Goal: Task Accomplishment & Management: Manage account settings

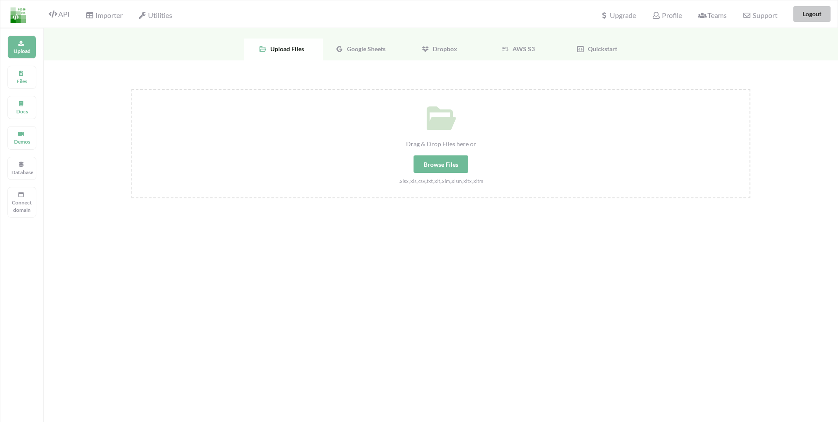
click at [810, 14] on button "Logout" at bounding box center [812, 14] width 37 height 16
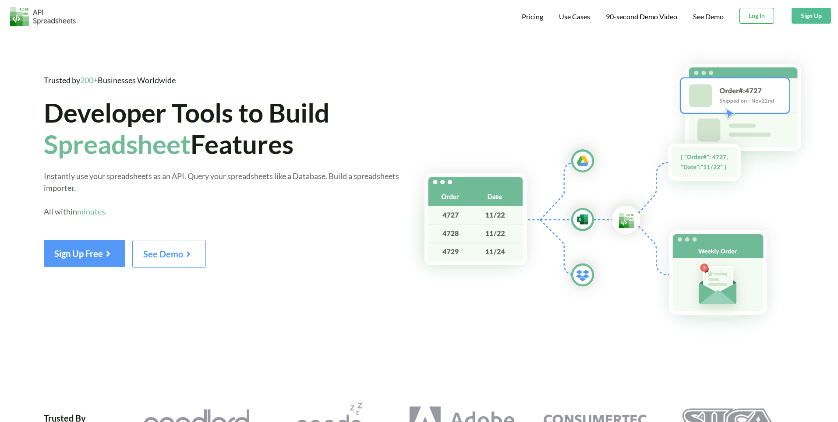
click at [752, 18] on button "Log In" at bounding box center [757, 16] width 35 height 16
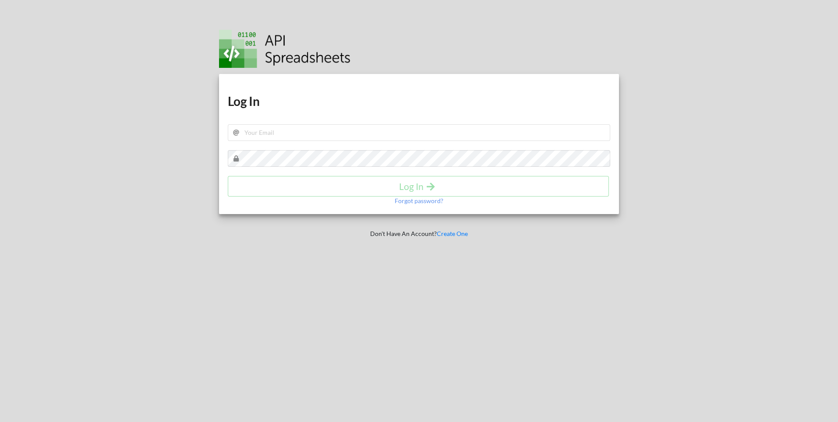
click at [315, 142] on div "Download hidden Download hidden Log In Log In Forgot password?" at bounding box center [419, 144] width 401 height 140
click at [307, 135] on input "text" at bounding box center [419, 132] width 383 height 17
click at [270, 126] on input "infi" at bounding box center [419, 132] width 383 height 17
drag, startPoint x: 286, startPoint y: 131, endPoint x: 220, endPoint y: 129, distance: 65.8
click at [220, 129] on div "Download hidden Download hidden Log In infi Log In Forgot password?" at bounding box center [419, 144] width 401 height 140
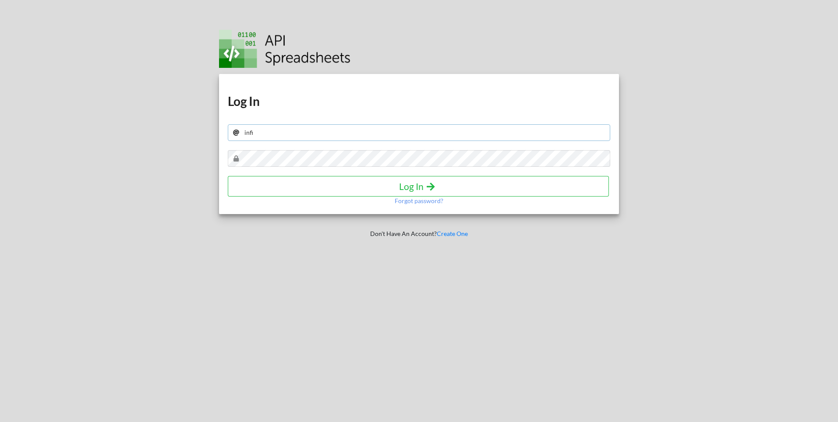
paste input "nitylaw.webmaster@gmail.com"
type input "infinitylaw.webmaster@gmail.com"
click at [429, 190] on icon "submit" at bounding box center [431, 185] width 11 height 9
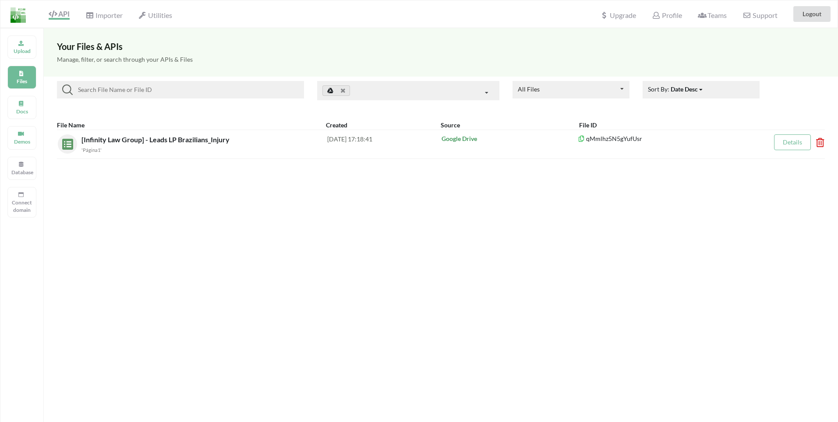
drag, startPoint x: 594, startPoint y: 310, endPoint x: 357, endPoint y: 376, distance: 246.3
click at [589, 313] on div "Your Files & APIs Manage, filter, or search through your APIs & Files All Files…" at bounding box center [441, 239] width 794 height 422
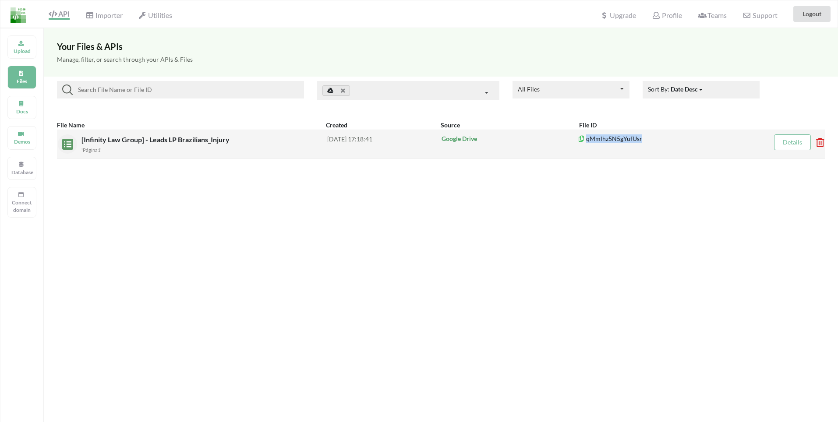
click at [784, 141] on link "Details" at bounding box center [792, 141] width 19 height 7
click at [113, 146] on div "'Página1'" at bounding box center [205, 149] width 246 height 9
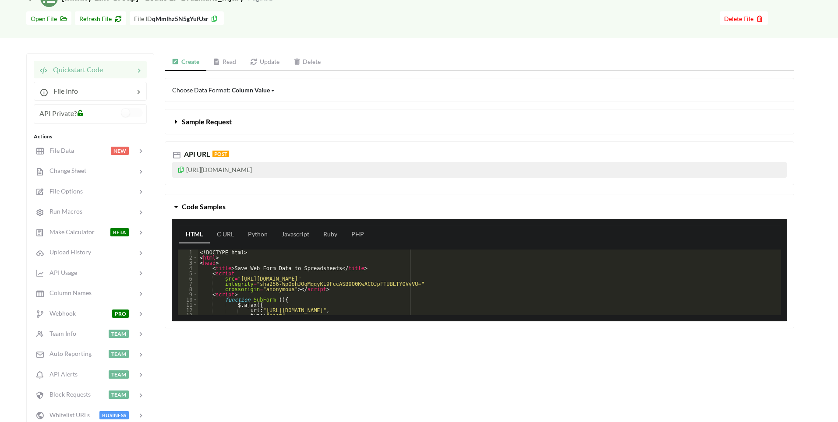
scroll to position [53, 0]
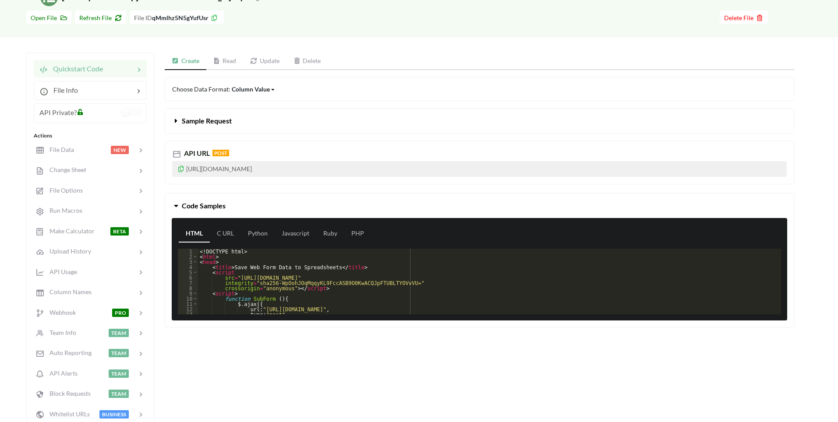
click at [282, 54] on link "Update" at bounding box center [264, 62] width 43 height 18
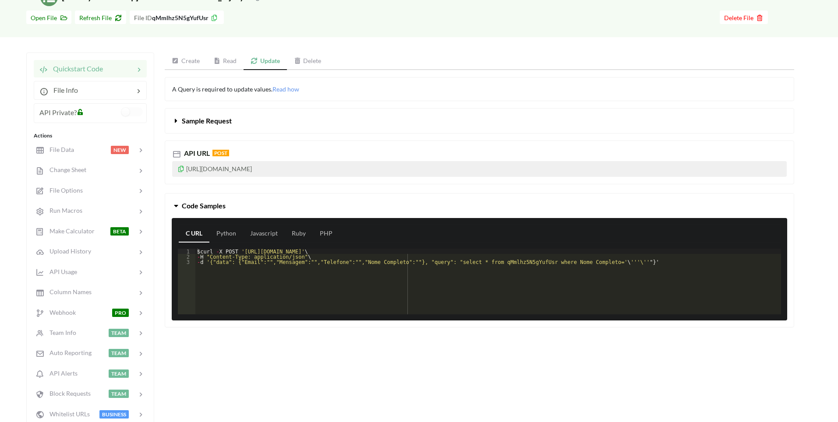
click at [213, 120] on span "Sample Request" at bounding box center [207, 121] width 50 height 8
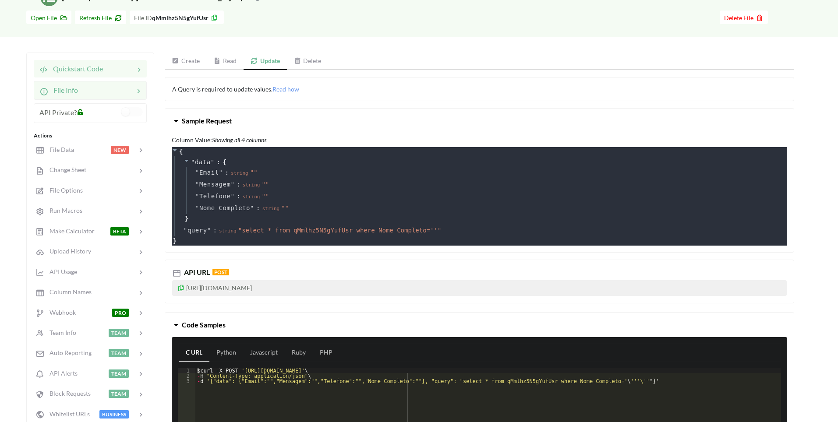
click at [89, 87] on div at bounding box center [106, 90] width 56 height 11
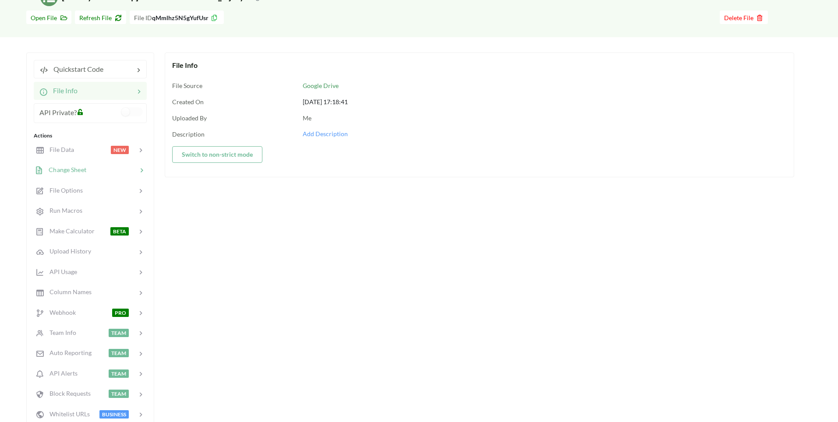
click at [79, 170] on span "Change Sheet" at bounding box center [64, 169] width 43 height 7
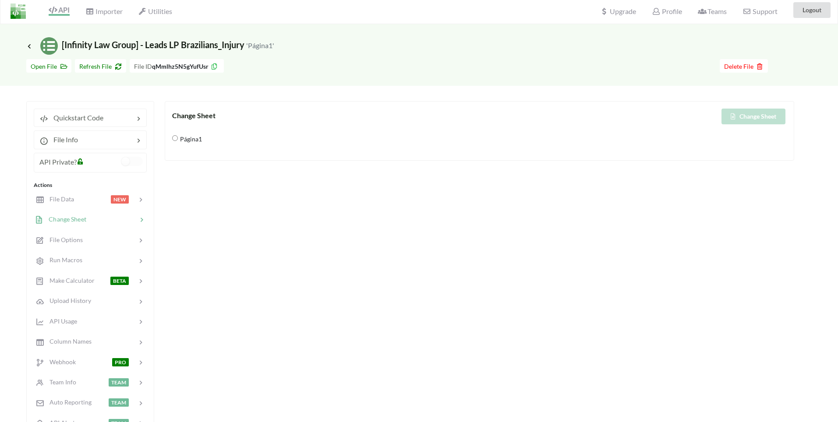
scroll to position [0, 0]
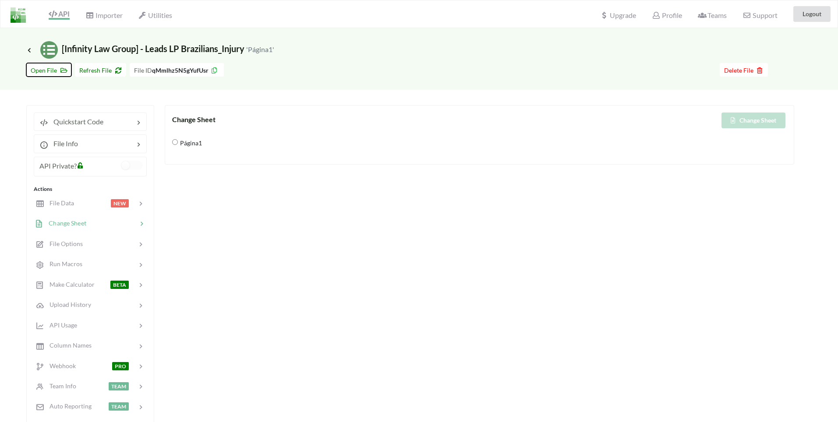
click at [47, 68] on span "Open File" at bounding box center [49, 70] width 36 height 7
click at [85, 243] on div at bounding box center [110, 244] width 54 height 10
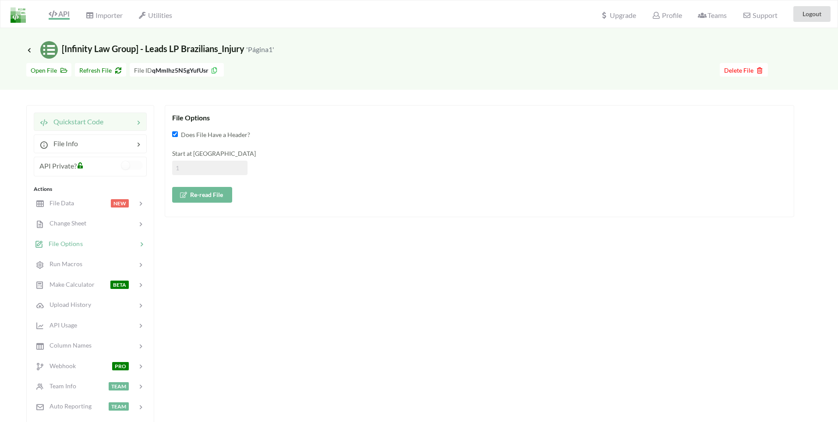
click at [93, 118] on span "Quickstart Code" at bounding box center [75, 121] width 55 height 8
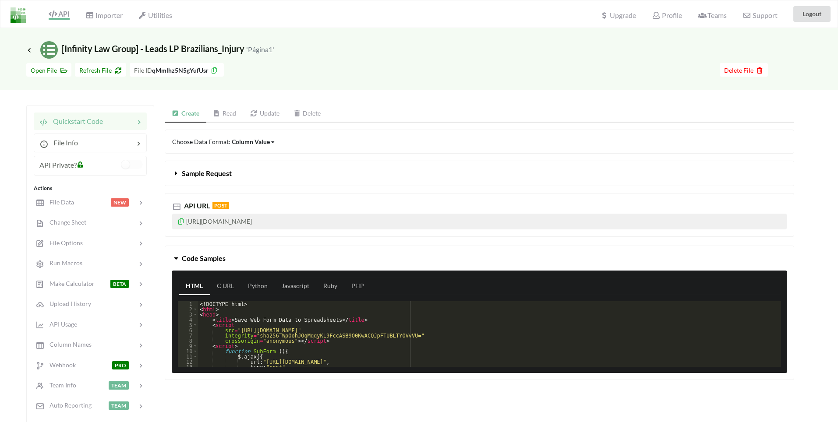
click at [177, 171] on icon at bounding box center [176, 171] width 8 height 7
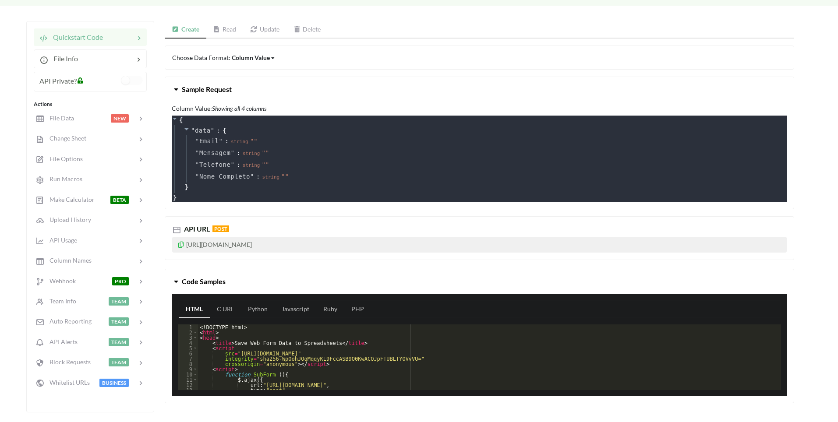
scroll to position [53, 0]
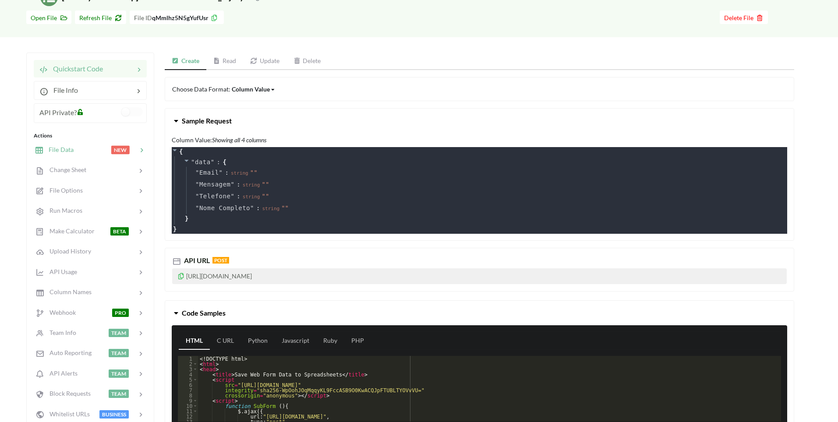
click at [85, 149] on div at bounding box center [92, 150] width 37 height 10
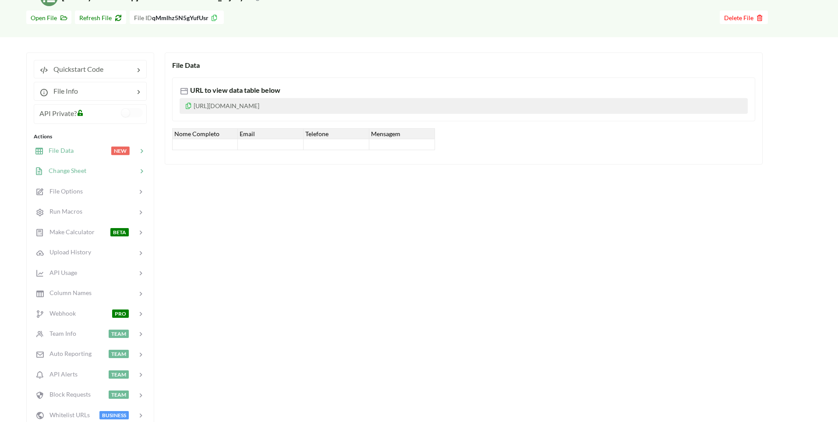
click at [83, 166] on div "Change Sheet" at bounding box center [61, 171] width 52 height 10
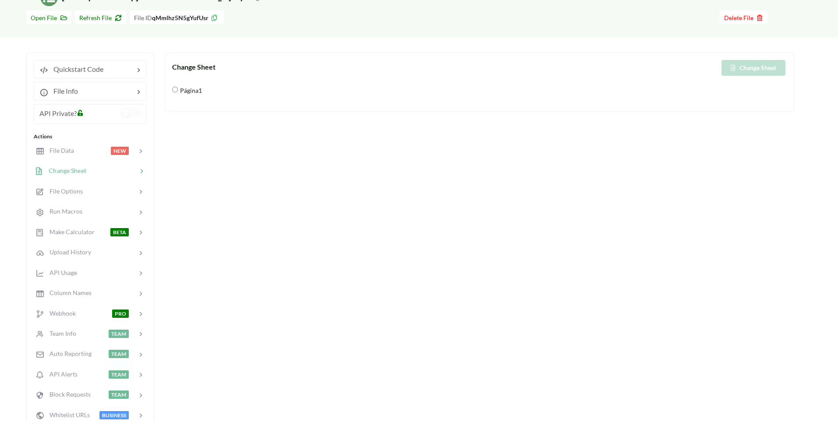
click at [174, 91] on input "Página1" at bounding box center [175, 90] width 6 height 6
radio input "true"
click at [177, 89] on input "Página1" at bounding box center [175, 90] width 6 height 6
click at [172, 93] on div "Página1" at bounding box center [479, 91] width 615 height 12
click at [175, 89] on input "Página1" at bounding box center [175, 90] width 6 height 6
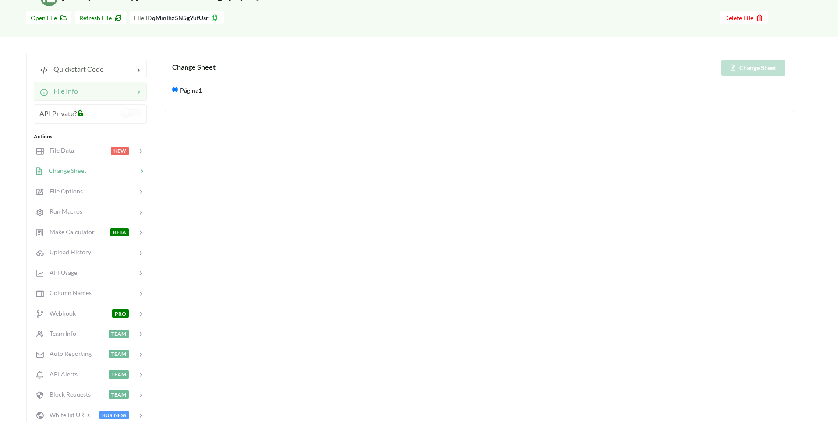
click at [87, 91] on div at bounding box center [106, 91] width 56 height 11
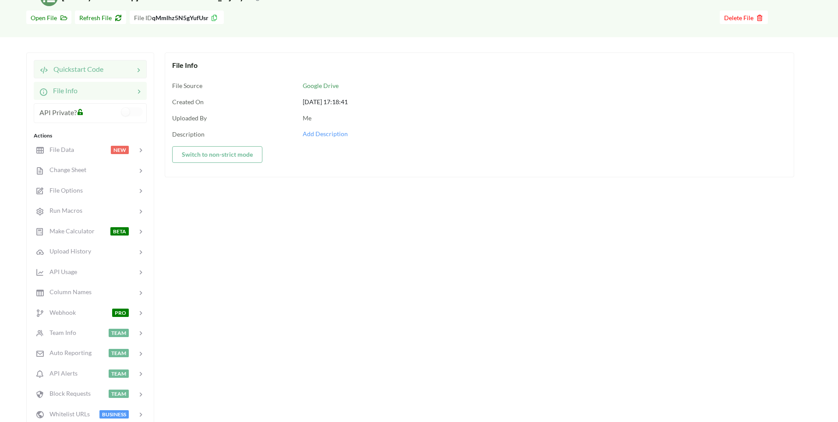
click at [95, 71] on span "Quickstart Code" at bounding box center [75, 69] width 55 height 8
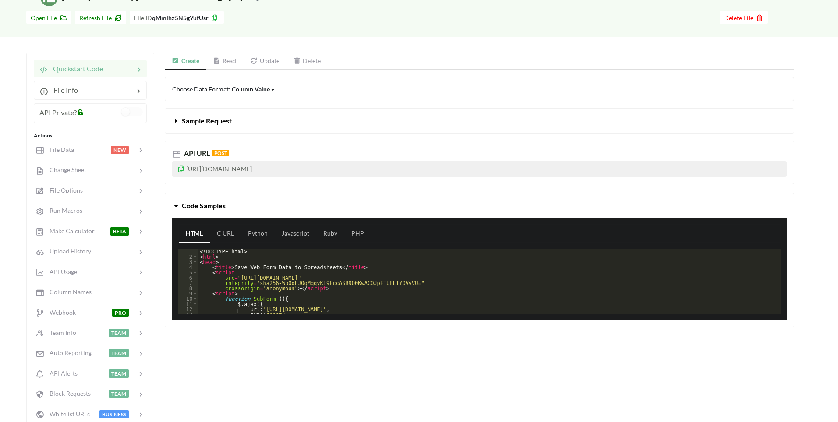
click at [244, 89] on div "Column Value" at bounding box center [251, 89] width 38 height 9
click at [203, 88] on span "Choose Data Format: Column Value Column Value Row Column" at bounding box center [223, 88] width 103 height 7
click at [84, 156] on div "File Data NEW" at bounding box center [89, 149] width 115 height 21
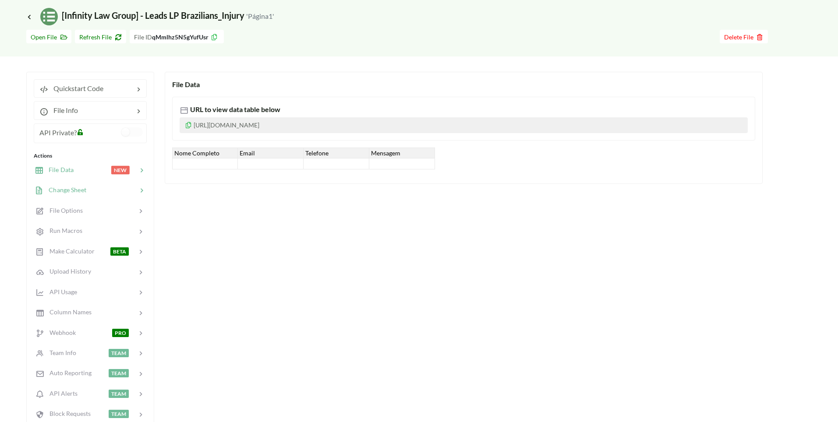
scroll to position [0, 0]
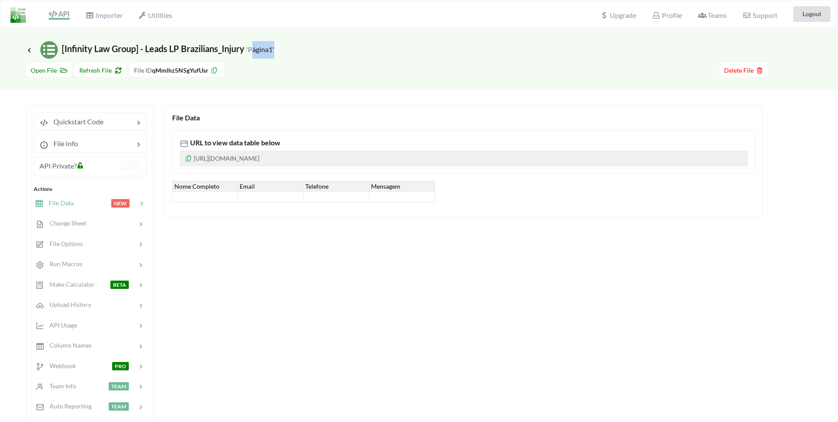
drag, startPoint x: 254, startPoint y: 47, endPoint x: 303, endPoint y: 50, distance: 48.7
click at [305, 49] on div "Icon Link [Infinity Law Group] - Leads LP Brazilians_Injury 'Página1'" at bounding box center [419, 50] width 786 height 18
click at [485, 55] on div "Icon Link [Infinity Law Group] - Leads LP Brazilians_Injury 'Página1'" at bounding box center [419, 50] width 786 height 18
click at [77, 129] on div "Quickstart Code" at bounding box center [90, 122] width 113 height 18
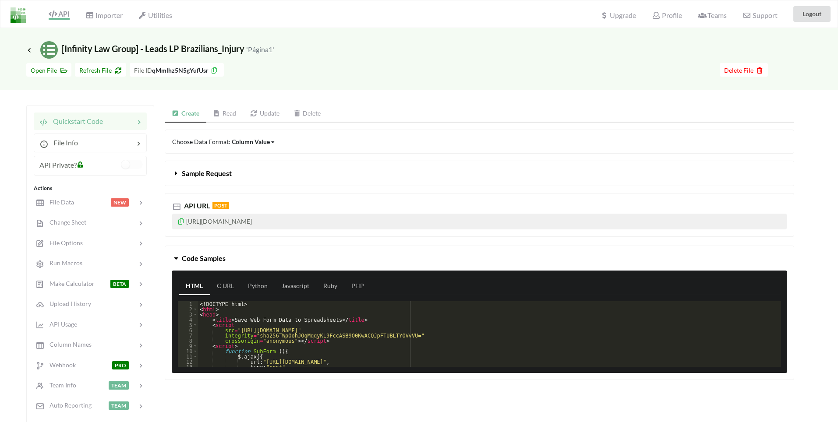
click at [177, 171] on icon at bounding box center [176, 171] width 8 height 7
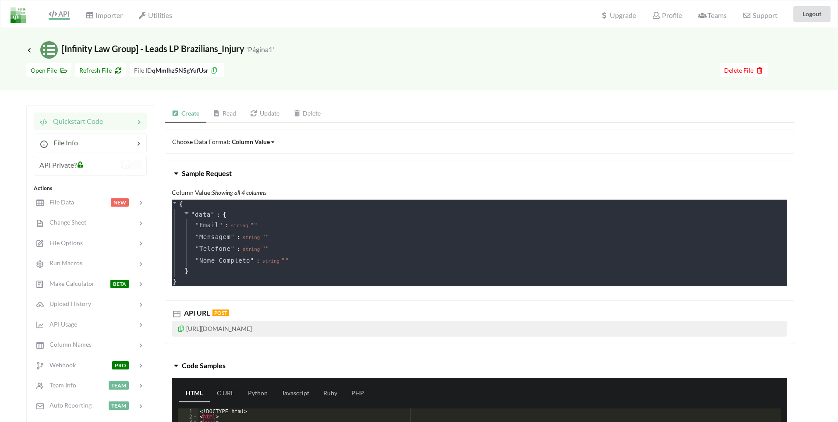
drag, startPoint x: 286, startPoint y: 327, endPoint x: 333, endPoint y: 327, distance: 46.9
click at [333, 327] on p "[URL][DOMAIN_NAME]" at bounding box center [479, 329] width 615 height 16
click at [52, 74] on span "Open File" at bounding box center [49, 70] width 36 height 7
click at [30, 54] on h3 "Icon Link [Infinity Law Group] - Leads LP Brazilians_Injury 'Página1'" at bounding box center [150, 50] width 248 height 18
click at [29, 50] on icon at bounding box center [29, 49] width 8 height 7
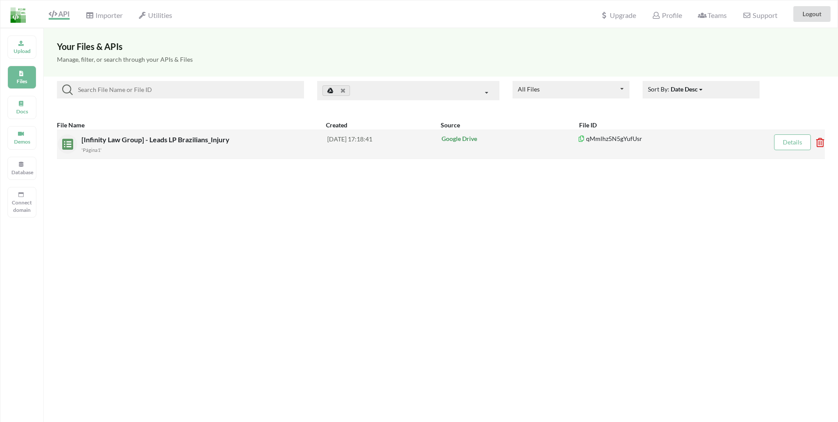
click at [457, 139] on p "Google Drive" at bounding box center [510, 139] width 136 height 9
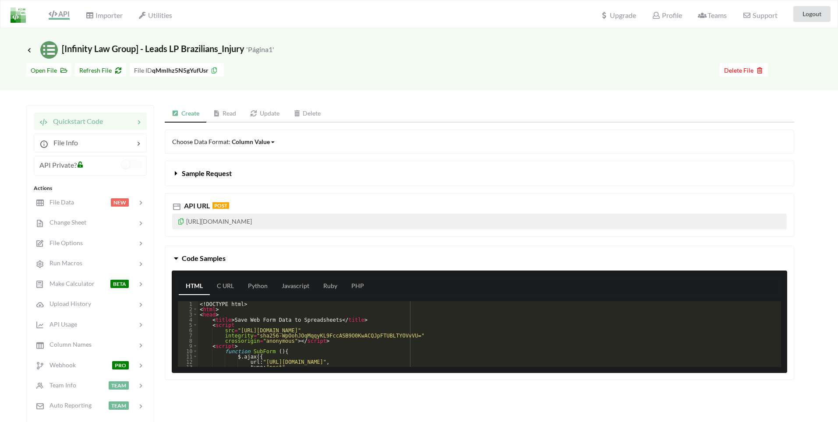
drag, startPoint x: 19, startPoint y: 15, endPoint x: 526, endPoint y: 6, distance: 507.5
click at [517, 5] on div "API Importer Utilities Upgrade Profile Teams Support Logout" at bounding box center [419, 13] width 842 height 27
click at [63, 11] on span "API" at bounding box center [59, 15] width 21 height 11
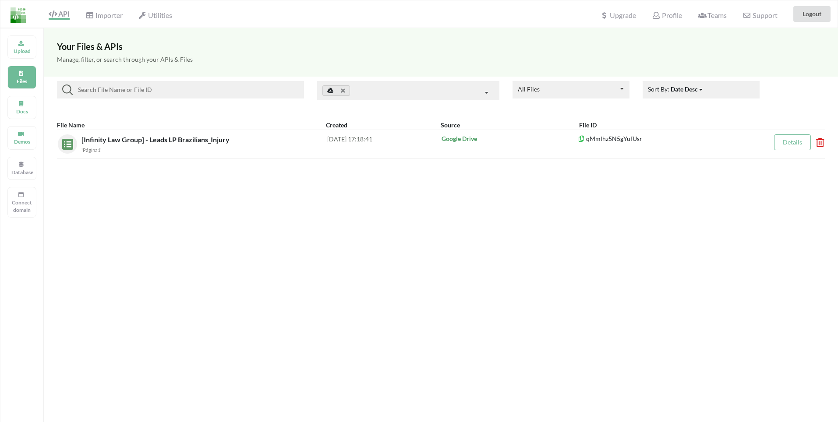
click at [7, 115] on div "Upload Files Docs Demos Database Connect domain" at bounding box center [22, 239] width 44 height 422
click at [15, 110] on p "Docs" at bounding box center [21, 111] width 21 height 7
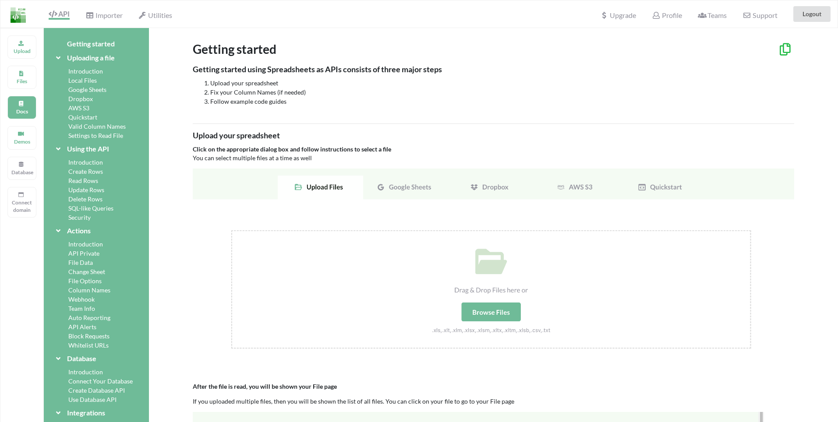
click at [99, 270] on div "Change Sheet" at bounding box center [96, 271] width 84 height 9
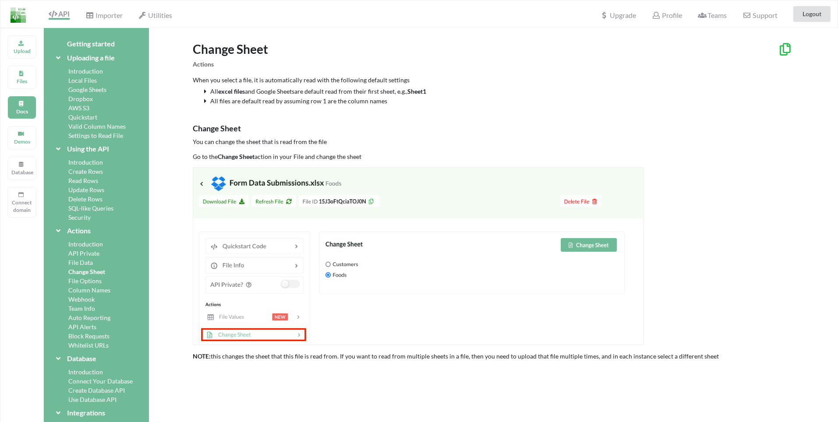
drag, startPoint x: 199, startPoint y: 157, endPoint x: 367, endPoint y: 156, distance: 168.3
click at [367, 156] on p "Go to the Change Sheet action in your File and change the sheet" at bounding box center [494, 156] width 602 height 9
drag, startPoint x: 200, startPoint y: 145, endPoint x: 267, endPoint y: 143, distance: 67.1
click at [267, 143] on p "You can change the sheet that is read from the file" at bounding box center [494, 142] width 602 height 9
click at [201, 93] on div "All excel files and Google Sheets are default read from their first sheet, e.g.…" at bounding box center [494, 96] width 602 height 18
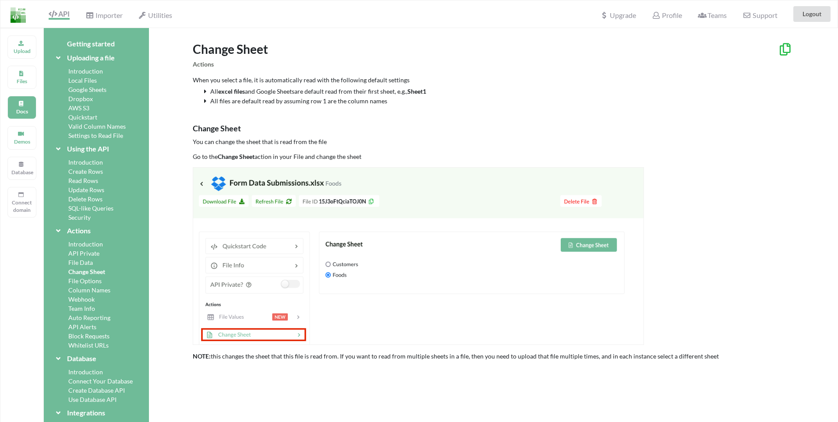
click at [204, 92] on icon at bounding box center [205, 90] width 7 height 6
click at [202, 100] on icon at bounding box center [205, 100] width 7 height 6
click at [206, 102] on icon at bounding box center [205, 100] width 7 height 6
click at [207, 92] on icon at bounding box center [205, 90] width 7 height 6
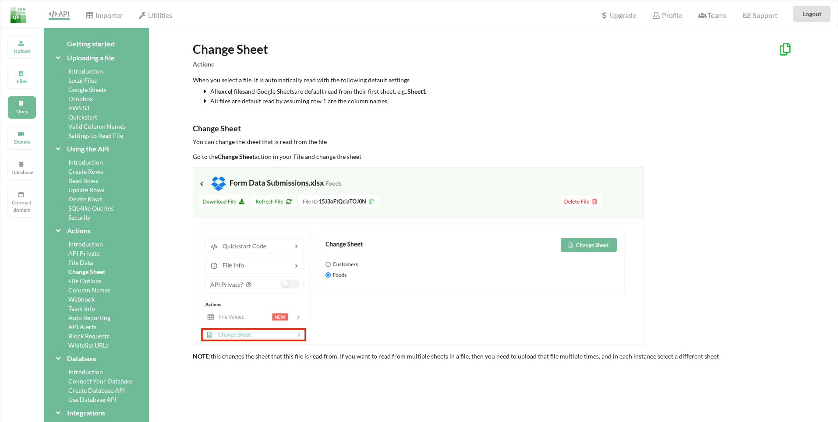
click at [288, 84] on p "When you select a file, it is automatically read with the following default set…" at bounding box center [494, 80] width 602 height 9
click at [86, 89] on div "Google Sheets" at bounding box center [96, 89] width 84 height 9
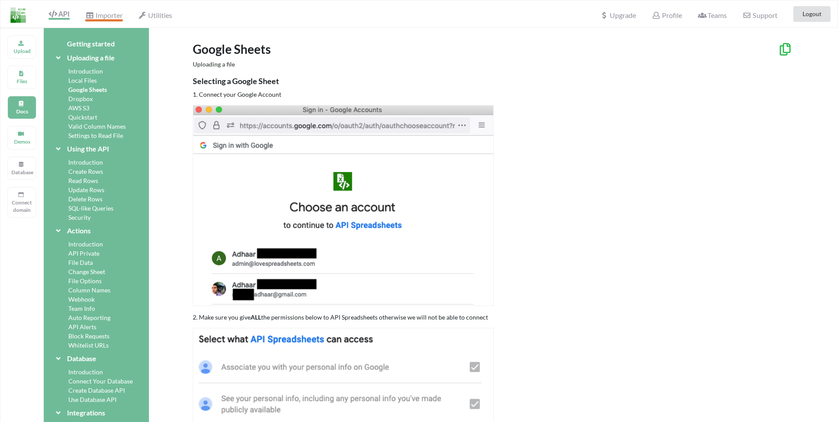
click at [97, 15] on span "Importer" at bounding box center [103, 16] width 37 height 11
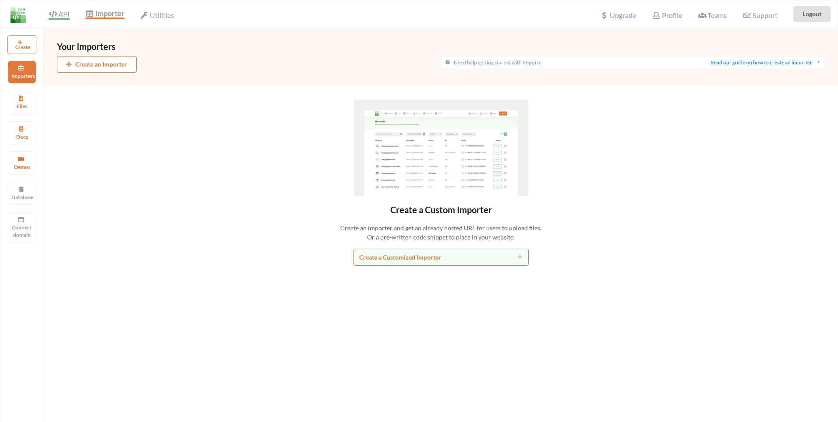
click at [63, 15] on span "API" at bounding box center [59, 15] width 21 height 11
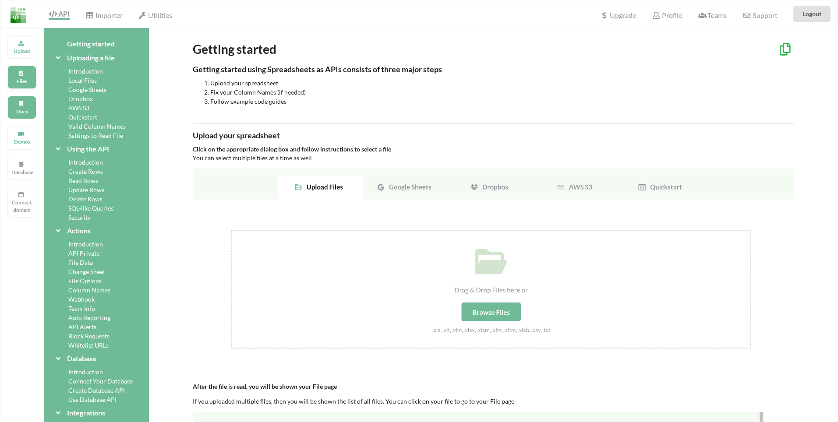
click at [20, 79] on p "Files" at bounding box center [21, 81] width 21 height 7
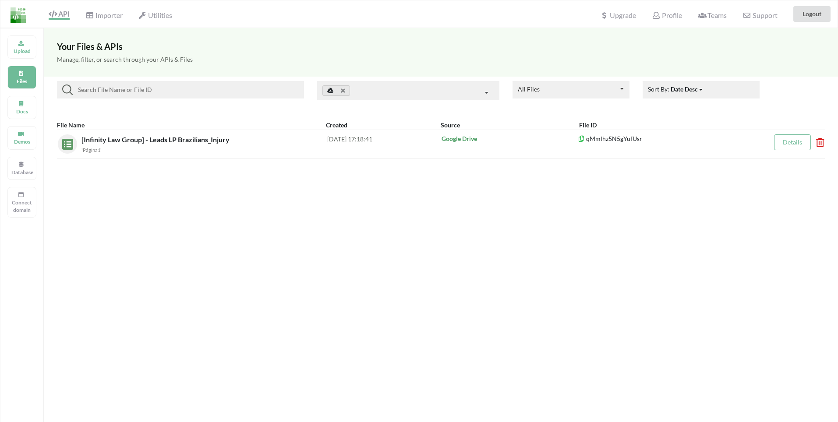
click at [168, 92] on input at bounding box center [187, 90] width 228 height 11
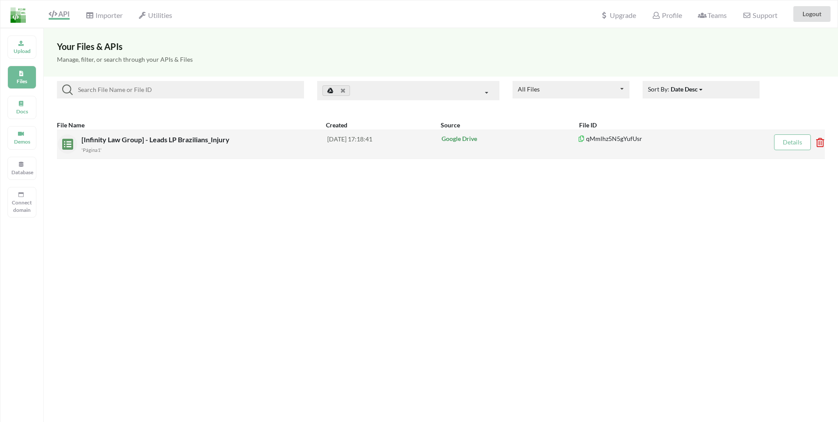
click at [340, 139] on div "2025-08-11 17:18:41" at bounding box center [384, 144] width 114 height 19
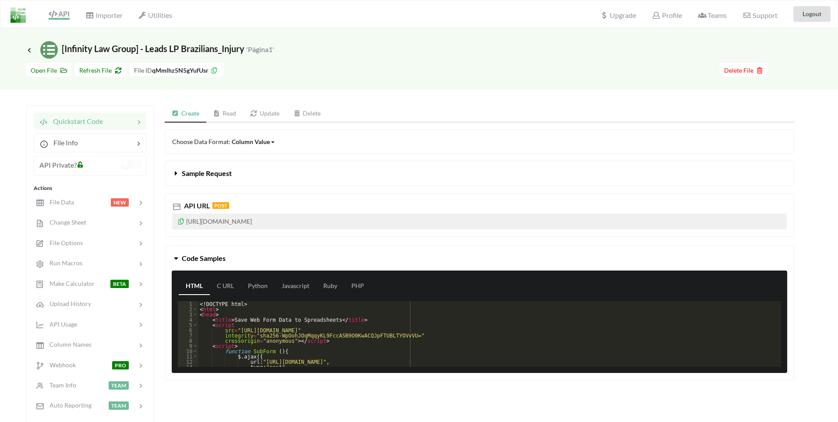
click at [269, 116] on link "Update" at bounding box center [264, 114] width 43 height 18
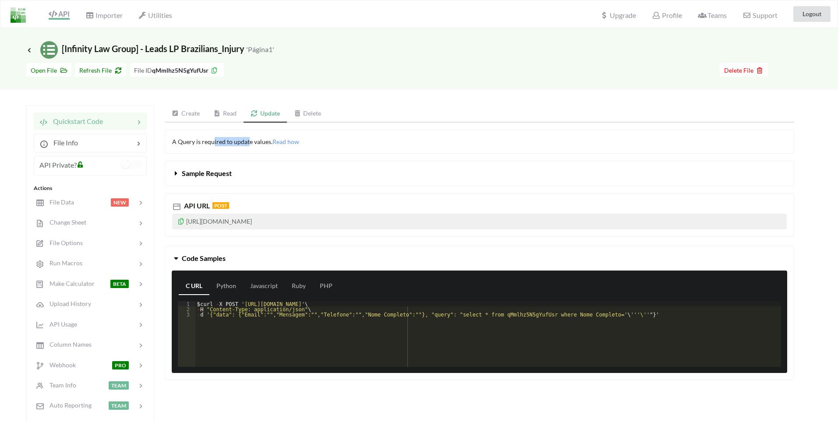
drag, startPoint x: 231, startPoint y: 141, endPoint x: 246, endPoint y: 141, distance: 15.3
click at [246, 141] on span "A Query is required to update values. Read how" at bounding box center [235, 141] width 127 height 7
click at [250, 143] on span "A Query is required to update values. Read how" at bounding box center [235, 141] width 127 height 7
click at [209, 173] on span "Sample Request" at bounding box center [207, 173] width 50 height 8
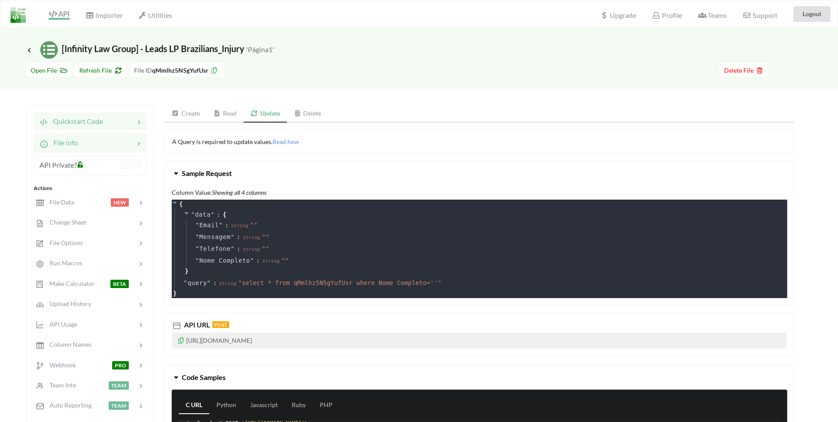
click at [121, 141] on div at bounding box center [106, 143] width 56 height 11
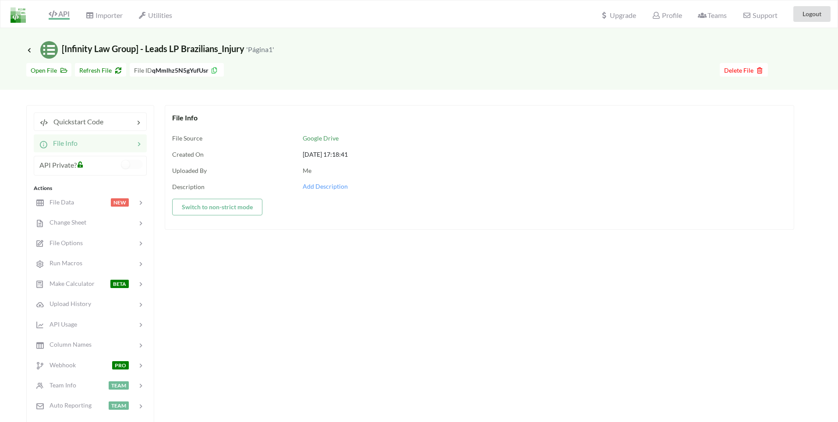
click at [85, 165] on span at bounding box center [81, 164] width 9 height 9
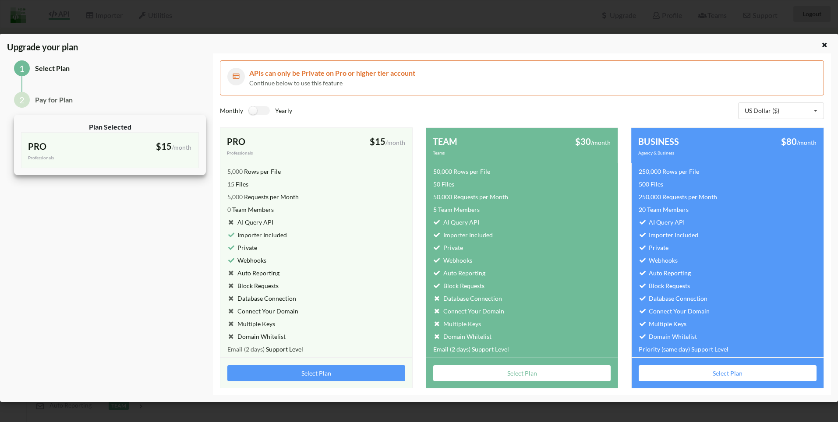
click at [255, 16] on div "Upgrade your plan 1 Select Plan 2 Pay for Plan Plan Selected PRO Professionals …" at bounding box center [419, 211] width 838 height 422
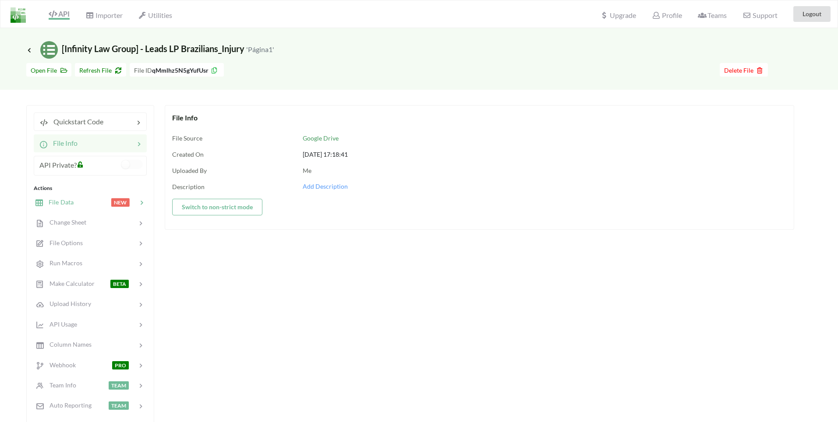
click at [81, 206] on div at bounding box center [92, 203] width 37 height 10
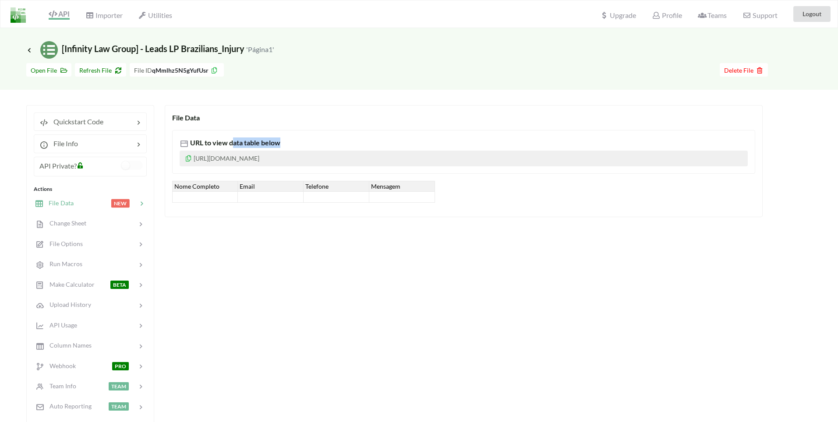
drag, startPoint x: 234, startPoint y: 142, endPoint x: 293, endPoint y: 142, distance: 59.2
click at [293, 142] on div "URL to view data table below" at bounding box center [464, 143] width 568 height 11
drag, startPoint x: 291, startPoint y: 158, endPoint x: 404, endPoint y: 160, distance: 113.5
click at [404, 160] on p "https://www.apispreadsheets.com/table/qMmlhz5N5gYufUsr/" at bounding box center [464, 159] width 568 height 16
click at [194, 187] on div "Nome Completo" at bounding box center [205, 186] width 66 height 11
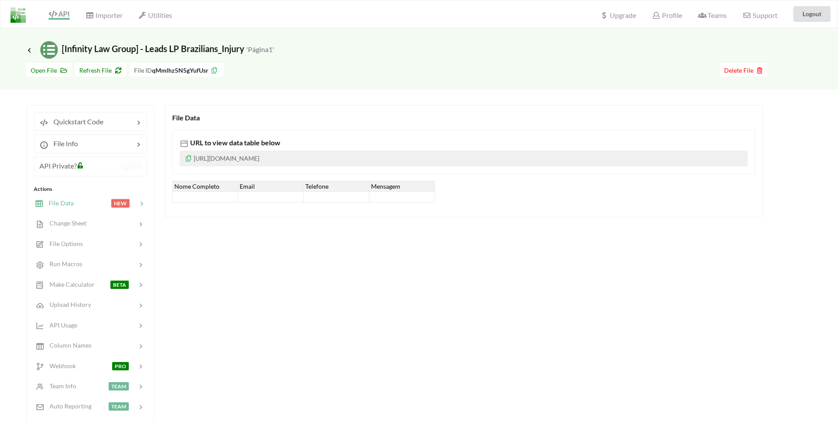
click at [197, 194] on div at bounding box center [205, 197] width 66 height 11
click at [65, 221] on span "Change Sheet" at bounding box center [64, 223] width 43 height 7
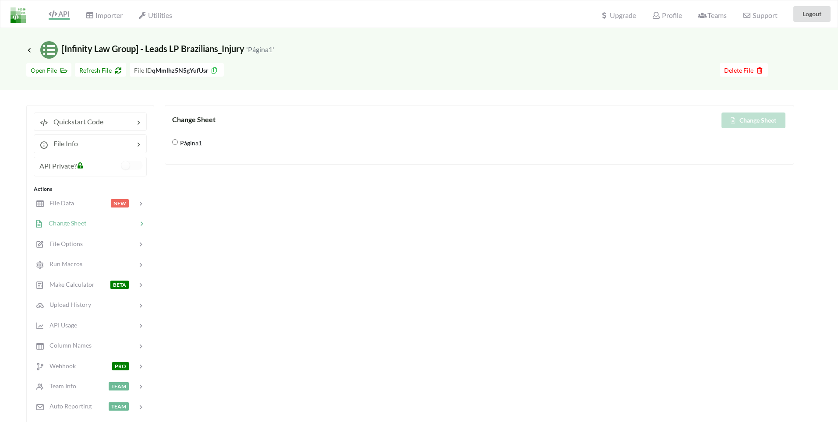
click at [761, 120] on div "Change Sheet" at bounding box center [634, 121] width 308 height 16
click at [91, 419] on div "API Alerts TEAM" at bounding box center [89, 427] width 115 height 21
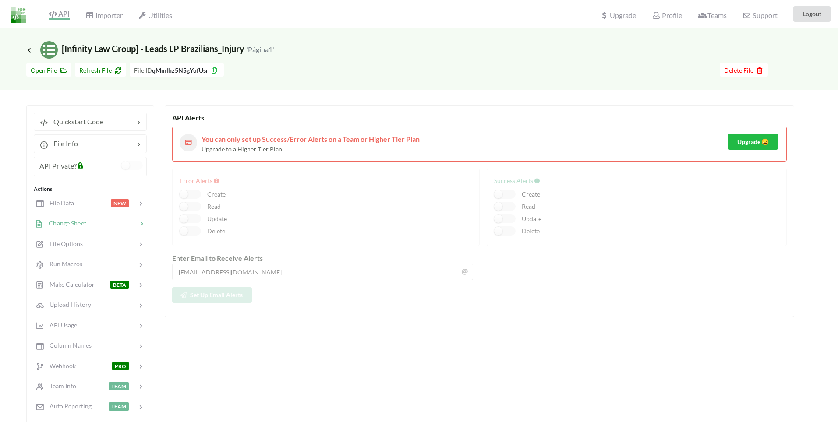
click at [71, 220] on span "Change Sheet" at bounding box center [64, 223] width 43 height 7
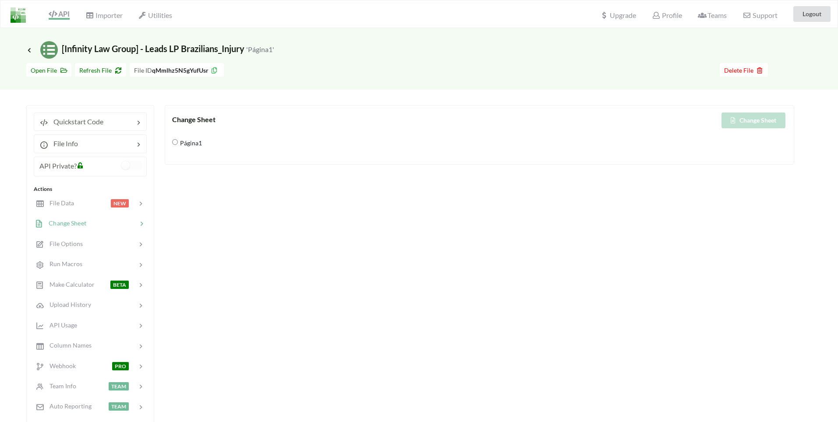
click at [163, 72] on b "qMmlhz5N5gYufUsr" at bounding box center [180, 70] width 57 height 7
click at [89, 73] on span "Refresh File" at bounding box center [100, 70] width 43 height 7
click at [63, 69] on icon at bounding box center [61, 69] width 7 height 6
click at [80, 204] on div at bounding box center [92, 204] width 37 height 10
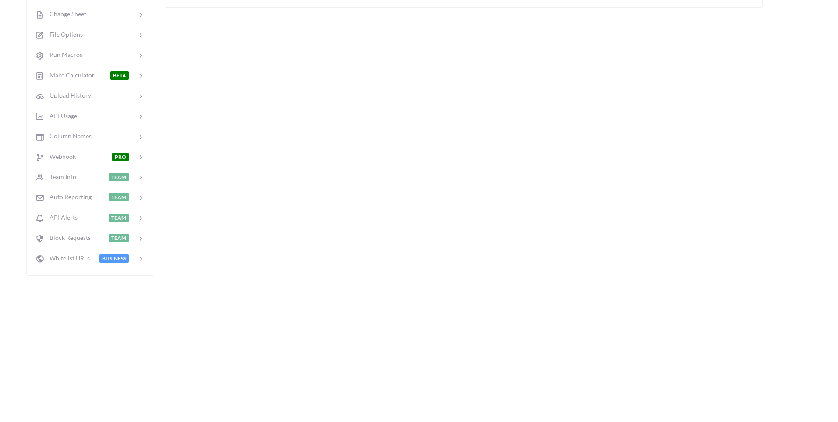
scroll to position [210, 0]
click at [104, 99] on div at bounding box center [114, 95] width 46 height 10
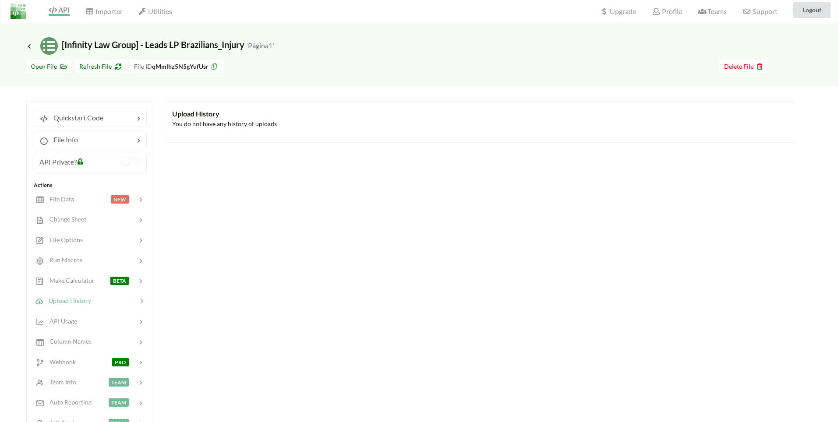
scroll to position [0, 0]
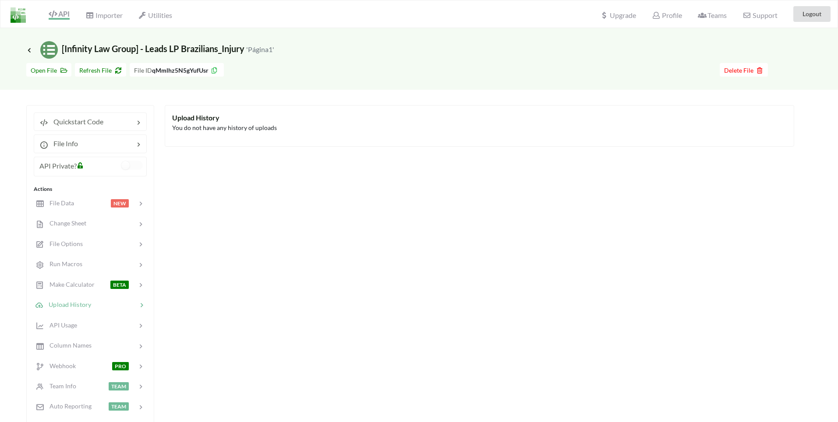
click at [110, 46] on span "Icon Link [Infinity Law Group] - Leads LP Brazilians_Injury 'Página1'" at bounding box center [150, 48] width 248 height 11
click at [30, 49] on icon at bounding box center [29, 49] width 8 height 7
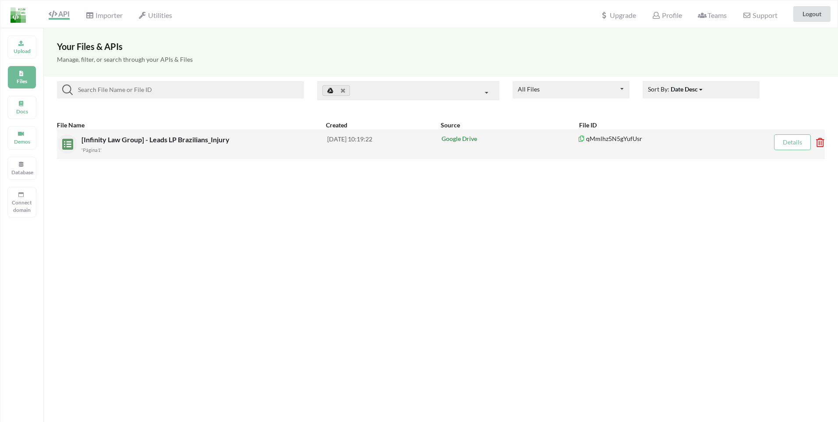
drag, startPoint x: 162, startPoint y: 145, endPoint x: 144, endPoint y: 147, distance: 18.1
click at [144, 147] on div "'Página1'" at bounding box center [205, 149] width 246 height 9
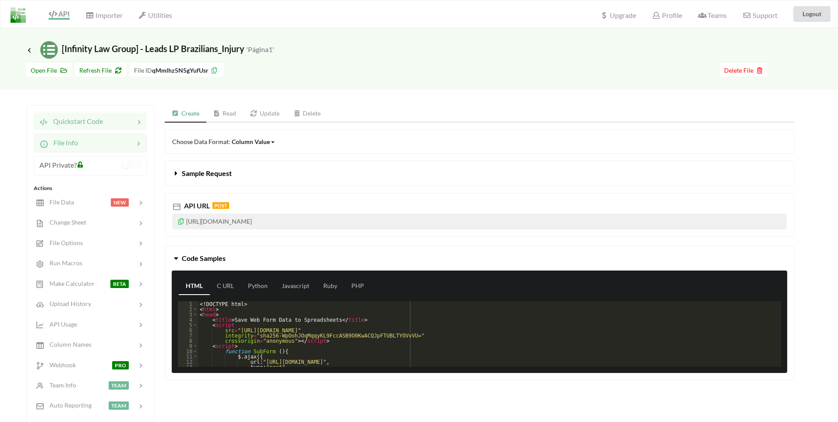
click at [72, 143] on span "File Info" at bounding box center [63, 142] width 30 height 8
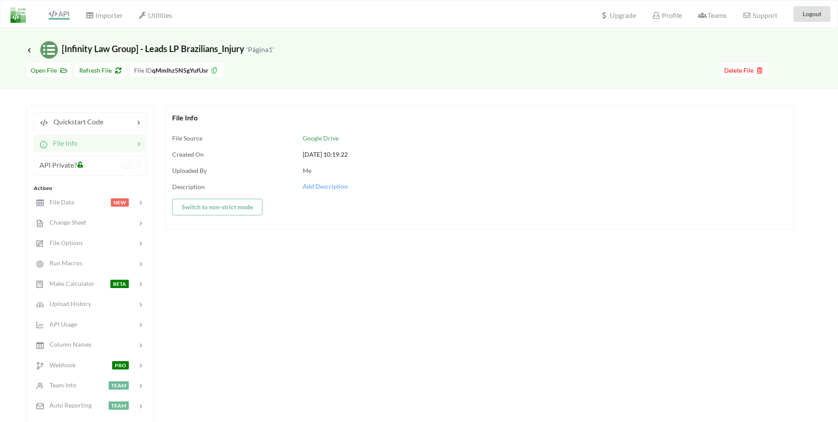
click at [314, 139] on p "Google Drive" at bounding box center [545, 138] width 484 height 9
drag, startPoint x: 319, startPoint y: 156, endPoint x: 409, endPoint y: 151, distance: 90.8
click at [409, 151] on div "2025-08-18 10:19:22" at bounding box center [545, 154] width 484 height 9
click at [320, 162] on div "Google Drive 2025-08-18 10:19:22 Me Add Description" at bounding box center [545, 159] width 484 height 65
click at [78, 245] on span "File Options" at bounding box center [62, 242] width 39 height 7
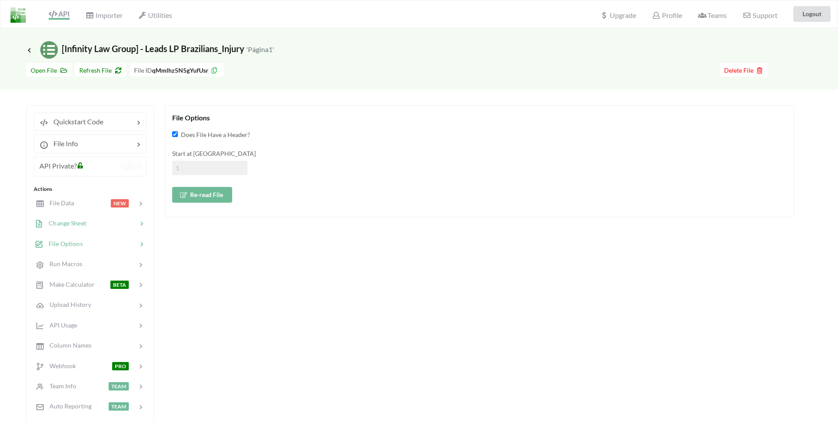
click at [53, 221] on span "Change Sheet" at bounding box center [64, 223] width 43 height 7
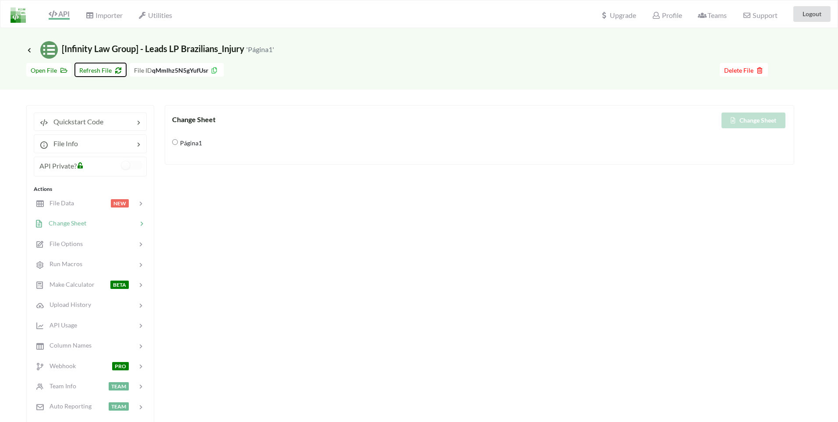
click at [104, 67] on span "Refresh File" at bounding box center [100, 70] width 43 height 7
click at [759, 124] on button "Change Sheet" at bounding box center [754, 121] width 64 height 16
click at [745, 115] on button "Change Sheet" at bounding box center [754, 121] width 64 height 16
click at [93, 73] on span "Refresh File" at bounding box center [100, 70] width 43 height 7
click at [29, 46] on icon at bounding box center [29, 49] width 8 height 7
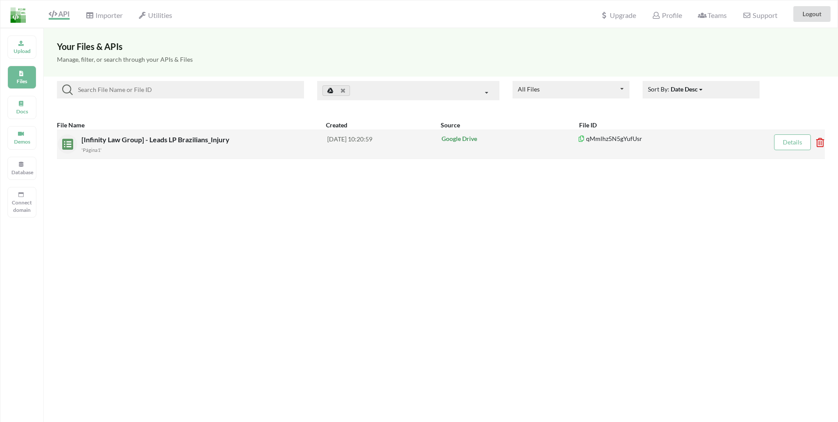
click at [183, 142] on span "[Infinity Law Group] - Leads LP Brazilians_Injury" at bounding box center [157, 139] width 150 height 8
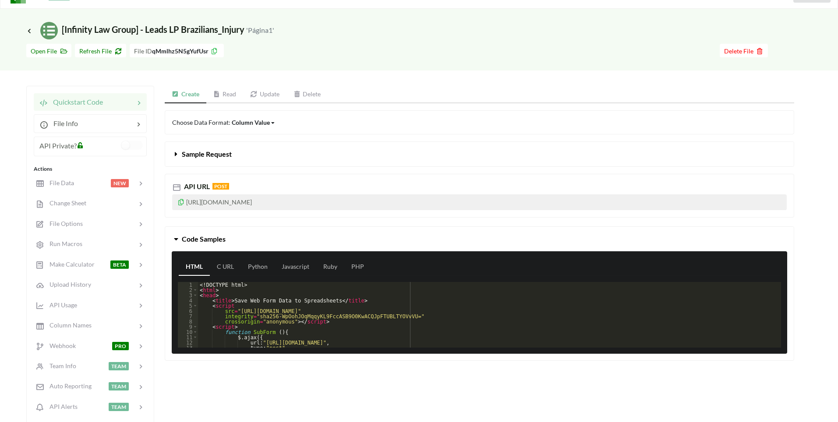
scroll to position [53, 0]
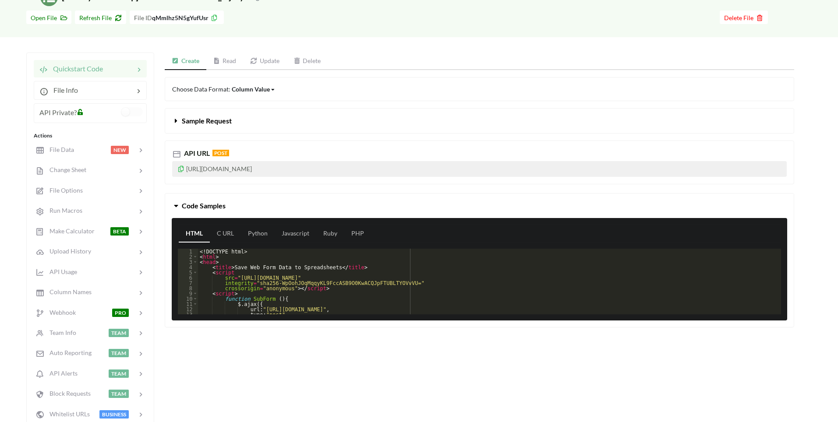
click at [175, 117] on icon at bounding box center [176, 119] width 8 height 7
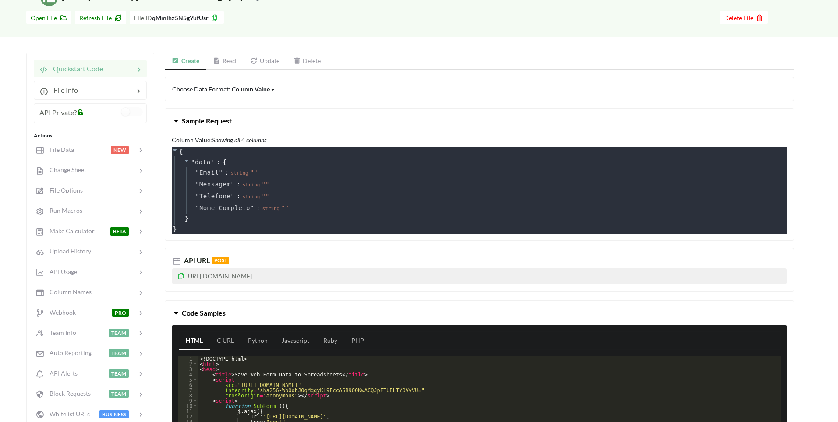
click at [262, 60] on link "Update" at bounding box center [264, 62] width 43 height 18
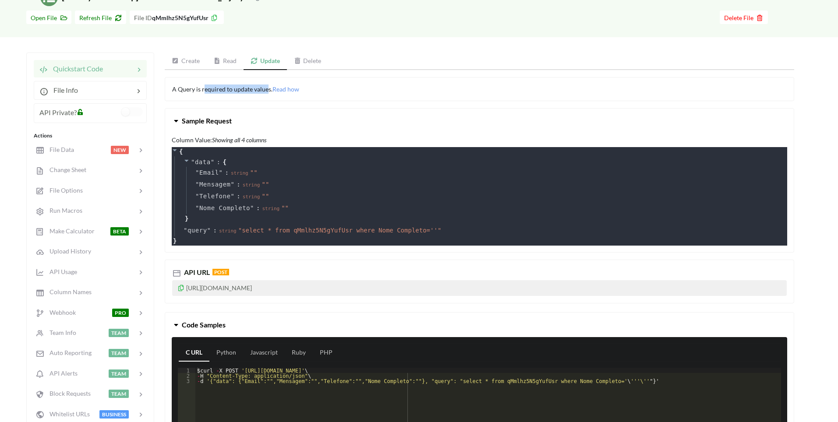
drag, startPoint x: 201, startPoint y: 90, endPoint x: 265, endPoint y: 88, distance: 64.0
click at [265, 88] on span "A Query is required to update values. Read how" at bounding box center [235, 88] width 127 height 7
click at [290, 90] on span "Read how" at bounding box center [286, 88] width 27 height 7
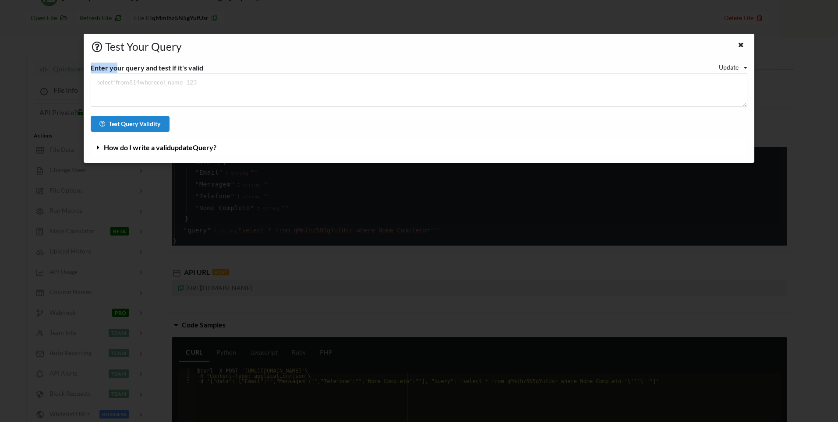
drag, startPoint x: 119, startPoint y: 72, endPoint x: 215, endPoint y: 67, distance: 95.7
click at [215, 67] on div "Enter your query and test if it's valid Update Read Update Delete" at bounding box center [419, 68] width 670 height 11
click at [212, 85] on textarea at bounding box center [419, 90] width 656 height 34
click at [134, 138] on div "Enter your query and test if it's valid Update Read Update Delete Test Query Va…" at bounding box center [419, 110] width 656 height 94
click at [131, 144] on span "How do I write a valid update Query?" at bounding box center [160, 147] width 113 height 8
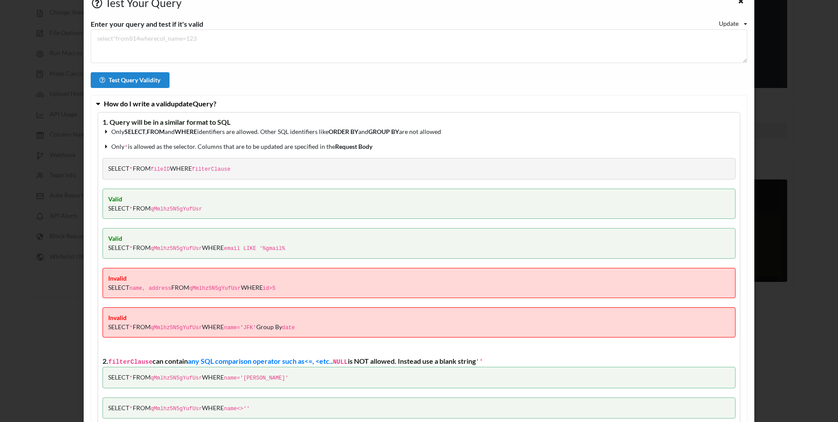
scroll to position [0, 0]
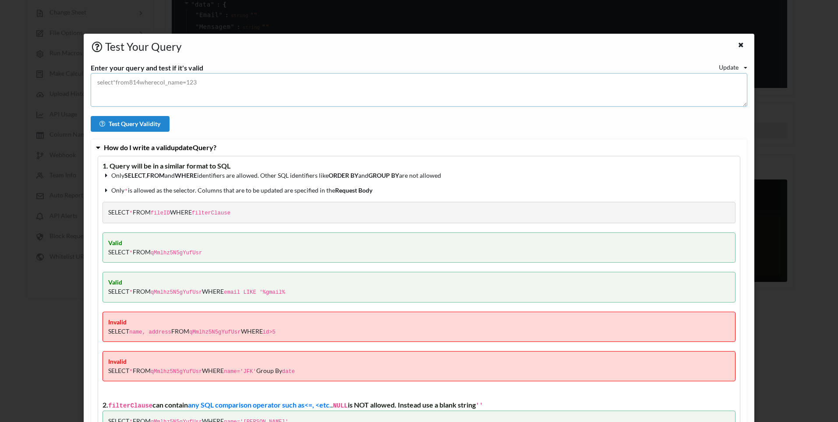
drag, startPoint x: 168, startPoint y: 93, endPoint x: 113, endPoint y: 84, distance: 55.5
click at [113, 85] on textarea at bounding box center [419, 90] width 656 height 34
click at [133, 124] on button "Test Query Validity" at bounding box center [130, 124] width 79 height 16
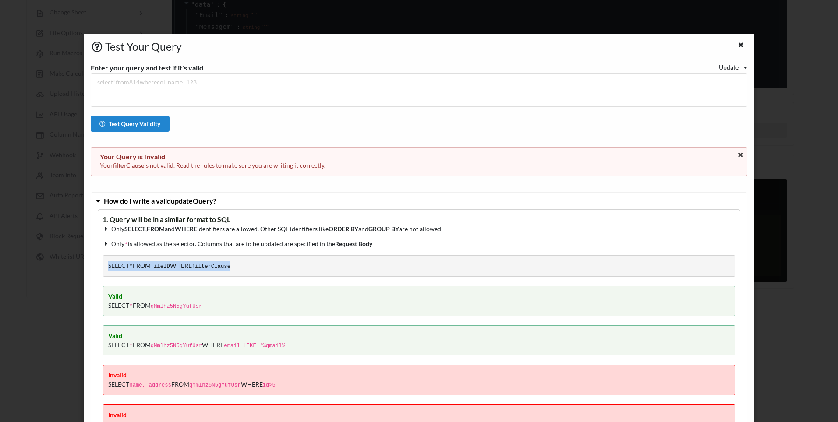
drag, startPoint x: 183, startPoint y: 262, endPoint x: 337, endPoint y: 261, distance: 153.4
click at [308, 270] on div "SELECT * FROM fileID WHERE filterClause" at bounding box center [419, 265] width 633 height 21
click at [738, 43] on icon at bounding box center [741, 44] width 7 height 6
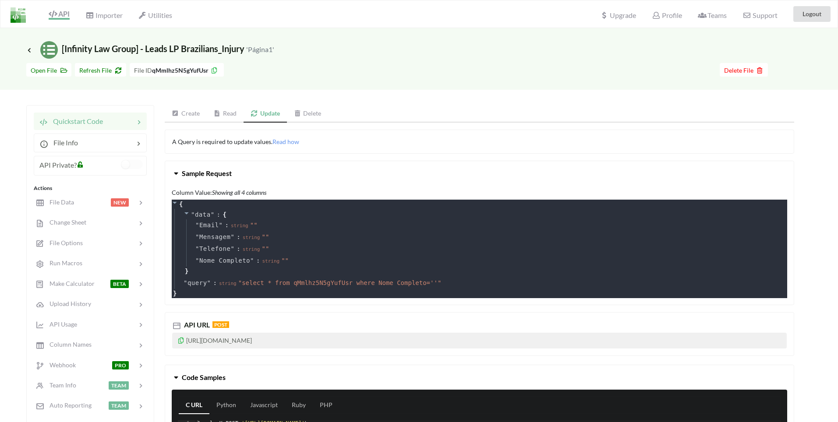
click at [215, 71] on icon at bounding box center [214, 69] width 7 height 6
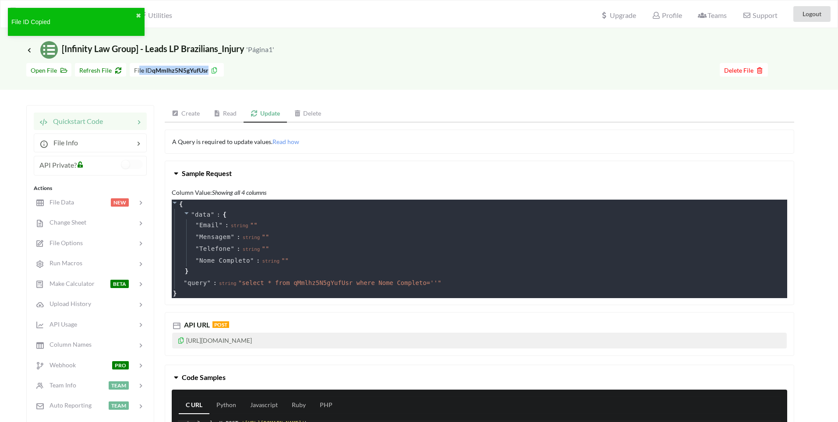
drag, startPoint x: 136, startPoint y: 70, endPoint x: 231, endPoint y: 74, distance: 95.6
click at [231, 74] on div "Download hidden Open File Refresh File File ID qMmlhz5N5gYufUsr Delete File" at bounding box center [419, 70] width 786 height 14
click at [271, 77] on div "Go To Files page Download hidden Open File Refresh File File ID qMmlhz5N5gYufUs…" at bounding box center [419, 74] width 838 height 31
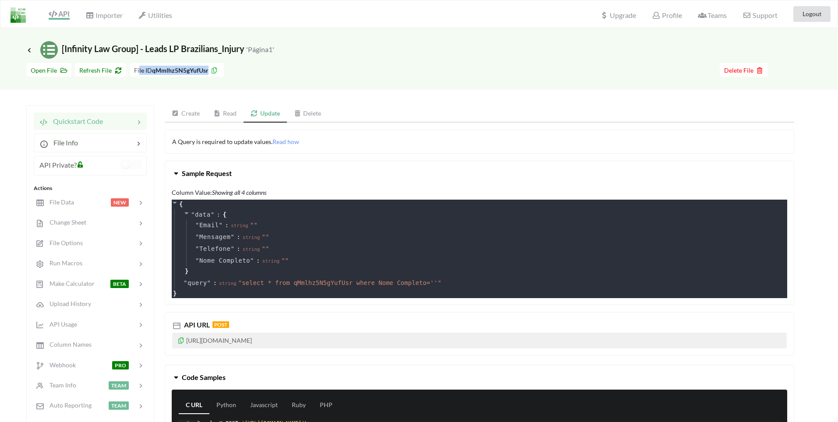
click at [30, 23] on div at bounding box center [15, 13] width 31 height 27
click at [25, 53] on div "Icon Link [Infinity Law Group] - Leads LP Brazilians_Injury 'Página1'" at bounding box center [419, 43] width 838 height 31
click at [32, 50] on icon at bounding box center [29, 49] width 8 height 7
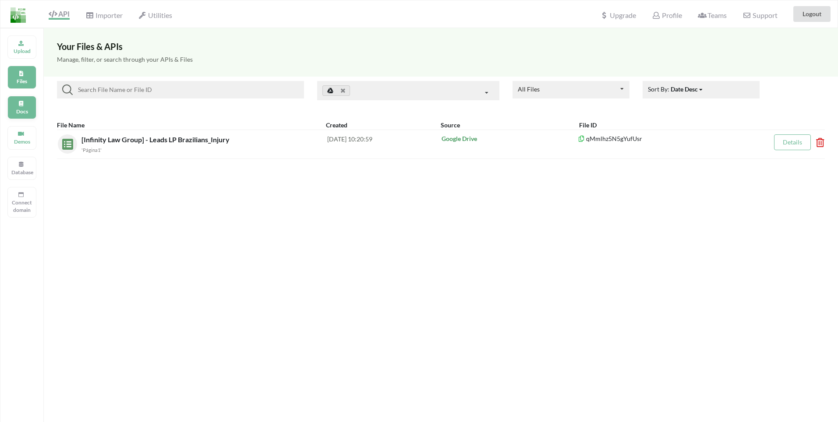
drag, startPoint x: 37, startPoint y: 108, endPoint x: 26, endPoint y: 106, distance: 10.7
click at [35, 108] on div "Upload Files Docs Demos Database Connect domain" at bounding box center [22, 239] width 44 height 422
click at [26, 106] on div "Docs" at bounding box center [21, 107] width 29 height 23
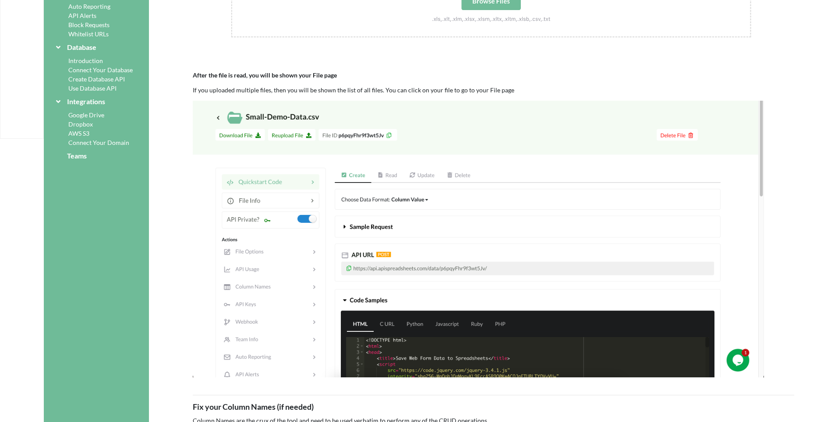
scroll to position [316, 0]
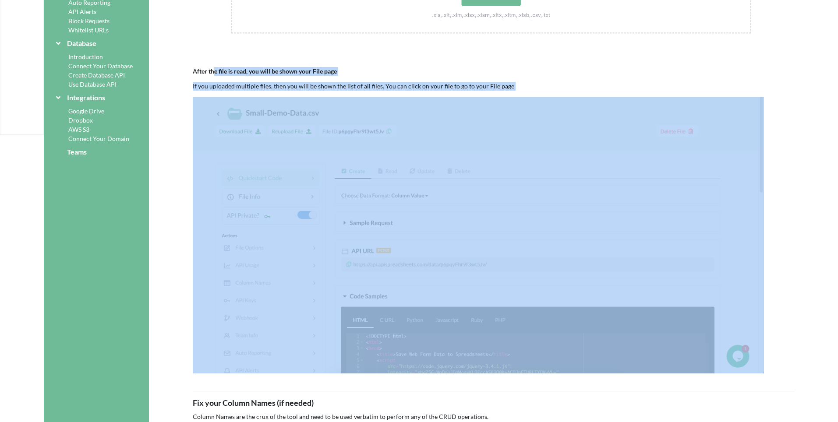
drag, startPoint x: 213, startPoint y: 73, endPoint x: 635, endPoint y: 107, distance: 422.9
click at [635, 107] on div "Upload your spreadsheet Click on the appropriate dialog box and follow instruct…" at bounding box center [494, 94] width 602 height 559
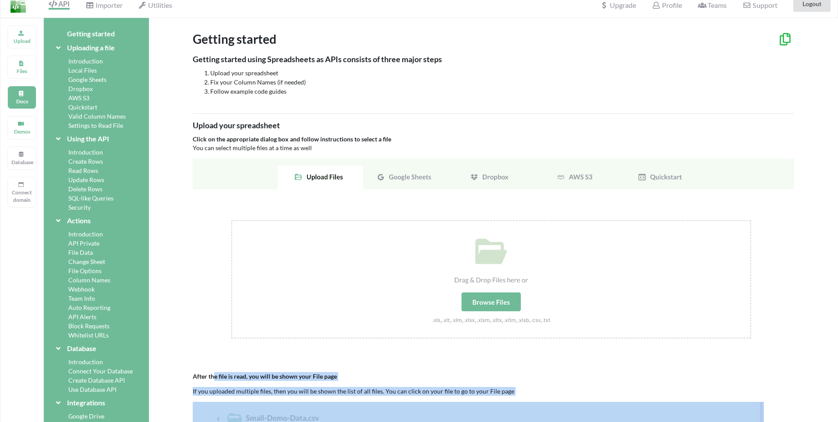
scroll to position [0, 0]
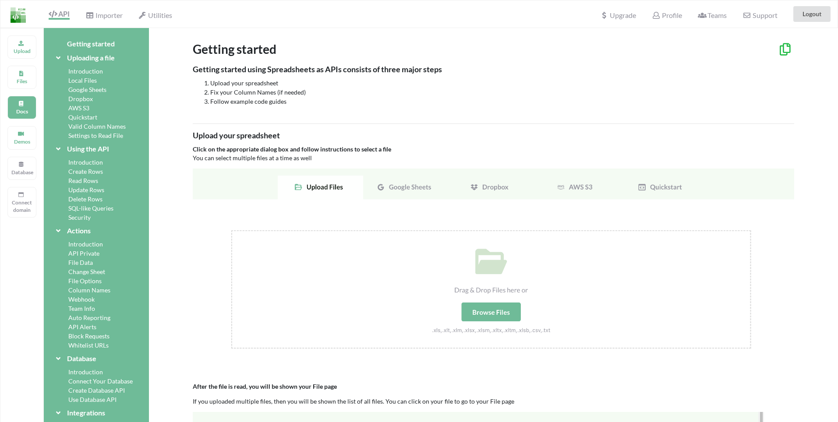
click at [100, 91] on div "Google Sheets" at bounding box center [96, 89] width 84 height 9
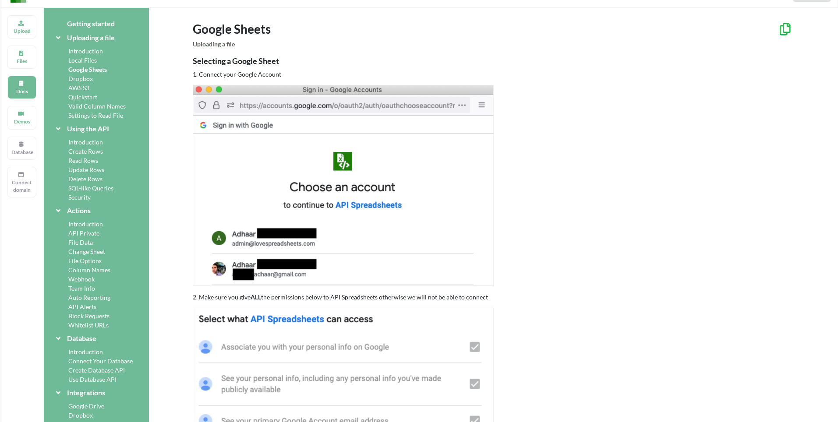
scroll to position [53, 0]
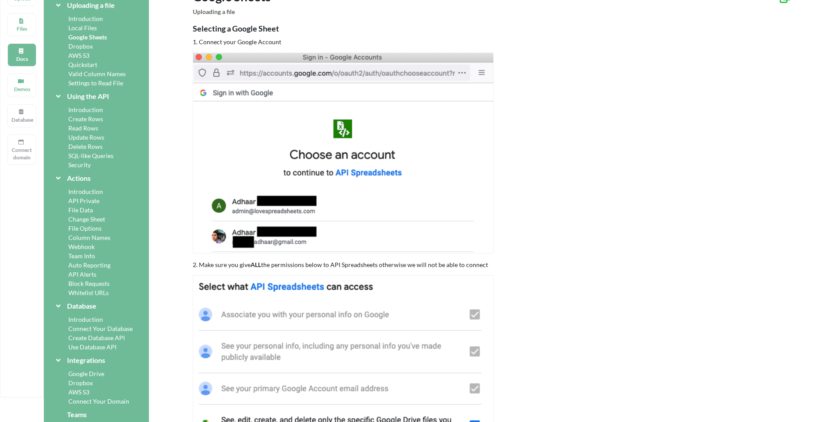
drag, startPoint x: 77, startPoint y: 221, endPoint x: 72, endPoint y: 222, distance: 4.5
click at [73, 222] on div "Change Sheet" at bounding box center [96, 219] width 84 height 9
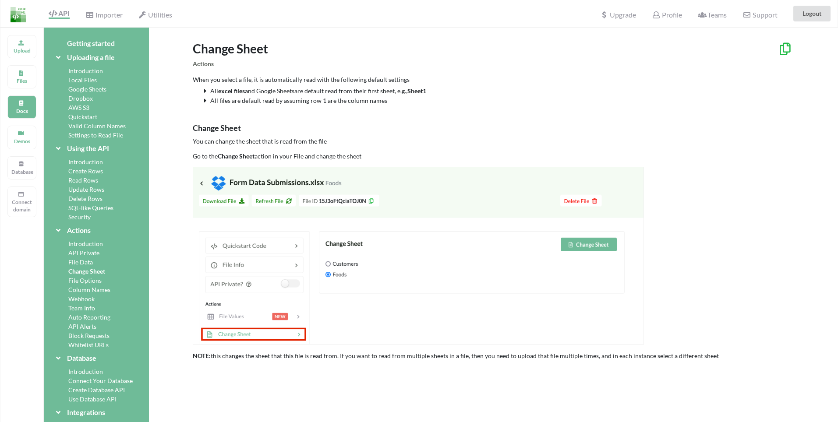
scroll to position [0, 0]
click at [92, 271] on div "Change Sheet" at bounding box center [96, 271] width 84 height 9
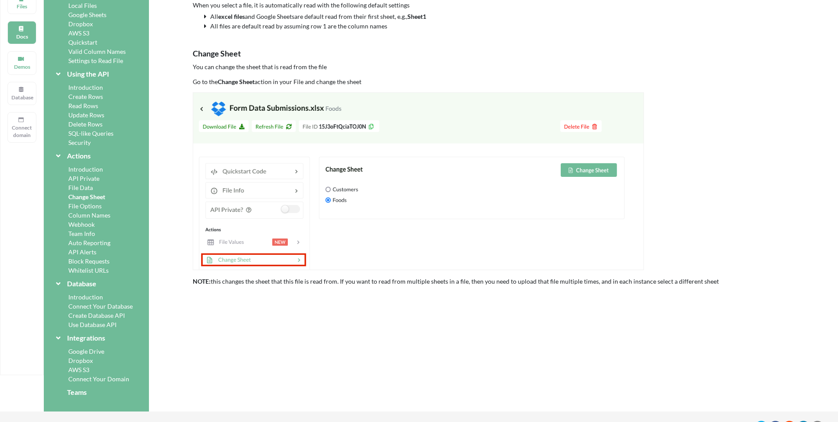
scroll to position [99, 0]
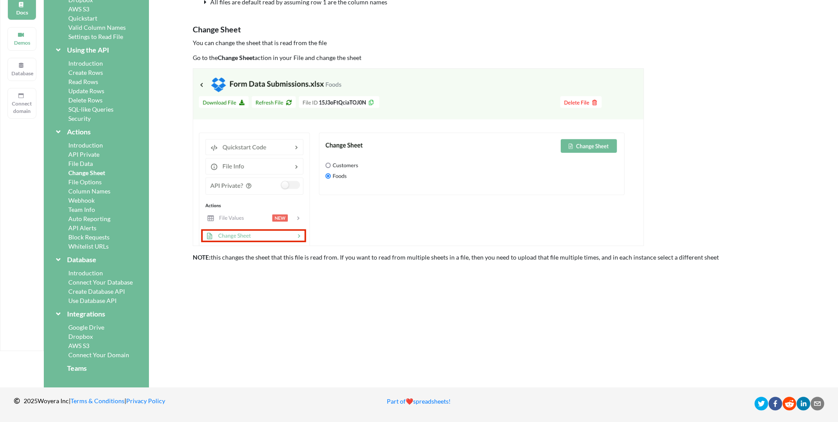
drag, startPoint x: 239, startPoint y: 259, endPoint x: 385, endPoint y: 266, distance: 146.1
click at [390, 264] on div "Change Sheet Actions When you select a file, it is automatically read with the …" at bounding box center [493, 158] width 689 height 459
click at [376, 255] on p "NOTE: this changes the sheet that this file is read from. If you want to read f…" at bounding box center [494, 257] width 602 height 9
click at [496, 276] on div "Change Sheet Actions When you select a file, it is automatically read with the …" at bounding box center [493, 158] width 689 height 459
drag, startPoint x: 534, startPoint y: 258, endPoint x: 706, endPoint y: 263, distance: 172.7
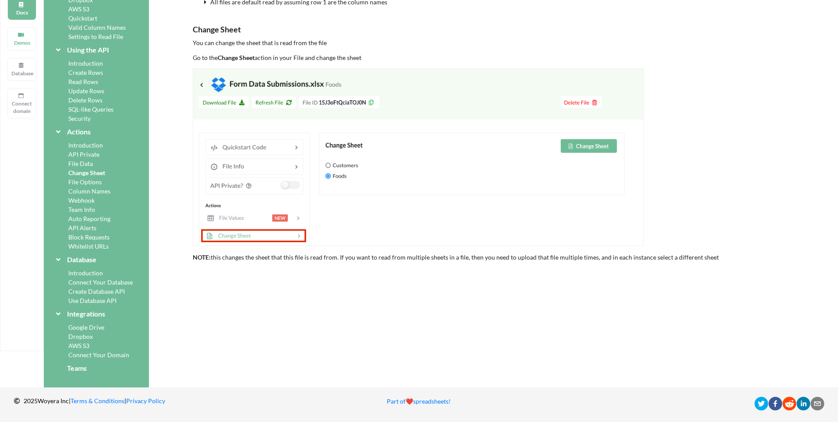
click at [706, 263] on div "Change Sheet Actions When you select a file, it is automatically read with the …" at bounding box center [493, 158] width 689 height 459
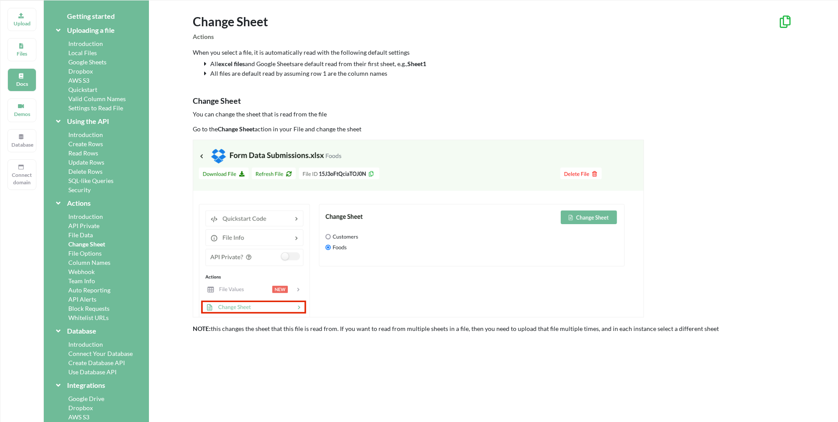
scroll to position [0, 0]
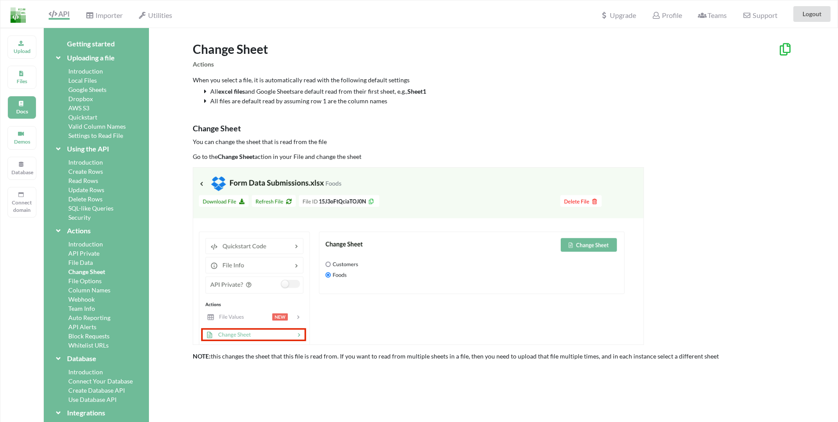
drag, startPoint x: 213, startPoint y: 154, endPoint x: 384, endPoint y: 160, distance: 171.4
click at [384, 160] on p "Go to the Change Sheet action in your File and change the sheet" at bounding box center [494, 156] width 602 height 9
drag, startPoint x: 213, startPoint y: 101, endPoint x: 383, endPoint y: 102, distance: 170.9
click at [383, 102] on p "All files are default read by assuming row 1 are the column names" at bounding box center [498, 101] width 593 height 9
drag, startPoint x: 220, startPoint y: 140, endPoint x: 337, endPoint y: 142, distance: 117.0
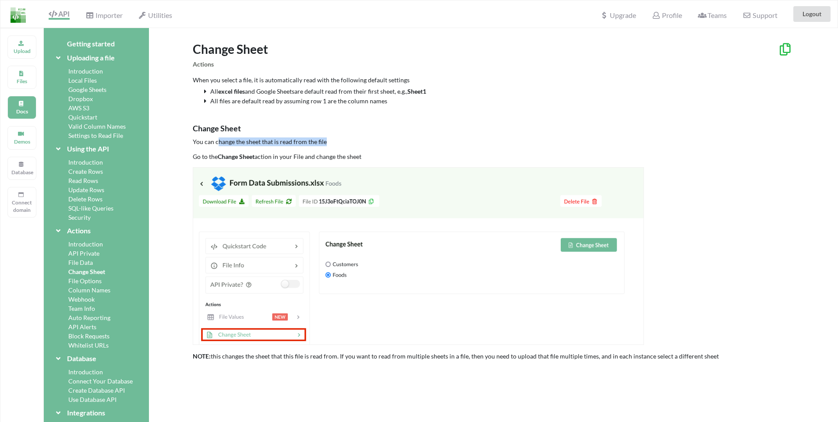
click at [337, 142] on p "You can change the sheet that is read from the file" at bounding box center [494, 142] width 602 height 9
click at [24, 82] on p "Files" at bounding box center [21, 81] width 21 height 7
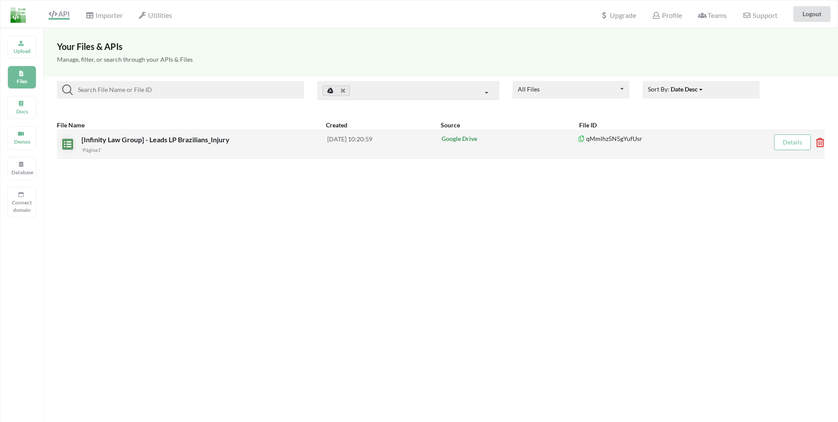
click at [96, 136] on span "[Infinity Law Group] - Leads LP Brazilians_Injury" at bounding box center [157, 139] width 150 height 8
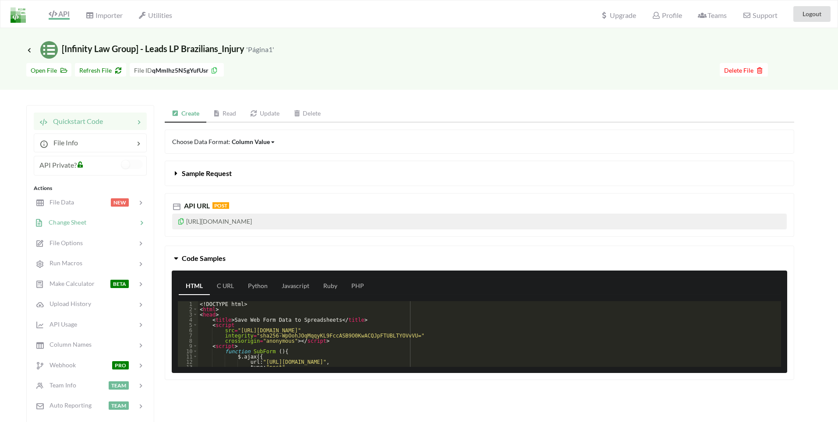
click at [60, 227] on div "Change Sheet" at bounding box center [61, 223] width 52 height 10
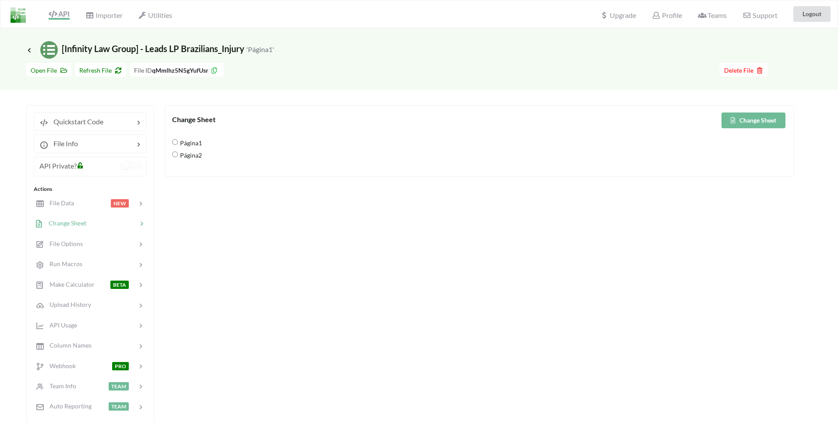
click at [175, 142] on input "Página1" at bounding box center [175, 142] width 6 height 6
radio input "true"
click at [739, 124] on button "Change Sheet" at bounding box center [754, 121] width 64 height 16
drag, startPoint x: 153, startPoint y: 69, endPoint x: 206, endPoint y: 73, distance: 52.7
click at [206, 73] on b "qMmlhz5N5gYufUsr" at bounding box center [180, 70] width 57 height 7
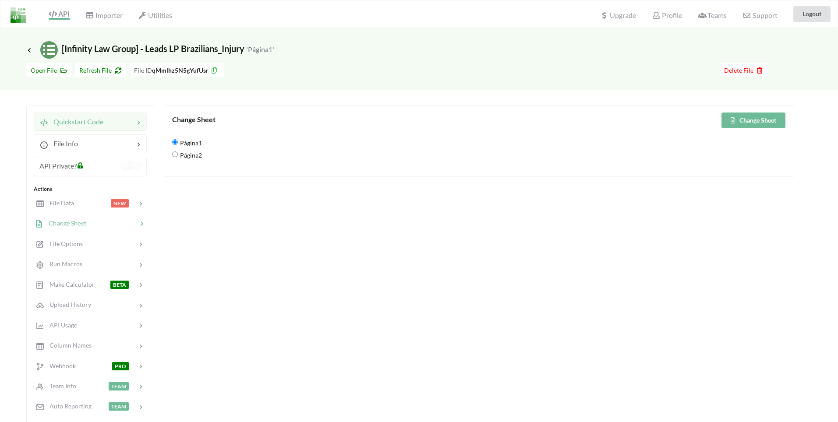
click at [115, 127] on div at bounding box center [118, 122] width 31 height 11
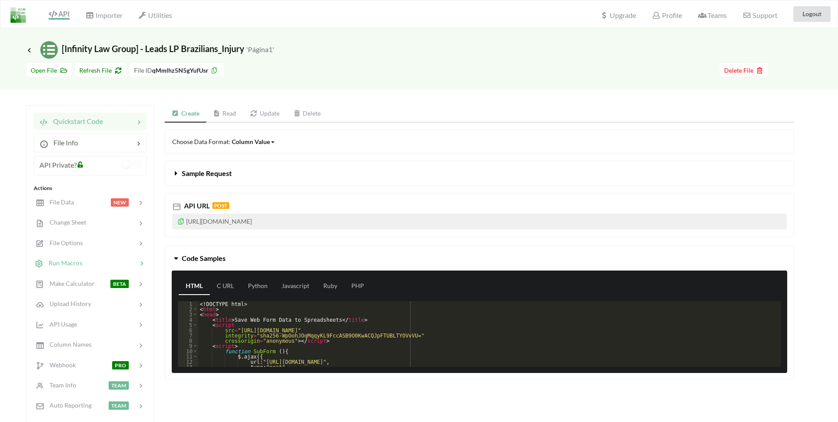
click at [72, 261] on span "Run Macros" at bounding box center [62, 262] width 39 height 7
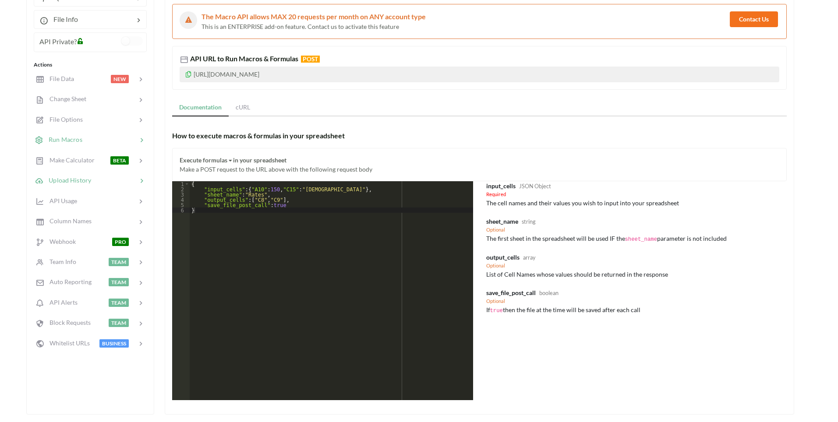
scroll to position [105, 0]
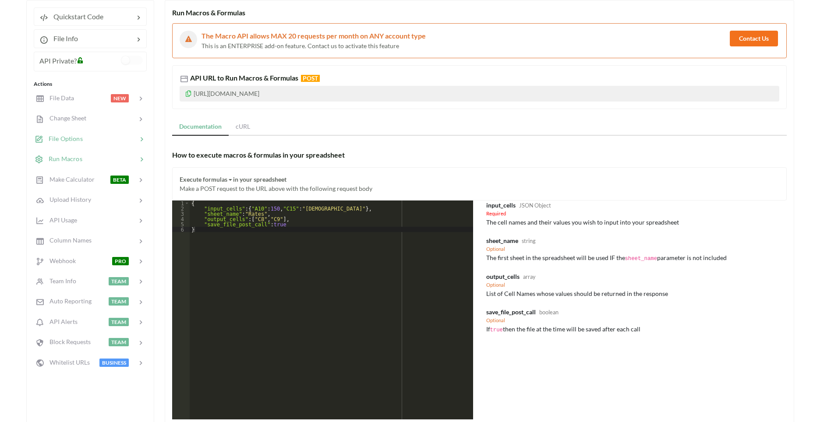
click at [92, 142] on div at bounding box center [110, 139] width 54 height 10
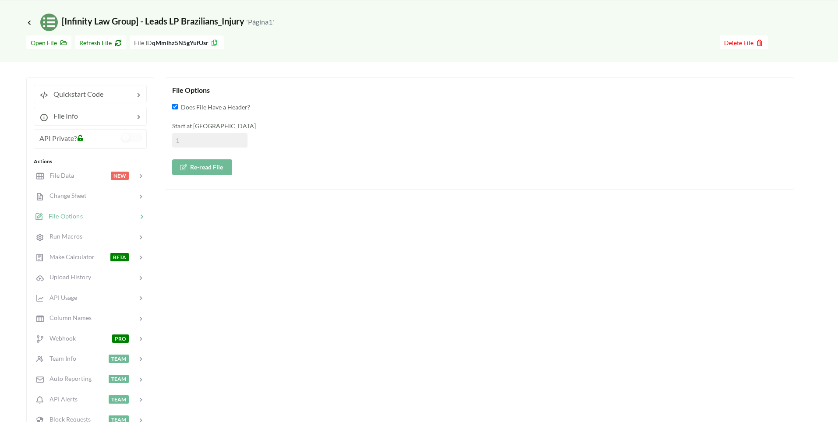
scroll to position [0, 0]
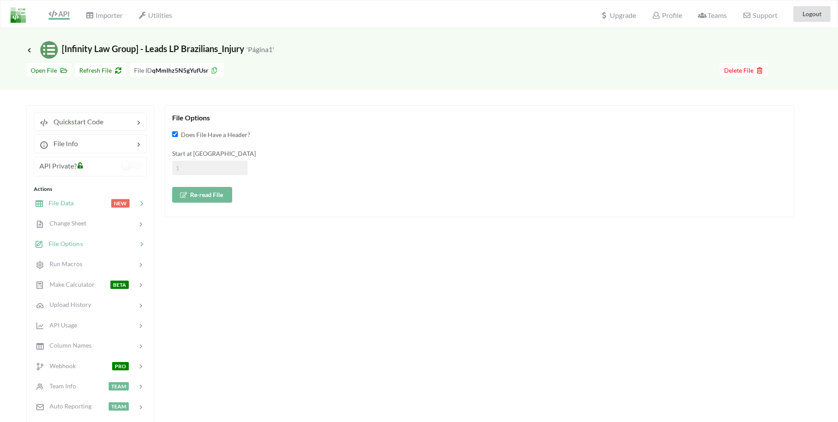
click at [62, 207] on span "File Data" at bounding box center [58, 202] width 30 height 7
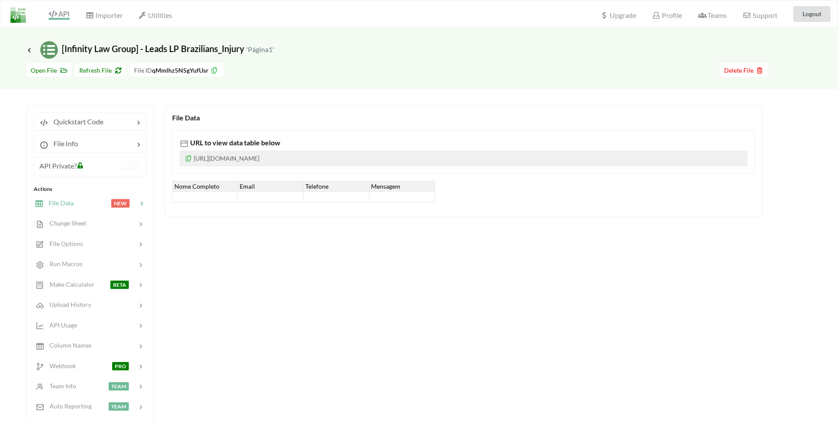
click at [394, 161] on p "https://www.apispreadsheets.com/table/qMmlhz5N5gYufUsr/" at bounding box center [464, 159] width 568 height 16
click at [238, 52] on span "Icon Link [Infinity Law Group] - Leads LP Brazilians_Injury 'Página1'" at bounding box center [150, 48] width 248 height 11
click at [29, 52] on icon at bounding box center [29, 49] width 8 height 7
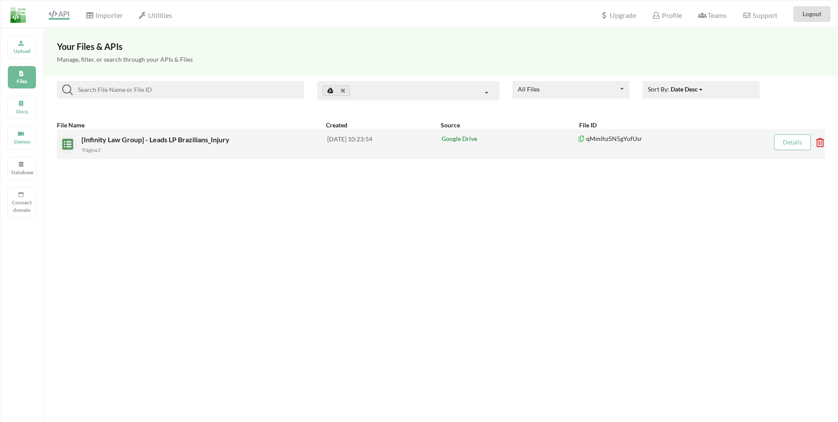
click at [132, 146] on div "'Página1'" at bounding box center [205, 149] width 246 height 9
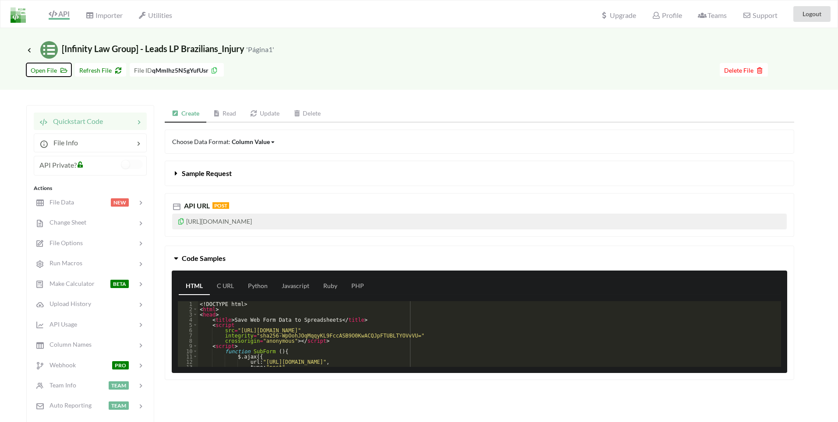
click at [59, 75] on button "Open File" at bounding box center [48, 70] width 45 height 14
click at [78, 49] on span "Icon Link [Infinity Law Group] - Leads LP Brazilians_Injury 'Página1'" at bounding box center [150, 48] width 248 height 11
click at [100, 18] on span "Importer" at bounding box center [103, 16] width 37 height 11
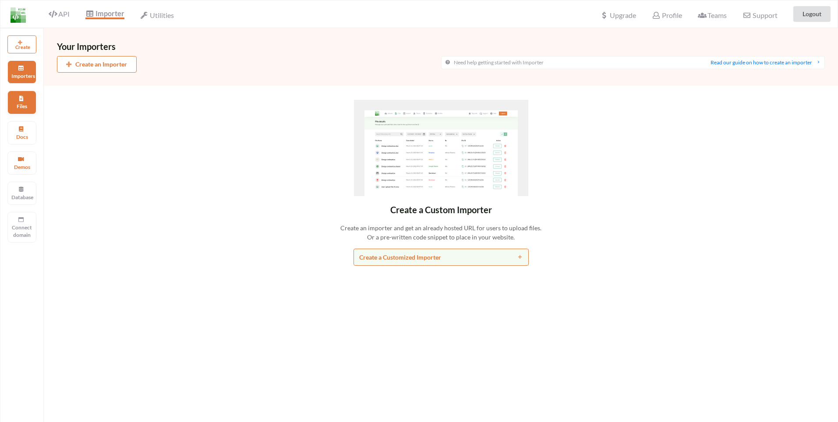
click at [25, 103] on p "Files" at bounding box center [21, 106] width 21 height 7
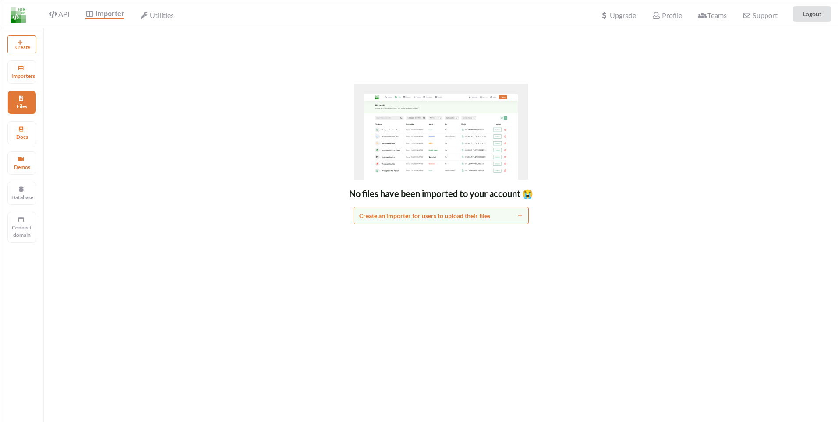
click at [11, 146] on div "Create Importers Files Docs Demos Database Connect domain" at bounding box center [22, 239] width 44 height 422
click at [15, 136] on p "Docs" at bounding box center [21, 136] width 21 height 7
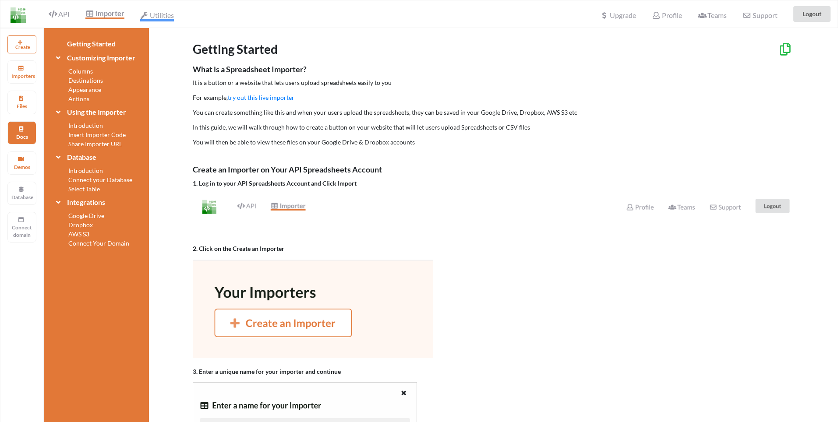
click at [142, 18] on icon at bounding box center [144, 15] width 8 height 7
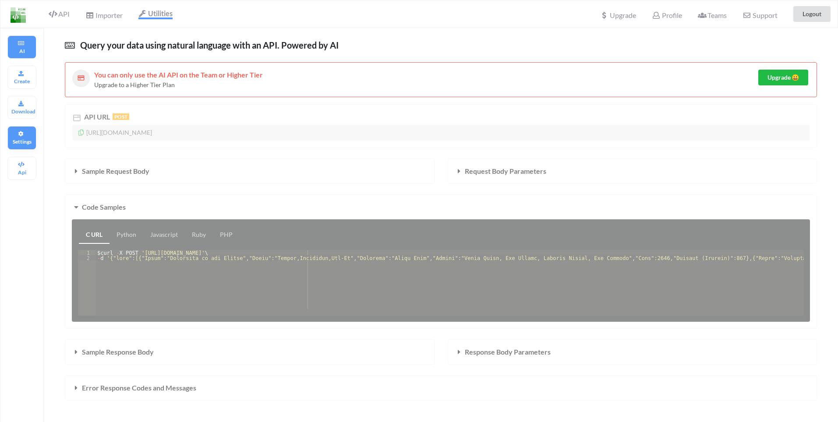
click at [25, 139] on p "Settings" at bounding box center [21, 141] width 21 height 7
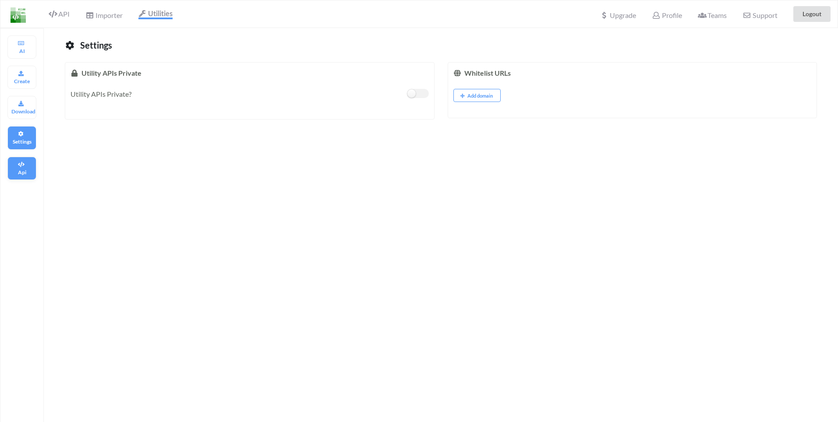
click at [21, 168] on div "Api" at bounding box center [21, 168] width 29 height 23
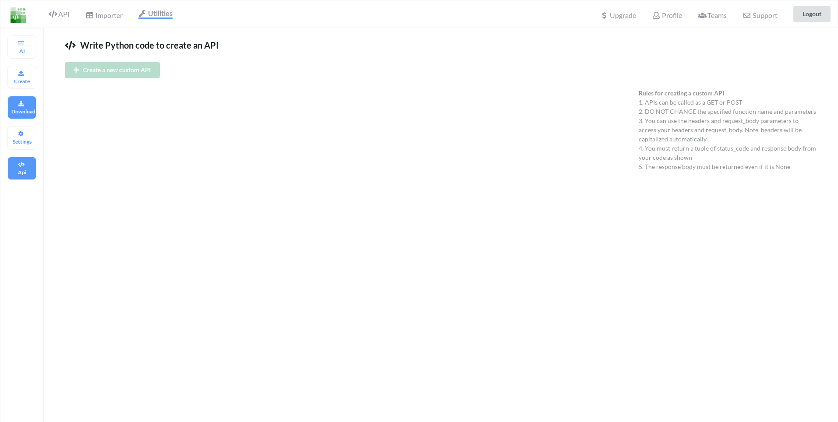
click at [20, 105] on icon at bounding box center [21, 102] width 6 height 5
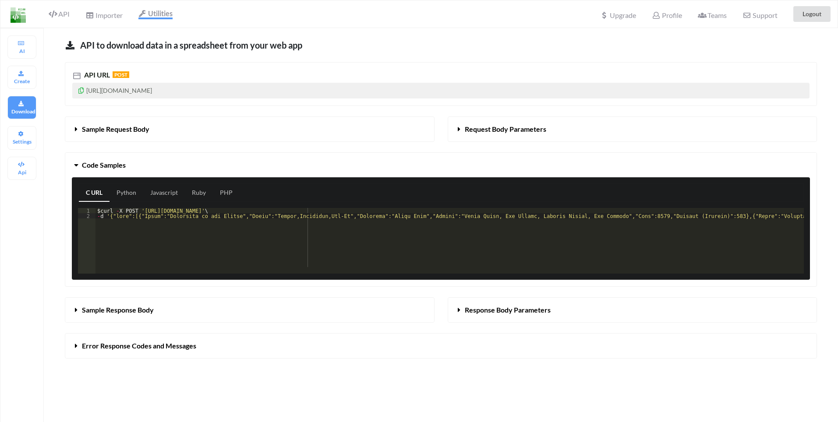
click at [87, 127] on span "Sample Request Body" at bounding box center [115, 129] width 67 height 8
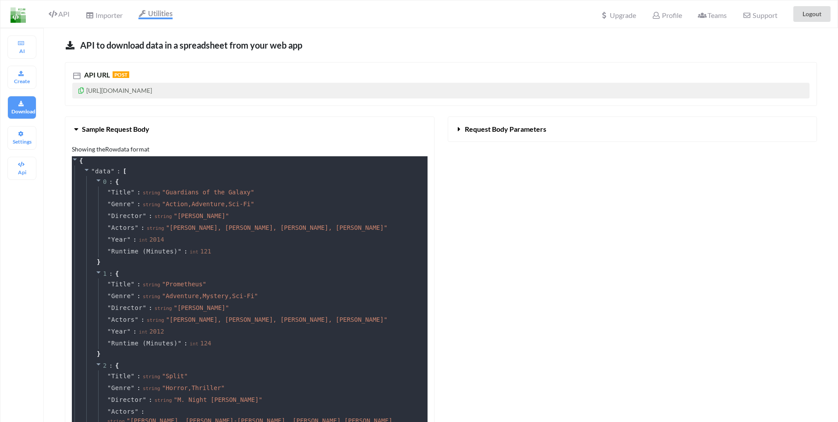
click at [87, 127] on span "Sample Request Body" at bounding box center [115, 129] width 67 height 8
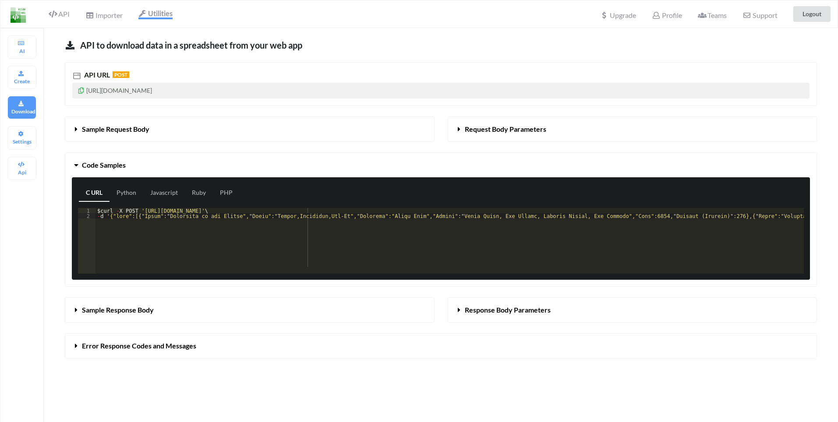
click at [461, 133] on button "Request Body Parameters" at bounding box center [632, 129] width 369 height 25
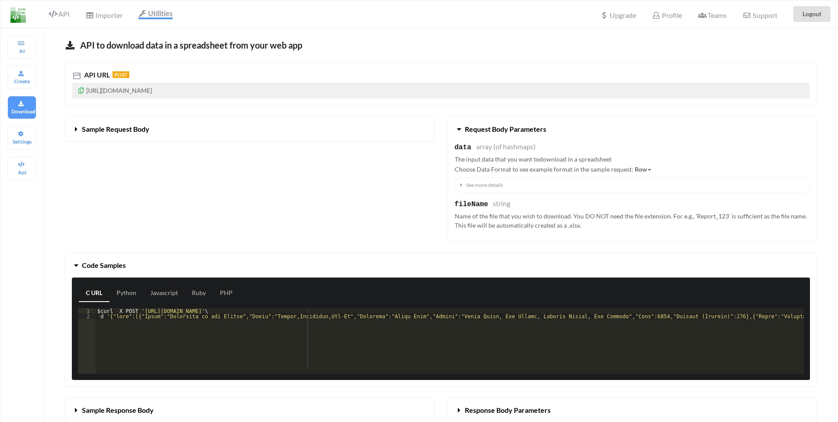
click at [460, 133] on span at bounding box center [460, 129] width 10 height 8
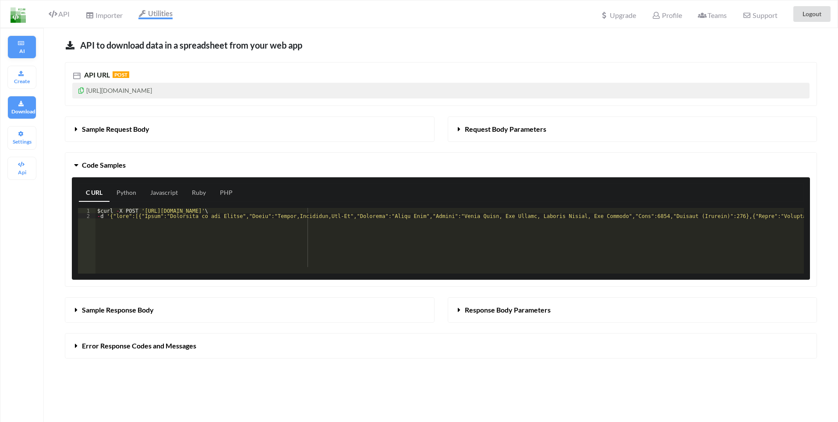
click at [27, 54] on p "AI" at bounding box center [21, 50] width 21 height 7
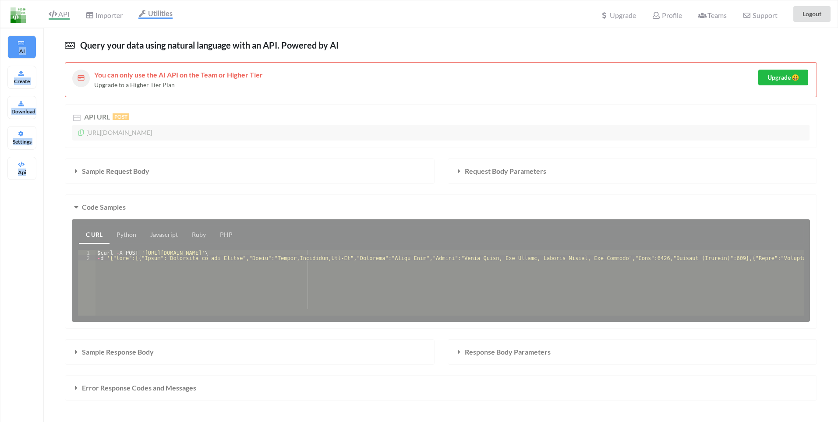
drag, startPoint x: 66, startPoint y: 29, endPoint x: 49, endPoint y: 12, distance: 23.5
click at [49, 12] on div "API Importer Utilities Upgrade Profile Teams Support Logout AI Create Download …" at bounding box center [419, 310] width 838 height 621
click at [49, 12] on icon at bounding box center [53, 14] width 8 height 7
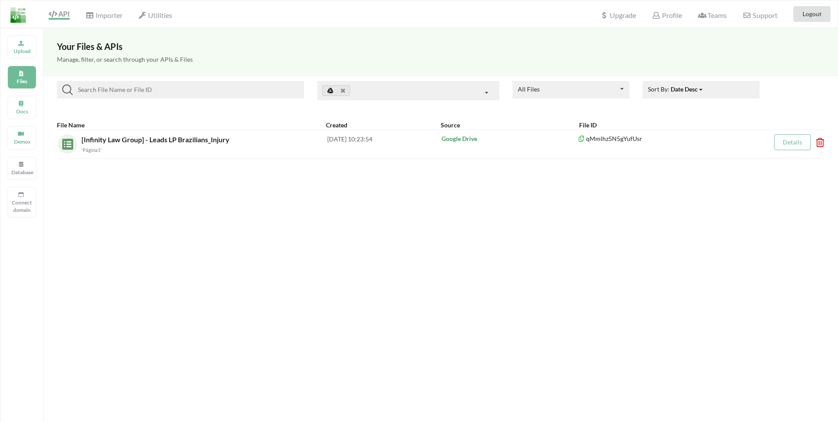
click at [737, 85] on div "Sort By: Date Desc Date Desc Date Asc Name Desc Name Asc" at bounding box center [701, 90] width 117 height 18
click at [569, 87] on div "All Files All Files Uploaded by you Shared with you" at bounding box center [571, 90] width 117 height 18
click at [401, 92] on div at bounding box center [408, 90] width 182 height 19
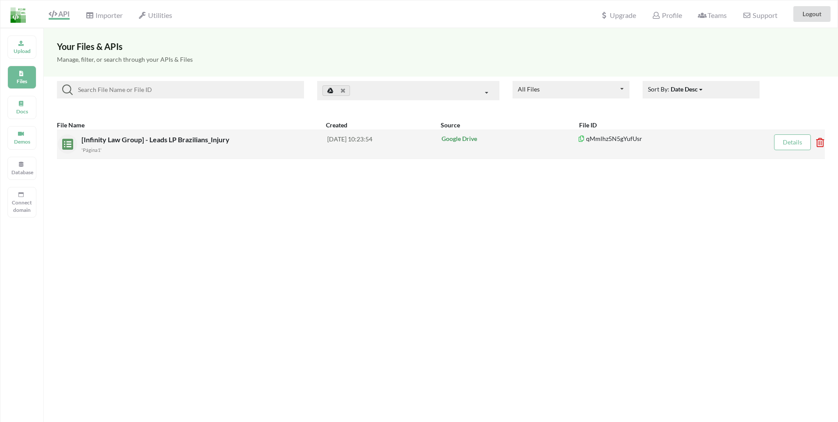
click at [797, 144] on link "Details" at bounding box center [792, 141] width 19 height 7
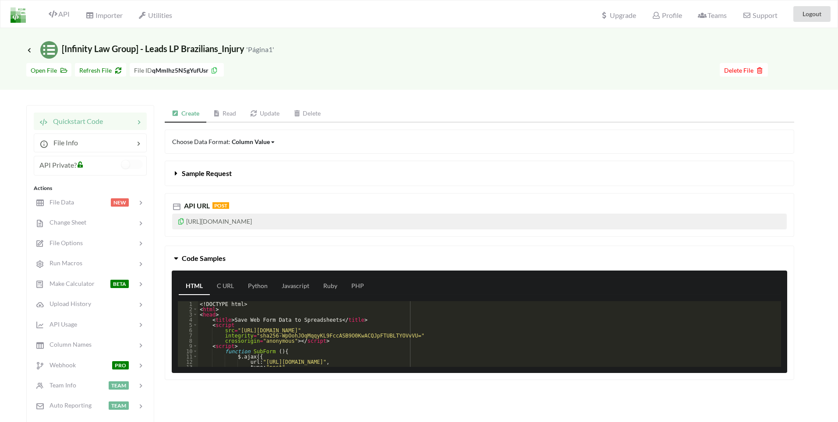
click at [223, 113] on link "Read" at bounding box center [224, 114] width 37 height 18
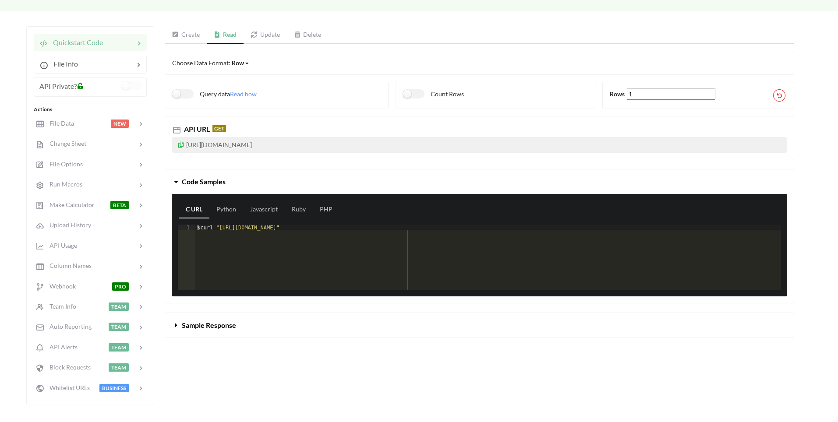
scroll to position [105, 0]
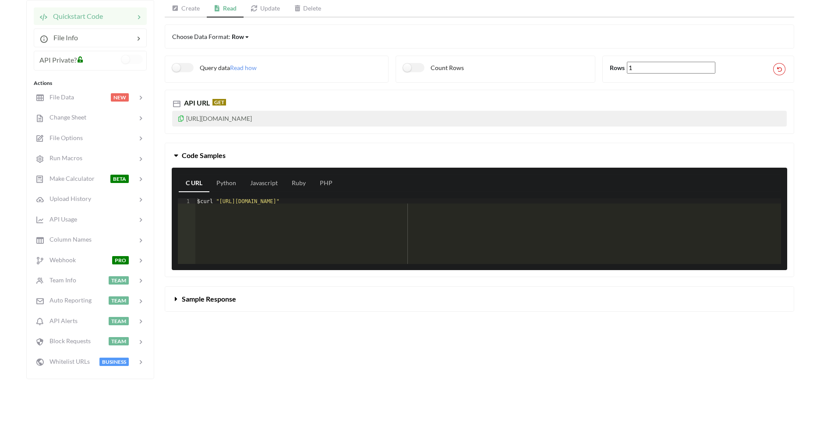
click at [220, 304] on button "Sample Response" at bounding box center [479, 299] width 629 height 25
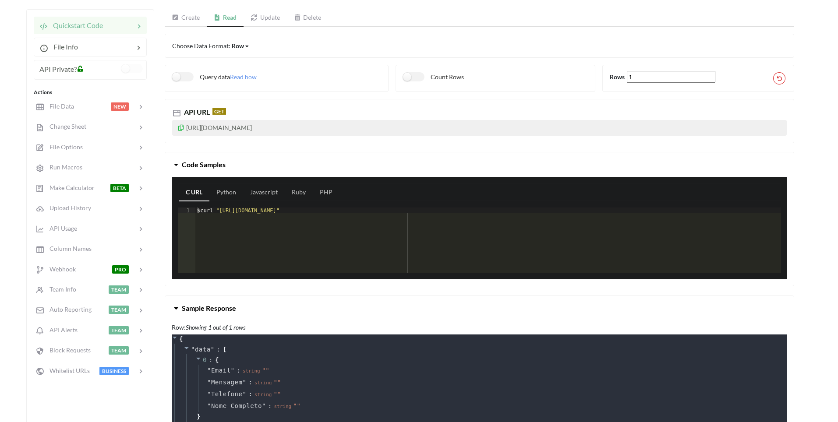
scroll to position [53, 0]
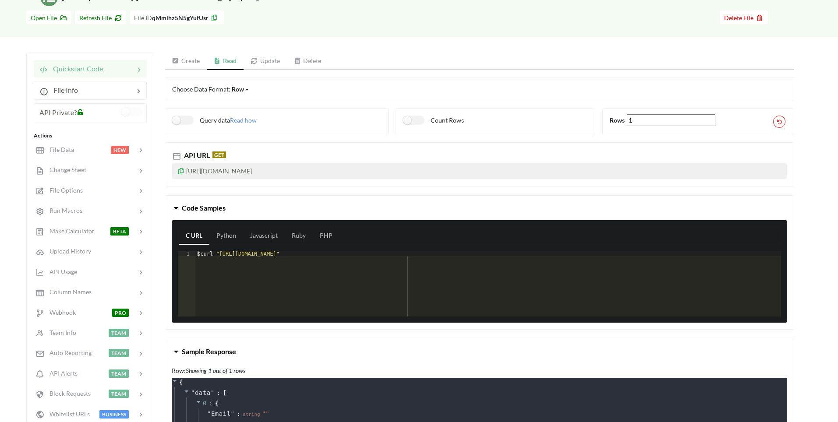
click at [267, 65] on link "Update" at bounding box center [265, 62] width 43 height 18
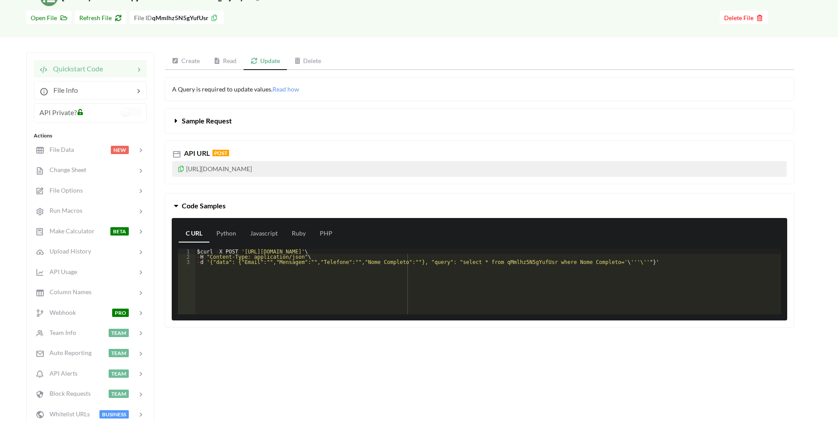
click at [242, 126] on button "Sample Request" at bounding box center [479, 121] width 629 height 25
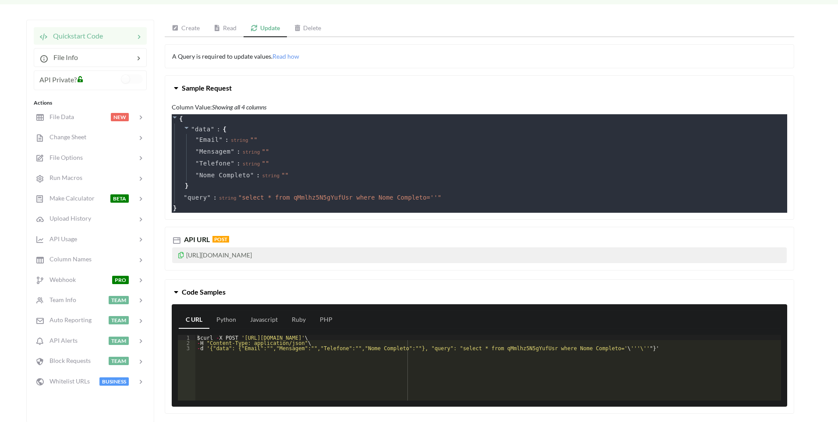
scroll to position [0, 0]
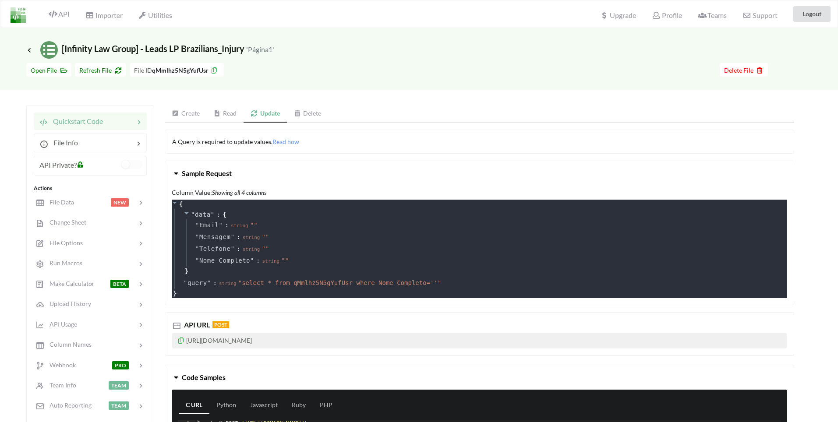
click at [298, 114] on icon at bounding box center [297, 113] width 7 height 6
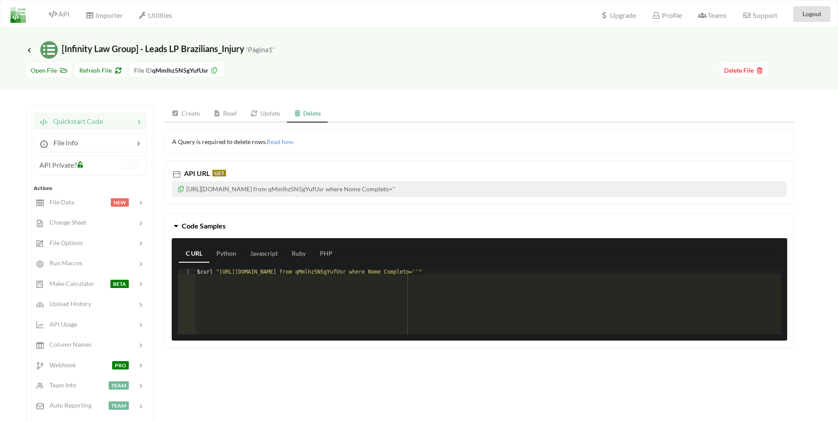
click at [196, 113] on link "Create" at bounding box center [186, 114] width 42 height 18
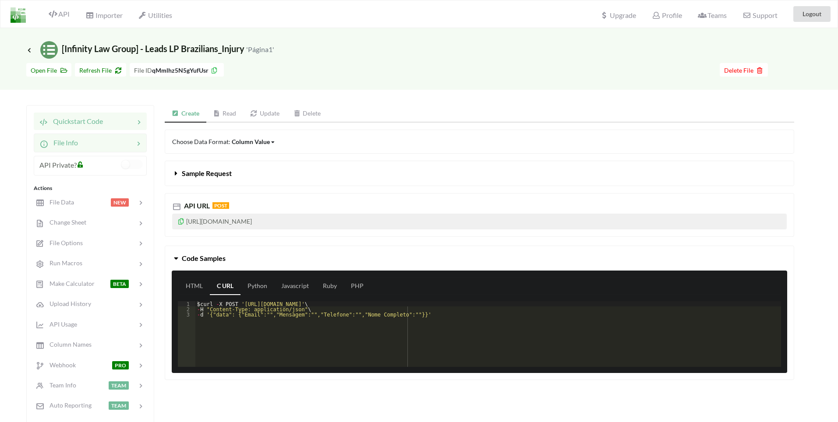
click at [115, 149] on div "File Info" at bounding box center [90, 143] width 113 height 18
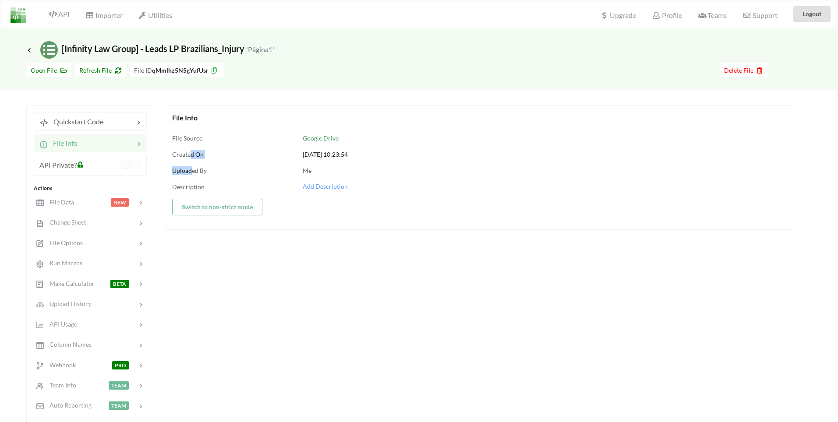
drag, startPoint x: 190, startPoint y: 152, endPoint x: 191, endPoint y: 166, distance: 14.5
click at [191, 166] on div "File Source Created On Uploaded By Description" at bounding box center [232, 159] width 120 height 65
click at [188, 183] on div "Description" at bounding box center [232, 186] width 120 height 9
click at [53, 166] on span "API Private?" at bounding box center [57, 165] width 37 height 8
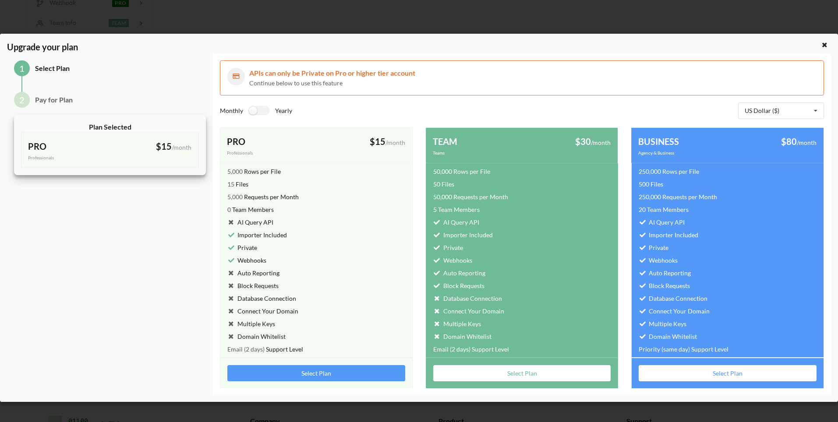
scroll to position [368, 0]
click at [823, 47] on icon at bounding box center [824, 44] width 7 height 6
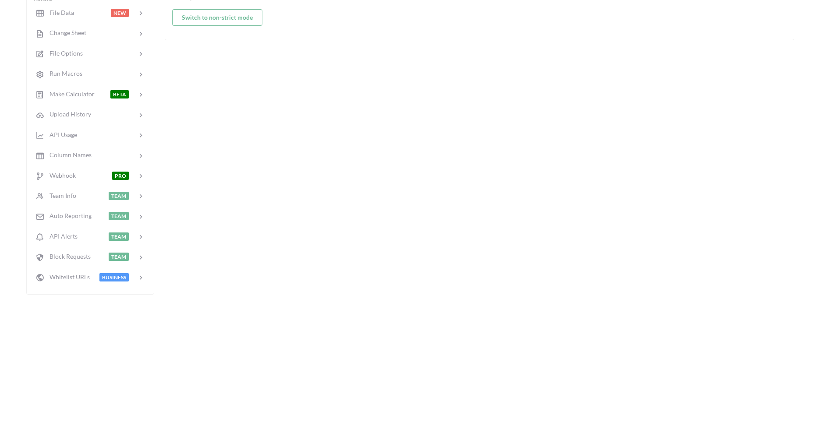
scroll to position [105, 0]
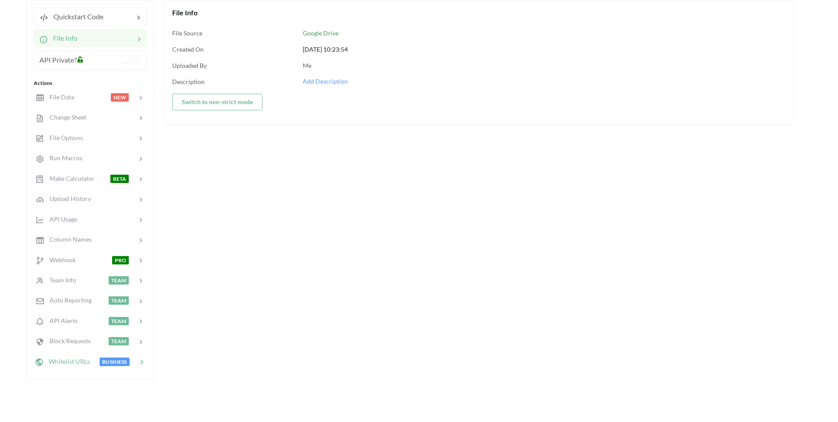
click at [66, 364] on span "Whitelist URLs" at bounding box center [66, 361] width 46 height 7
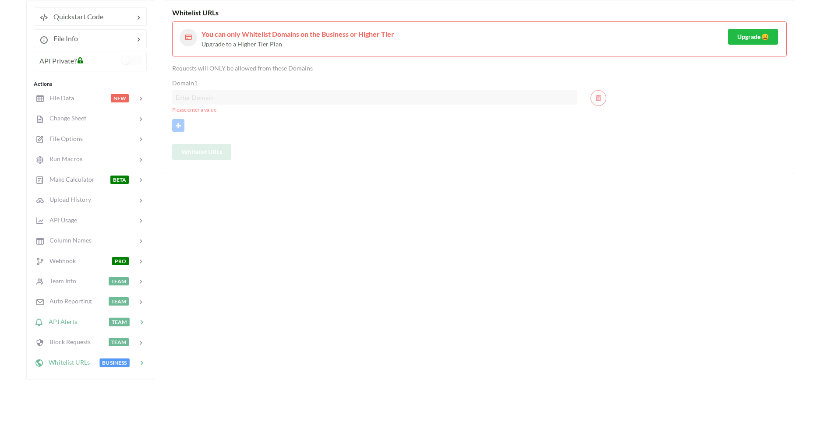
click at [62, 319] on span "API Alerts" at bounding box center [60, 321] width 34 height 7
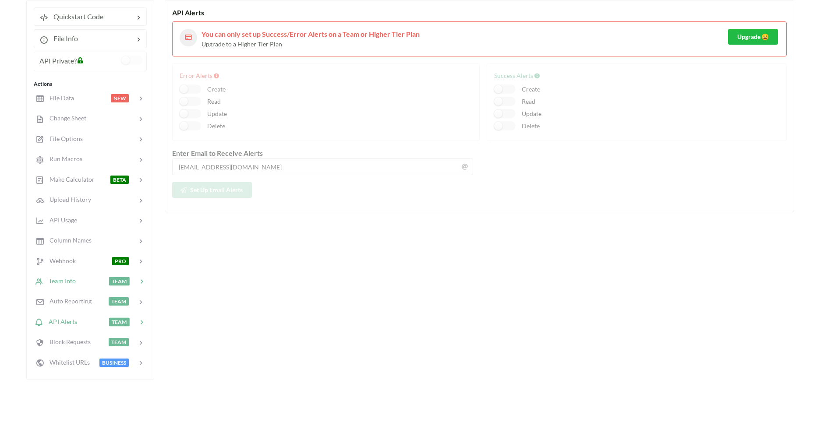
click at [65, 283] on span "Team Info" at bounding box center [59, 280] width 32 height 7
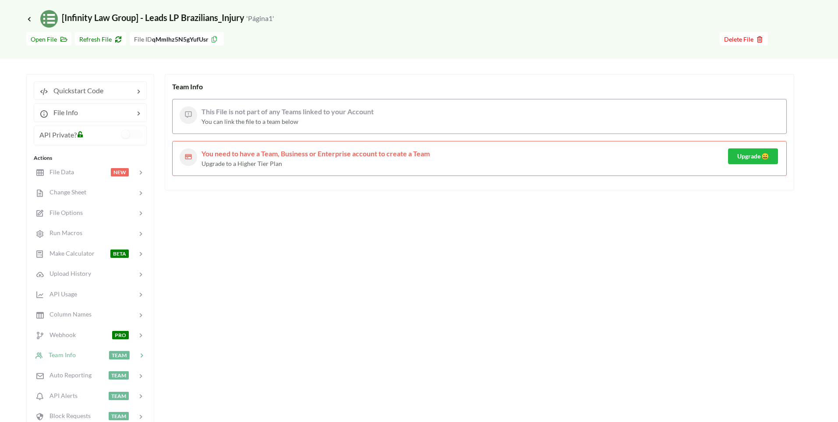
scroll to position [0, 0]
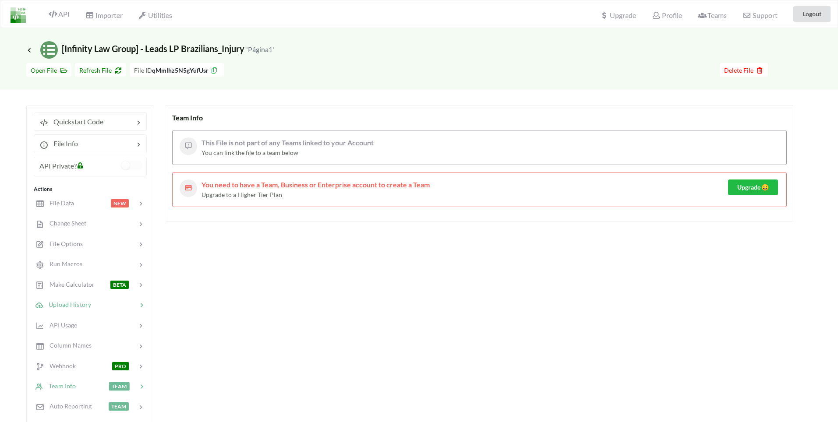
click at [71, 301] on span "Upload History" at bounding box center [67, 304] width 48 height 7
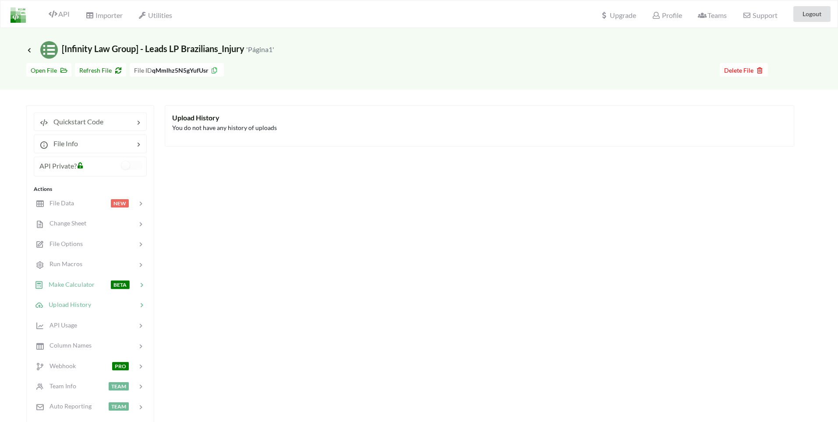
click at [68, 280] on div "Make Calculator" at bounding box center [65, 285] width 60 height 10
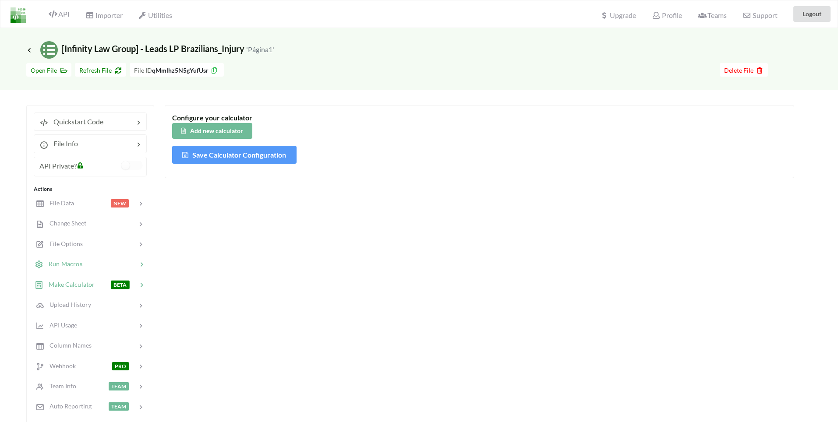
click at [69, 266] on span "Run Macros" at bounding box center [62, 263] width 39 height 7
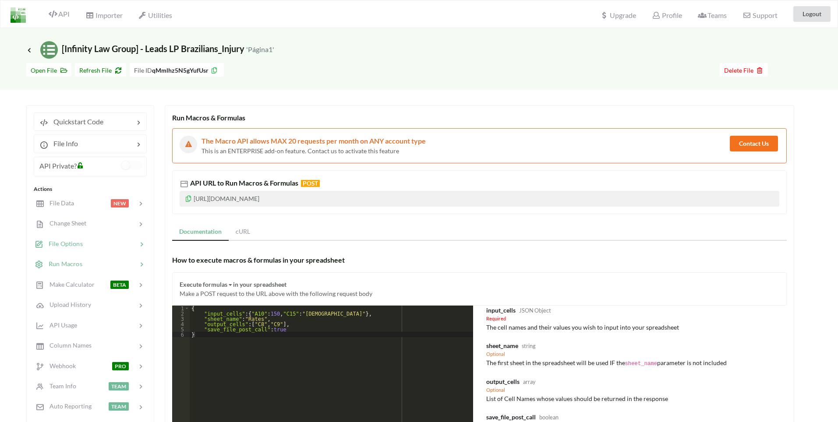
click at [58, 249] on div "File Options" at bounding box center [89, 244] width 115 height 21
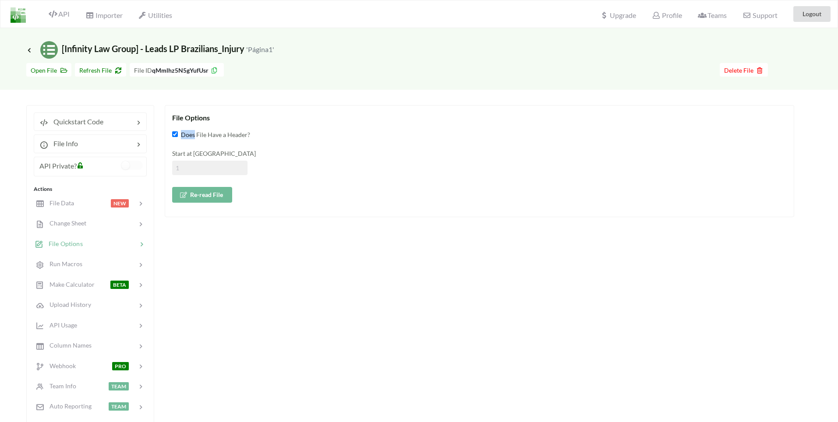
drag, startPoint x: 197, startPoint y: 133, endPoint x: 269, endPoint y: 143, distance: 72.1
click at [274, 130] on div "File Options Does File Have a Header? Start at Row Re-read File" at bounding box center [480, 161] width 630 height 112
drag, startPoint x: 220, startPoint y: 166, endPoint x: 260, endPoint y: 234, distance: 78.4
click at [261, 228] on div "File Options Does File Have a Header? Start at Row Re-read File" at bounding box center [480, 295] width 630 height 380
click at [258, 248] on div "File Options Does File Have a Header? Start at Row Re-read File" at bounding box center [480, 295] width 630 height 380
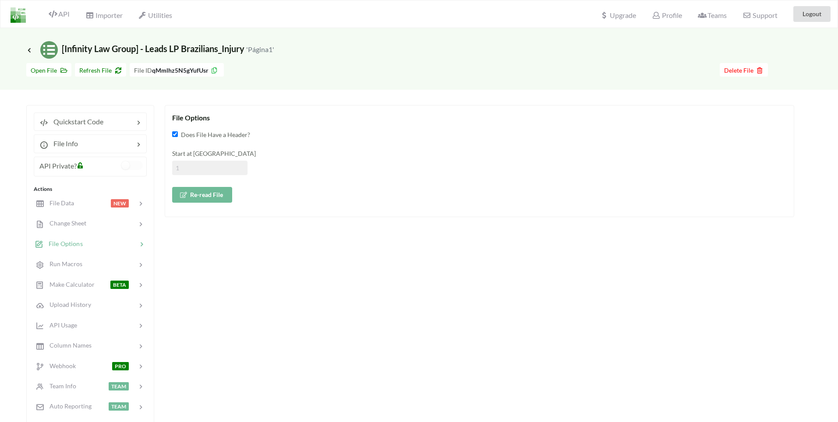
click at [51, 244] on span "File Options" at bounding box center [62, 243] width 39 height 7
click at [59, 222] on span "Change Sheet" at bounding box center [64, 223] width 43 height 7
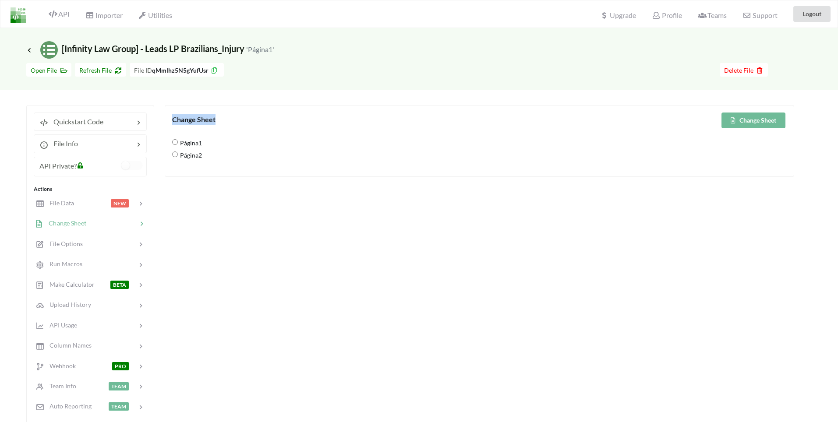
drag, startPoint x: 176, startPoint y: 118, endPoint x: 224, endPoint y: 115, distance: 48.7
click at [224, 115] on div "Change Sheet" at bounding box center [326, 119] width 308 height 11
click at [71, 112] on div "Quickstart Code File Info API Private? Actions File Data NEW Change Sheet File …" at bounding box center [90, 295] width 128 height 380
click at [56, 205] on span "File Data" at bounding box center [58, 202] width 30 height 7
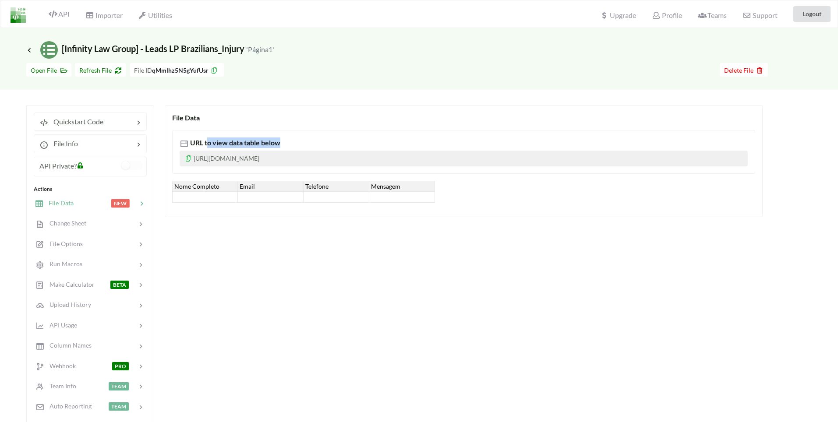
drag, startPoint x: 209, startPoint y: 144, endPoint x: 287, endPoint y: 165, distance: 80.7
click at [296, 152] on div "URL to view data table below https://www.apispreadsheets.com/table/qMmlhz5N5gYu…" at bounding box center [463, 152] width 583 height 44
click at [278, 156] on p "https://www.apispreadsheets.com/table/qMmlhz5N5gYufUsr/" at bounding box center [464, 159] width 568 height 16
drag, startPoint x: 287, startPoint y: 155, endPoint x: 417, endPoint y: 156, distance: 130.2
click at [417, 156] on p "https://www.apispreadsheets.com/table/qMmlhz5N5gYufUsr/" at bounding box center [464, 159] width 568 height 16
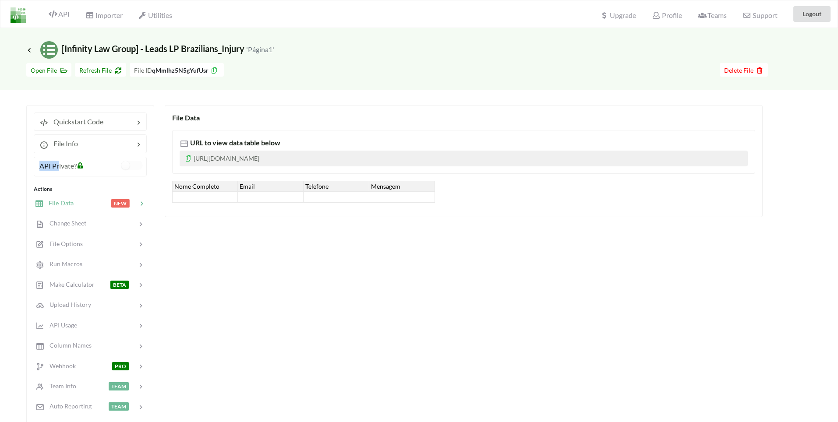
drag, startPoint x: 60, startPoint y: 164, endPoint x: 58, endPoint y: 154, distance: 10.7
click at [58, 154] on div "Quickstart Code File Info API Private? Actions File Data NEW Change Sheet File …" at bounding box center [90, 295] width 128 height 380
click at [57, 153] on div "File Info" at bounding box center [90, 144] width 113 height 18
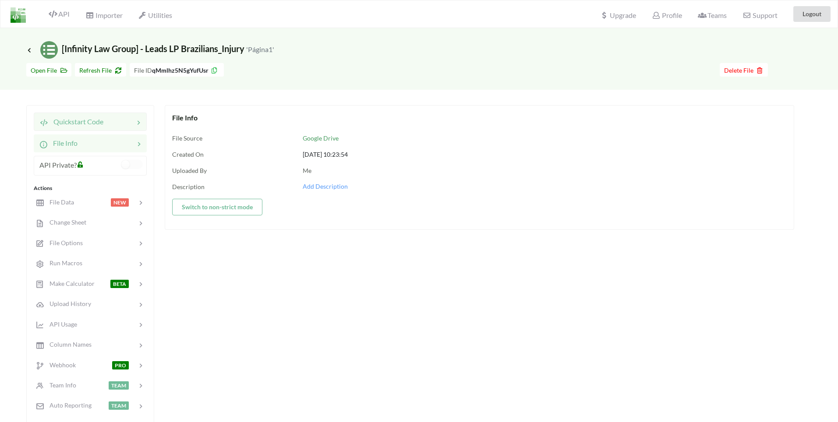
click at [120, 128] on div "Quickstart Code" at bounding box center [90, 122] width 113 height 18
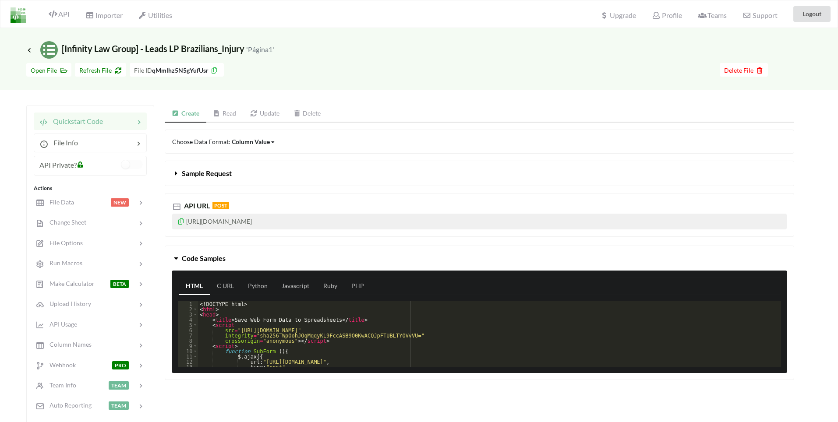
click at [256, 144] on div "Column Value" at bounding box center [251, 141] width 38 height 9
click at [261, 116] on link "Update" at bounding box center [264, 114] width 43 height 18
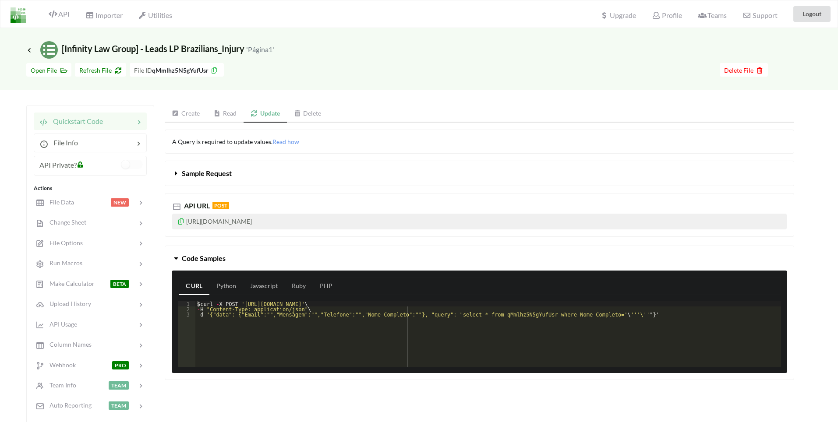
click at [261, 116] on link "Update" at bounding box center [265, 114] width 43 height 18
click at [293, 142] on span "Read how" at bounding box center [286, 141] width 27 height 7
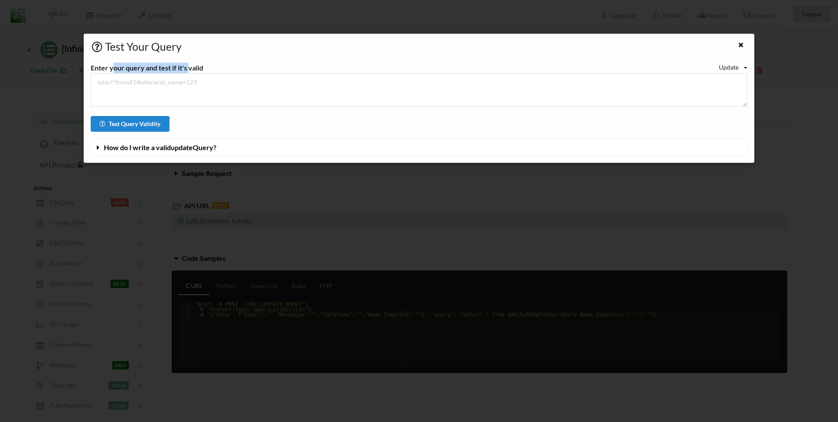
drag, startPoint x: 114, startPoint y: 67, endPoint x: 190, endPoint y: 72, distance: 75.9
click at [190, 72] on div "Enter your query and test if it's valid" at bounding box center [147, 68] width 113 height 11
click at [143, 147] on span "How do I write a valid update Query?" at bounding box center [160, 147] width 113 height 8
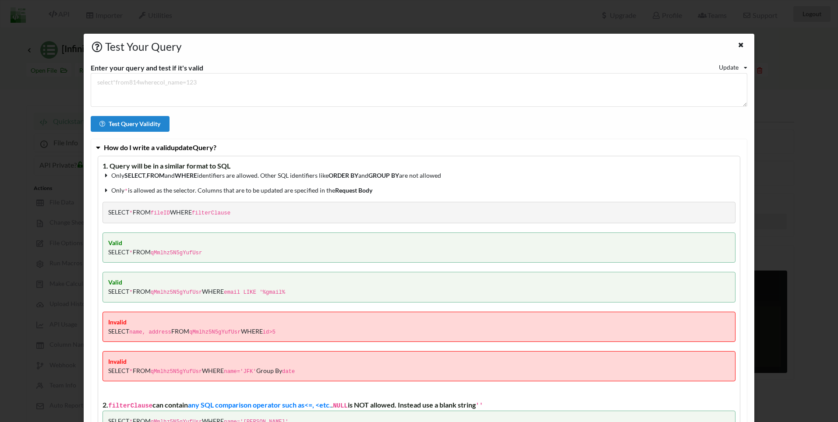
click at [255, 41] on h3 "Test Your Query" at bounding box center [391, 46] width 601 height 13
drag, startPoint x: 138, startPoint y: 77, endPoint x: 274, endPoint y: 89, distance: 136.4
click at [274, 89] on textarea at bounding box center [419, 90] width 656 height 34
click at [739, 74] on textarea at bounding box center [419, 90] width 656 height 34
click at [738, 69] on div "Update Read Update Delete" at bounding box center [733, 67] width 28 height 9
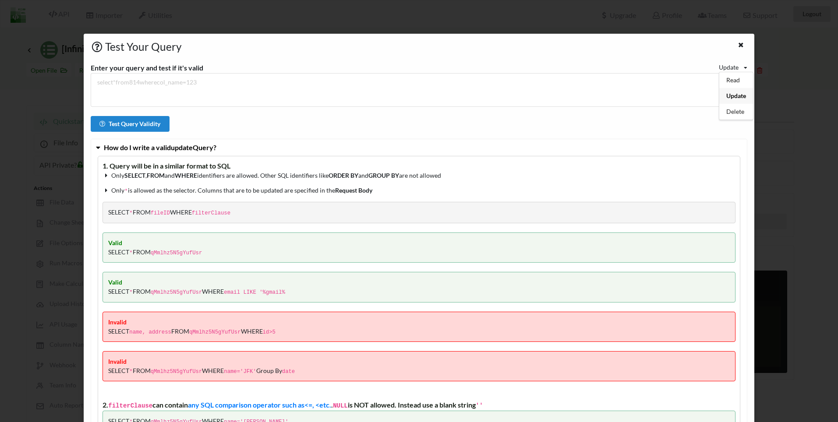
click at [740, 69] on div "Update Read Update Delete" at bounding box center [733, 67] width 28 height 9
click at [739, 48] on div at bounding box center [742, 45] width 11 height 11
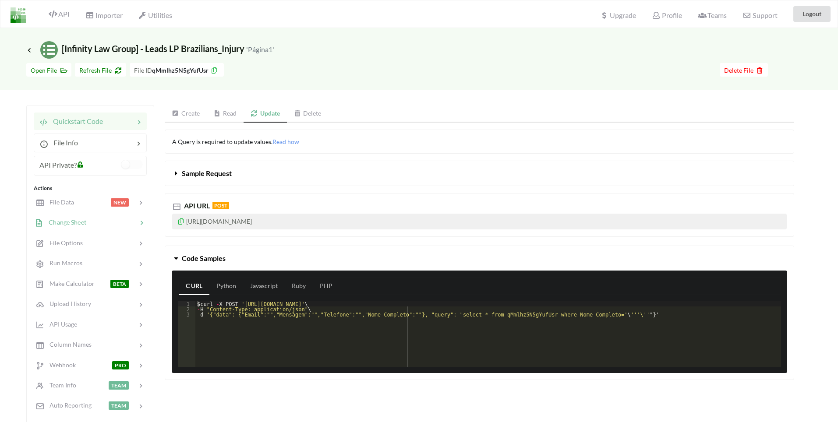
click at [62, 221] on span "Change Sheet" at bounding box center [64, 222] width 43 height 7
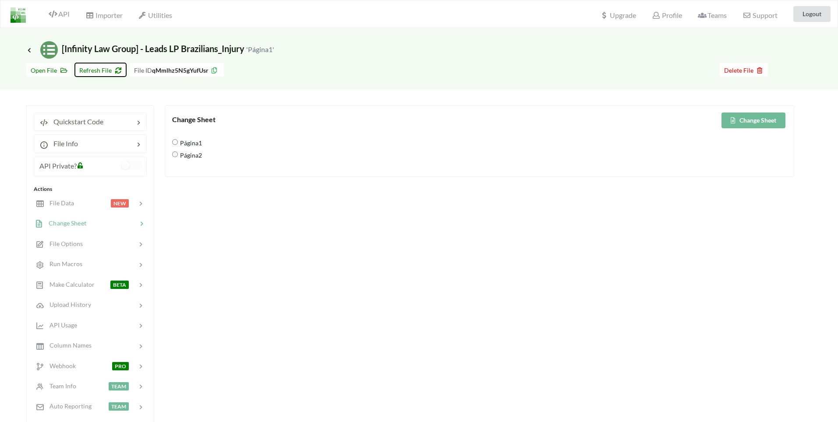
click at [102, 75] on button "Refresh File" at bounding box center [100, 70] width 51 height 14
click at [33, 54] on h3 "Icon Link [Infinity Law Group] - Leads LP Brazilians_Injury 'Página1'" at bounding box center [150, 50] width 248 height 18
click at [30, 50] on icon at bounding box center [29, 49] width 8 height 7
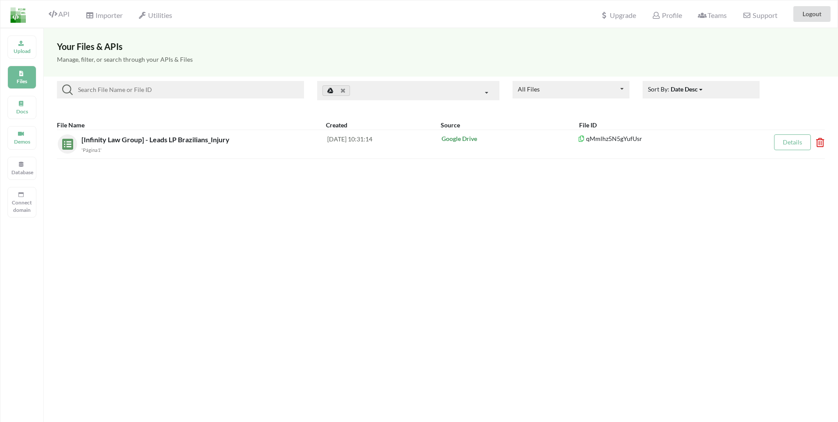
click at [163, 86] on input at bounding box center [187, 90] width 228 height 11
click at [203, 89] on input at bounding box center [187, 90] width 228 height 11
drag, startPoint x: 127, startPoint y: 87, endPoint x: 225, endPoint y: 96, distance: 98.6
click at [225, 96] on div at bounding box center [180, 90] width 247 height 18
click at [325, 87] on link at bounding box center [337, 90] width 28 height 11
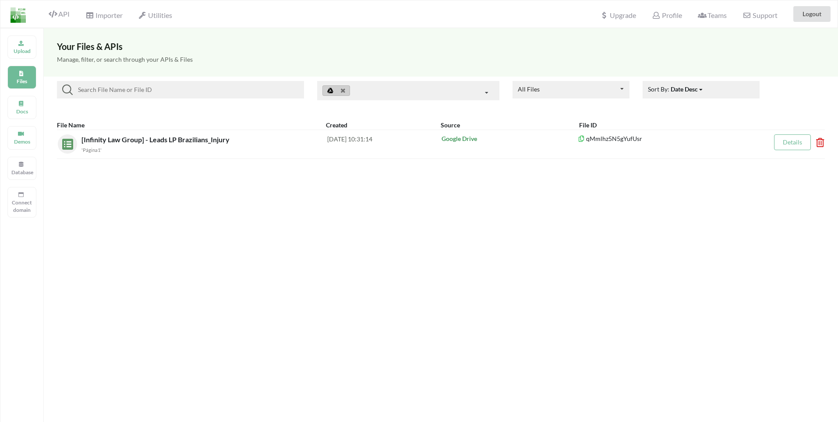
click at [197, 89] on input at bounding box center [187, 90] width 228 height 11
click at [415, 100] on div at bounding box center [408, 90] width 182 height 19
click at [483, 94] on icon at bounding box center [486, 93] width 13 height 16
click at [484, 94] on icon at bounding box center [486, 93] width 13 height 16
click at [344, 88] on icon at bounding box center [343, 91] width 4 height 6
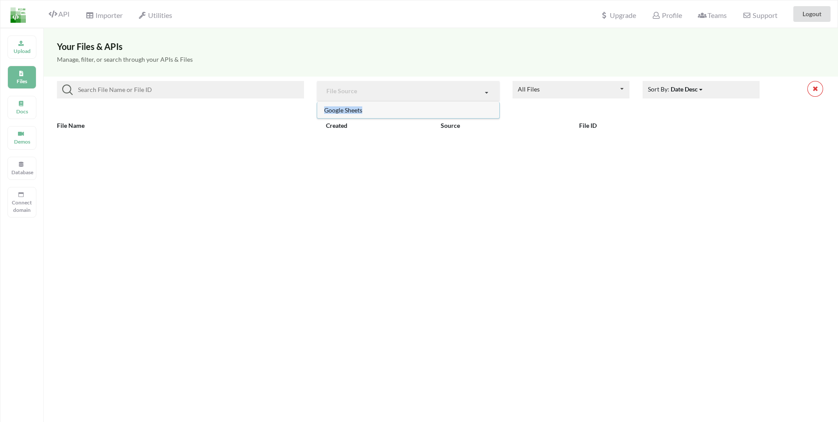
click at [348, 113] on span "Google Sheets" at bounding box center [343, 109] width 38 height 7
click at [582, 94] on div "All Files All Files Uploaded by you Shared with you" at bounding box center [571, 90] width 117 height 18
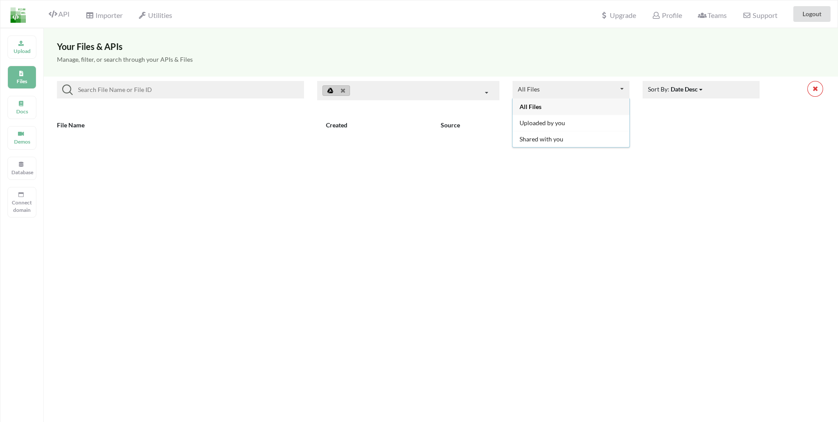
drag, startPoint x: 572, startPoint y: 107, endPoint x: 559, endPoint y: 109, distance: 13.3
click at [573, 107] on div "All Files" at bounding box center [571, 107] width 117 height 16
click at [236, 89] on input at bounding box center [187, 90] width 228 height 11
click at [25, 79] on p "Files" at bounding box center [21, 81] width 21 height 7
drag, startPoint x: 126, startPoint y: 114, endPoint x: 320, endPoint y: 140, distance: 195.9
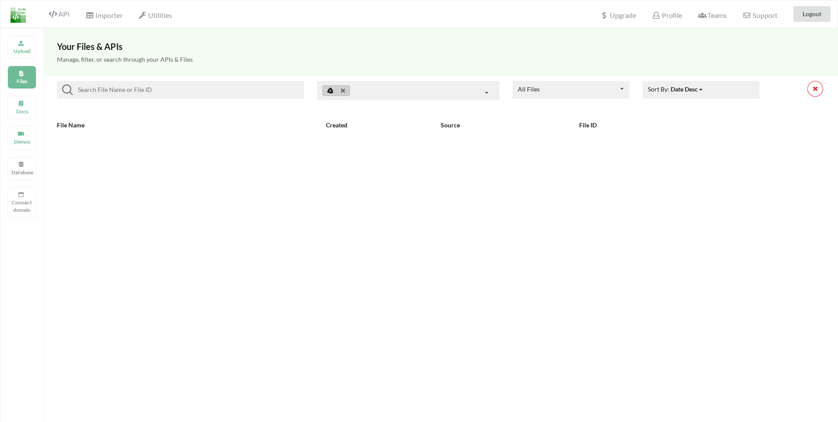
click at [127, 114] on div "All Files All Files Uploaded by you Shared with you Sort By: Date Desc Date Des…" at bounding box center [441, 96] width 794 height 39
click at [33, 53] on div "Upload" at bounding box center [21, 46] width 29 height 23
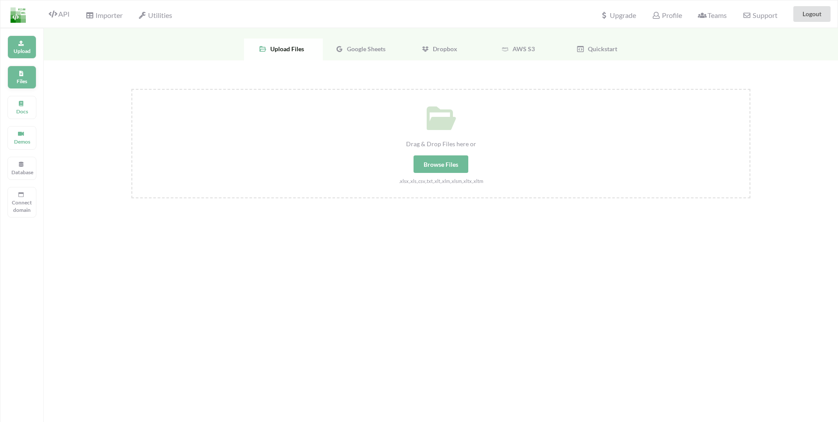
click at [28, 74] on div "Files" at bounding box center [21, 77] width 29 height 23
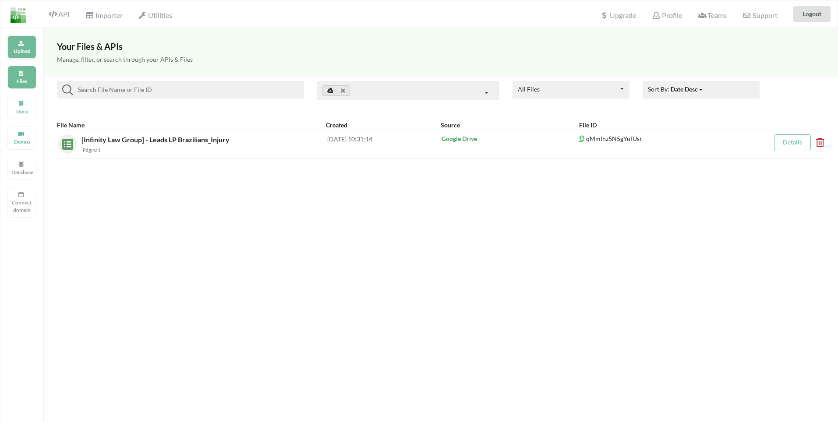
click at [16, 51] on p "Upload" at bounding box center [21, 50] width 21 height 7
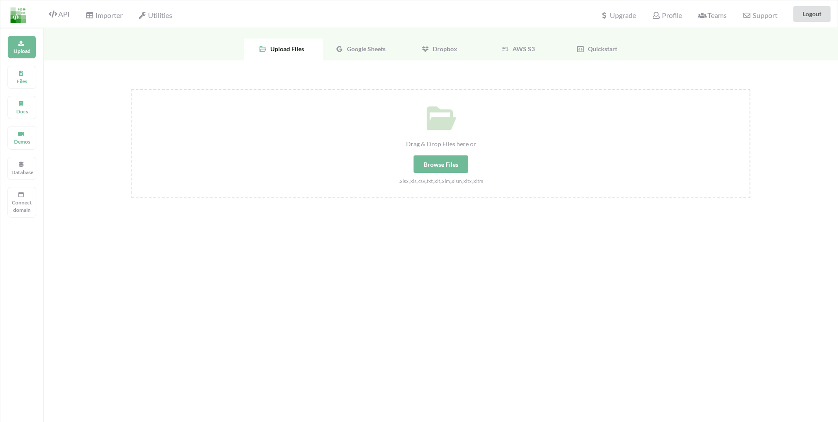
click at [364, 54] on div "Google Sheets" at bounding box center [362, 50] width 79 height 22
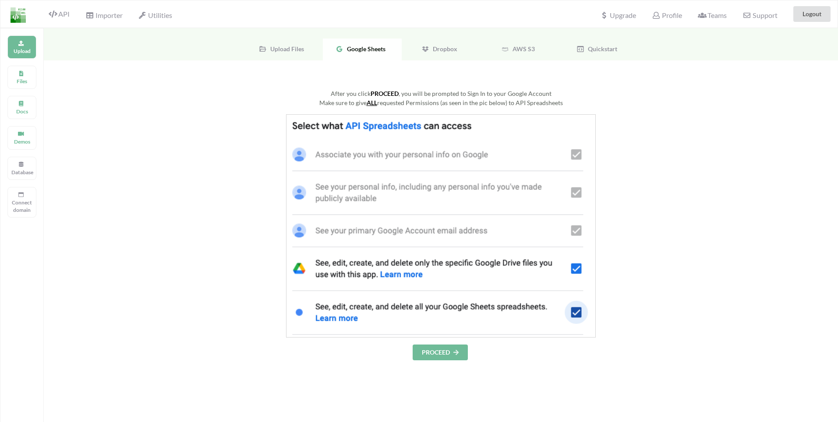
click at [432, 351] on button "PROCEED" at bounding box center [440, 353] width 55 height 16
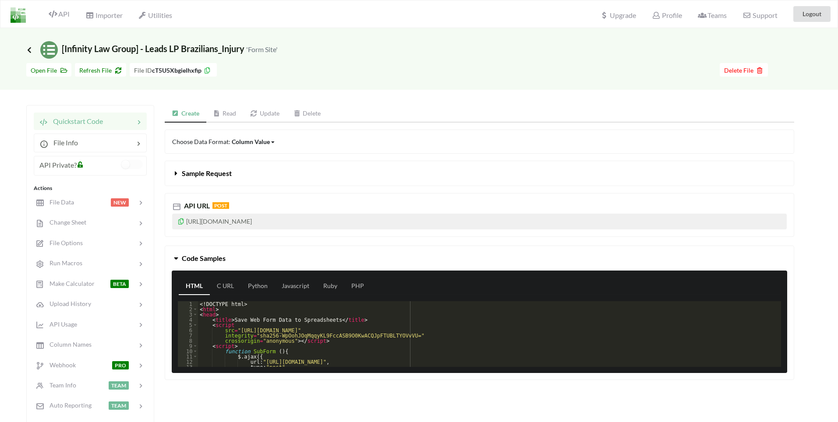
click at [32, 51] on icon at bounding box center [29, 49] width 8 height 7
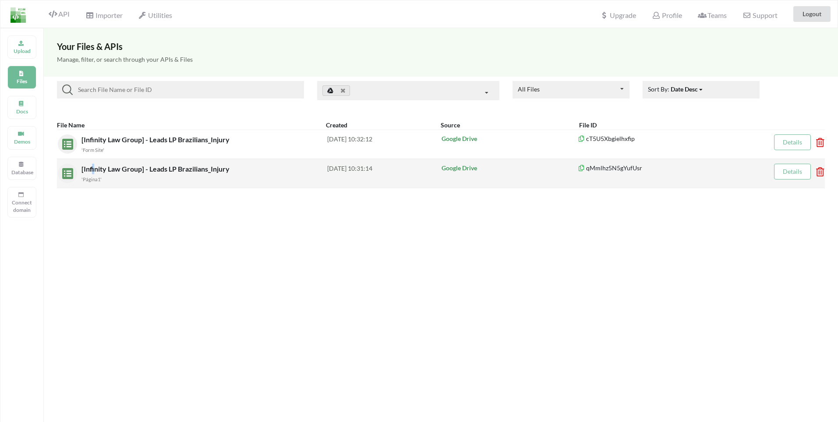
click at [93, 170] on span "[Infinity Law Group] - Leads LP Brazilians_Injury" at bounding box center [157, 169] width 150 height 8
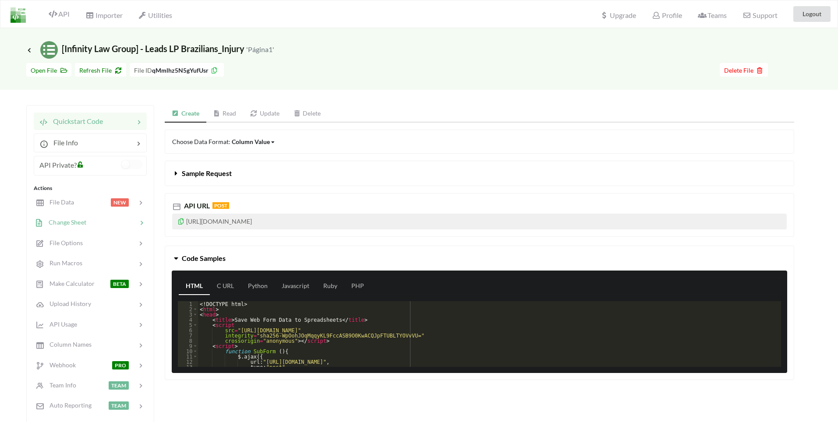
click at [74, 228] on div "Change Sheet" at bounding box center [89, 223] width 115 height 21
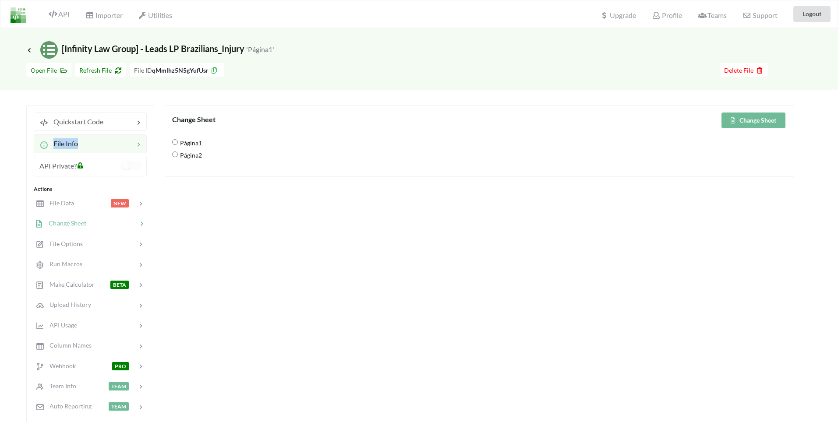
drag, startPoint x: 111, startPoint y: 130, endPoint x: 110, endPoint y: 143, distance: 13.6
click at [110, 143] on div "Quickstart Code File Info API Private? Actions File Data NEW Change Sheet File …" at bounding box center [90, 295] width 128 height 380
click at [111, 143] on div at bounding box center [106, 143] width 56 height 11
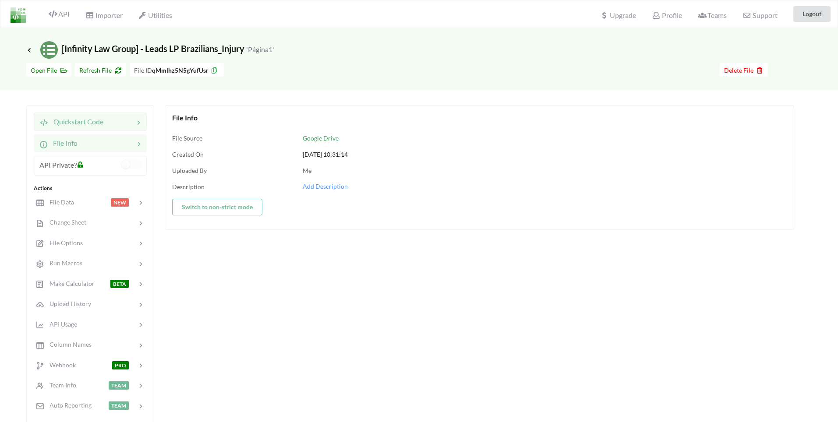
click at [79, 122] on span "Quickstart Code" at bounding box center [75, 121] width 55 height 8
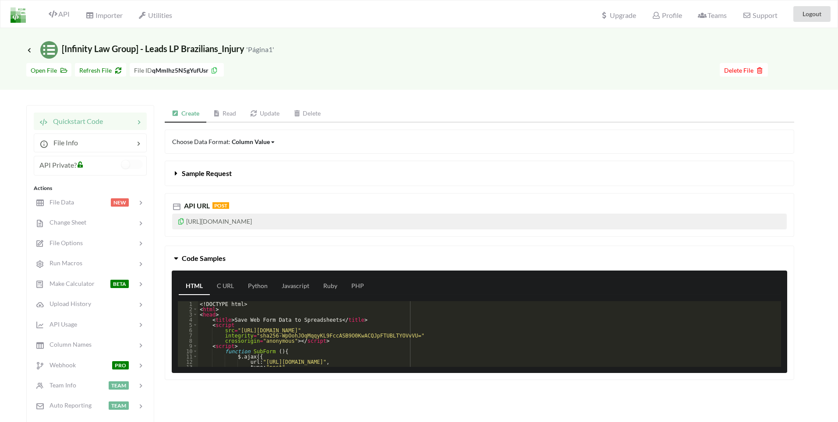
click at [87, 163] on div at bounding box center [103, 167] width 36 height 14
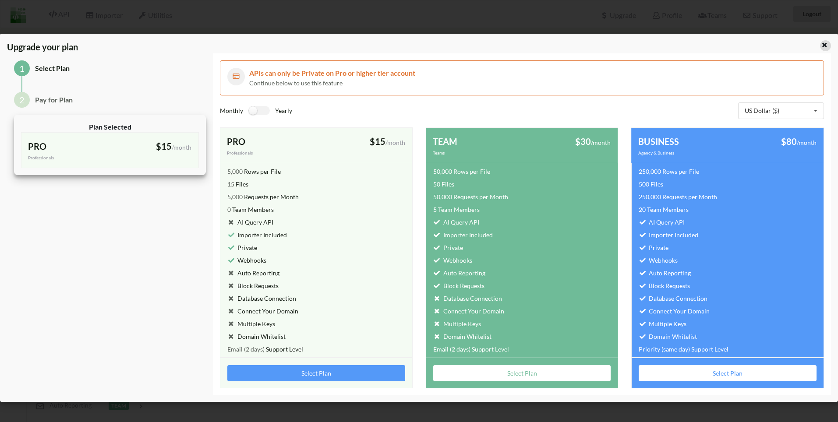
click at [826, 45] on icon at bounding box center [824, 44] width 7 height 6
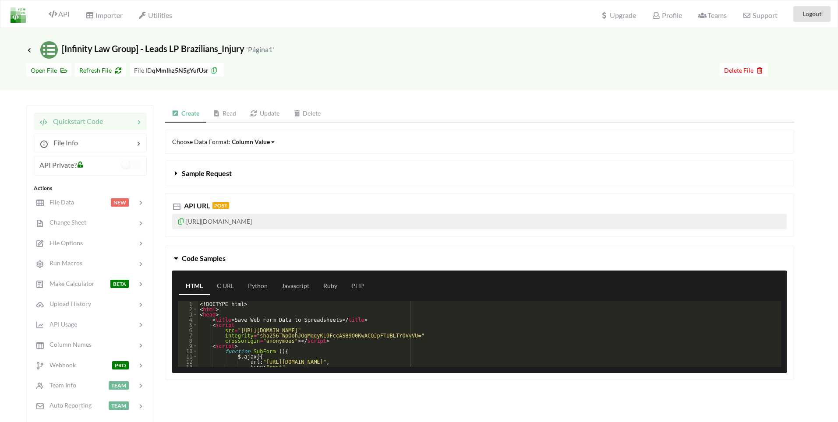
click at [242, 116] on link "Read" at bounding box center [224, 114] width 37 height 18
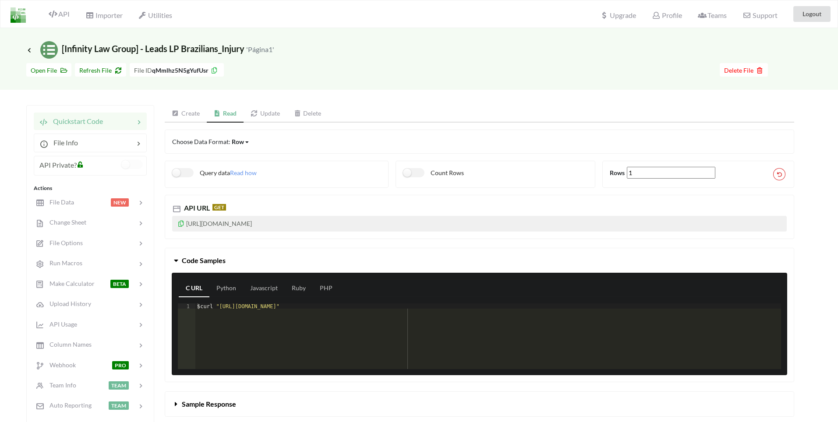
click at [272, 113] on link "Update" at bounding box center [265, 114] width 43 height 18
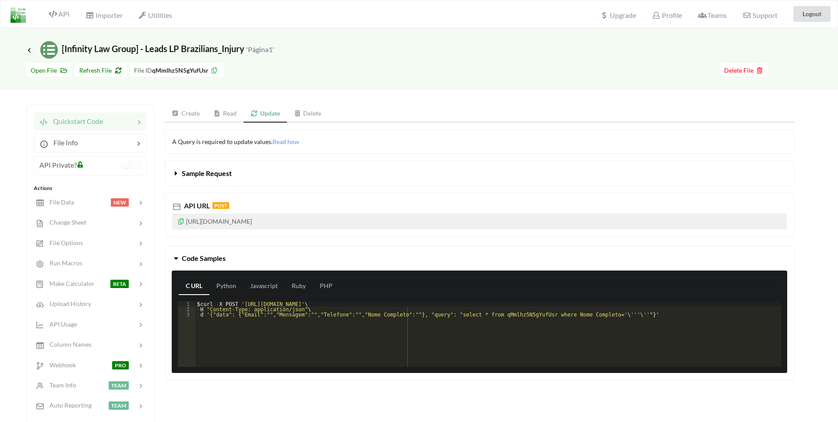
click at [31, 45] on span "Icon Link [Infinity Law Group] - Leads LP Brazilians_Injury 'Página1'" at bounding box center [150, 48] width 248 height 11
click at [30, 50] on icon at bounding box center [29, 49] width 8 height 7
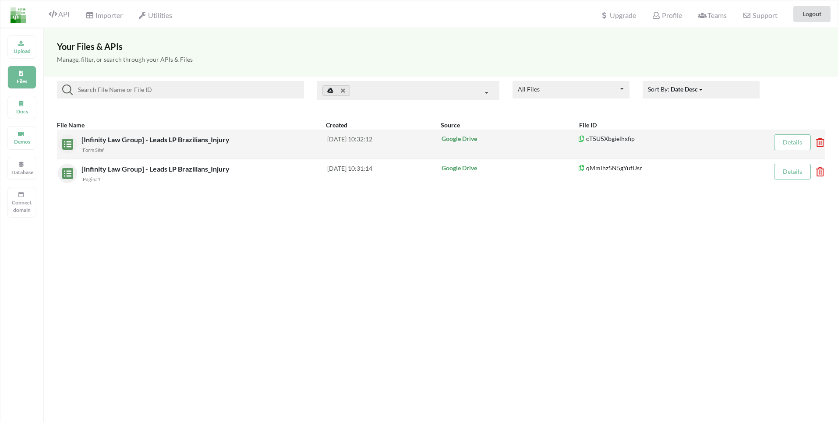
click at [138, 138] on span "[Infinity Law Group] - Leads LP Brazilians_Injury" at bounding box center [157, 139] width 150 height 8
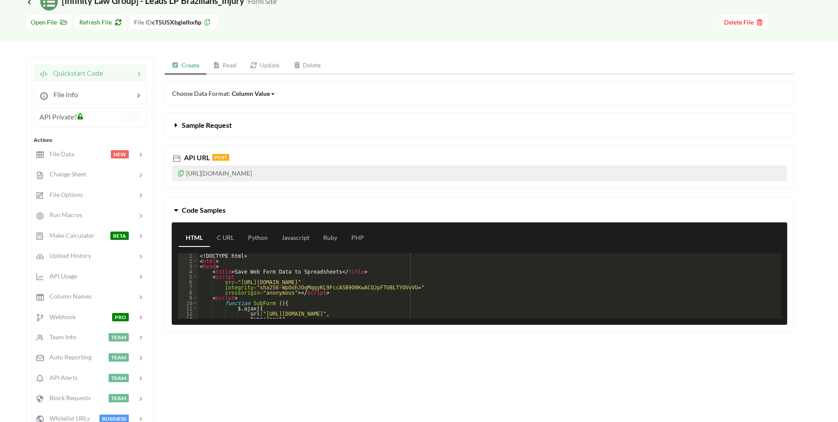
scroll to position [53, 0]
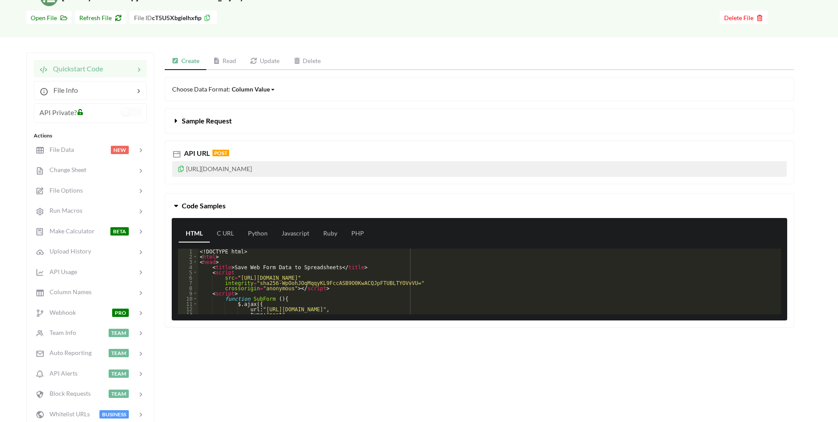
click at [239, 64] on link "Read" at bounding box center [224, 62] width 37 height 18
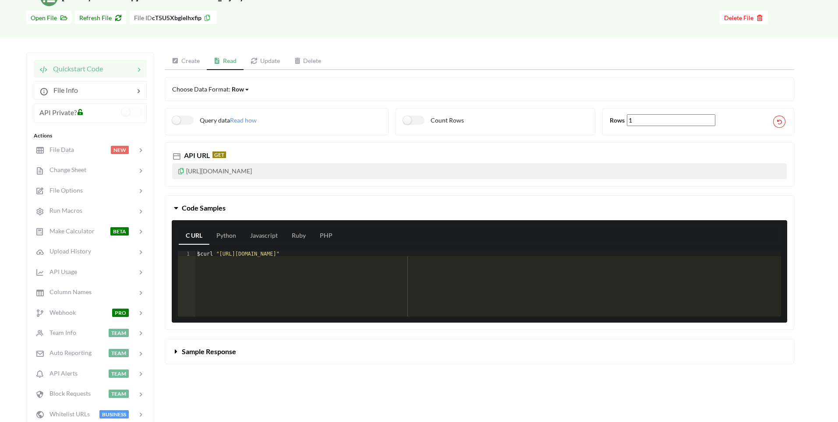
drag, startPoint x: 184, startPoint y: 61, endPoint x: 198, endPoint y: 77, distance: 20.8
click at [184, 61] on link "Create" at bounding box center [186, 62] width 42 height 18
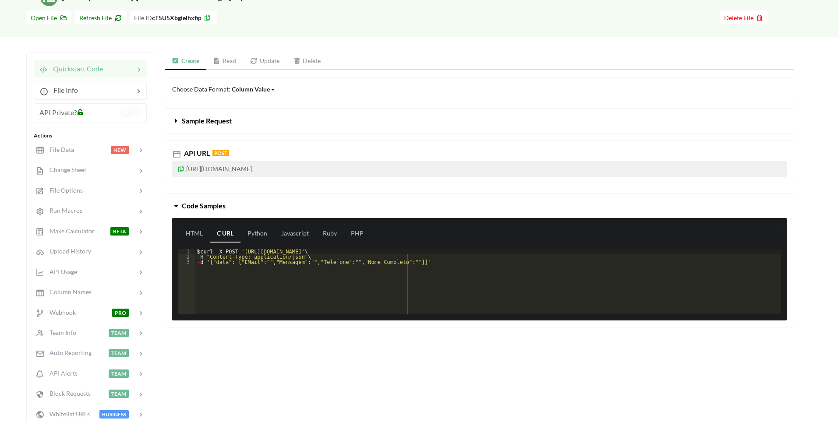
click at [270, 119] on button "Sample Request" at bounding box center [479, 121] width 629 height 25
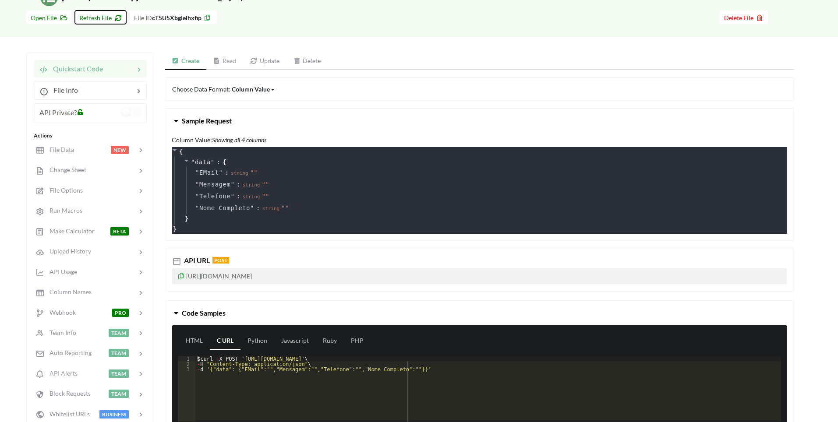
click at [86, 15] on span "Refresh File" at bounding box center [100, 17] width 43 height 7
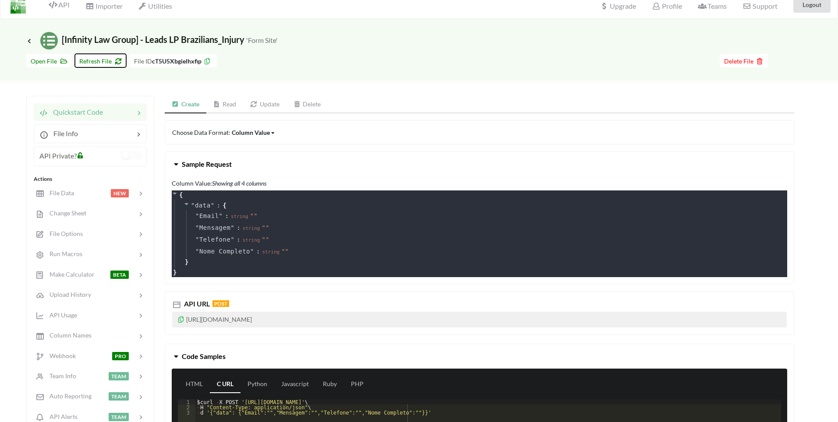
scroll to position [0, 0]
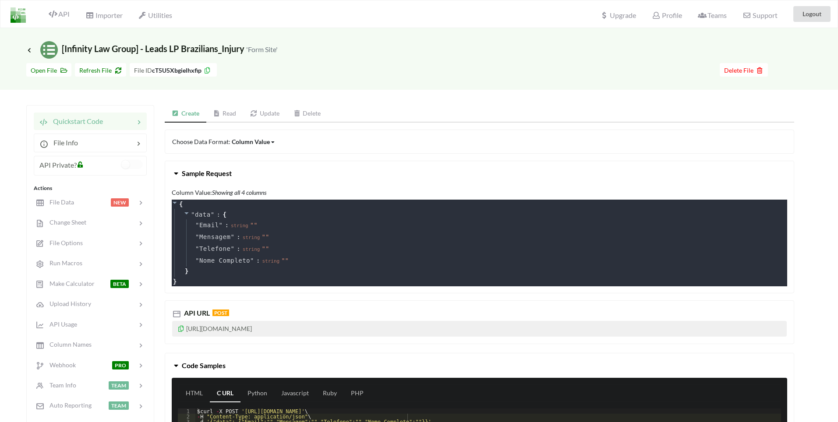
click at [208, 72] on icon at bounding box center [207, 69] width 7 height 6
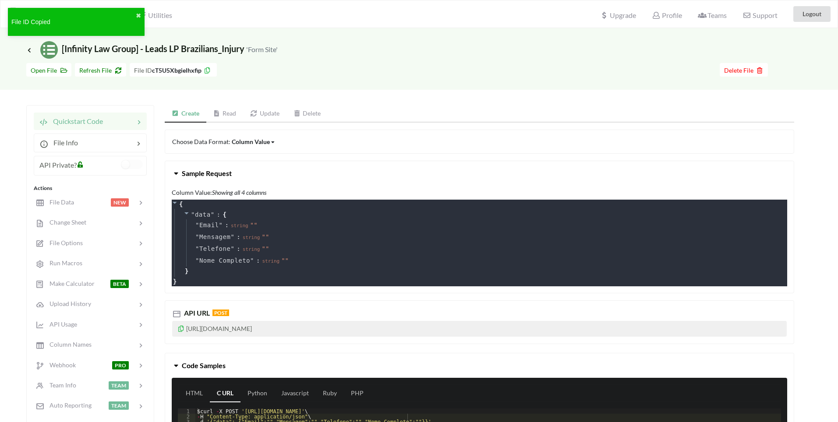
click at [209, 70] on icon at bounding box center [207, 69] width 7 height 6
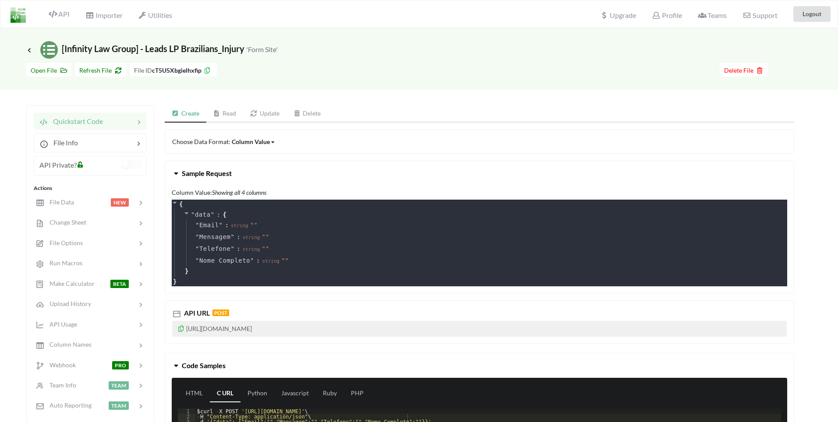
click at [25, 47] on div "Icon Link [Infinity Law Group] - Leads LP Brazilians_Injury 'Form Site'" at bounding box center [419, 43] width 838 height 31
click at [30, 48] on icon at bounding box center [29, 49] width 8 height 7
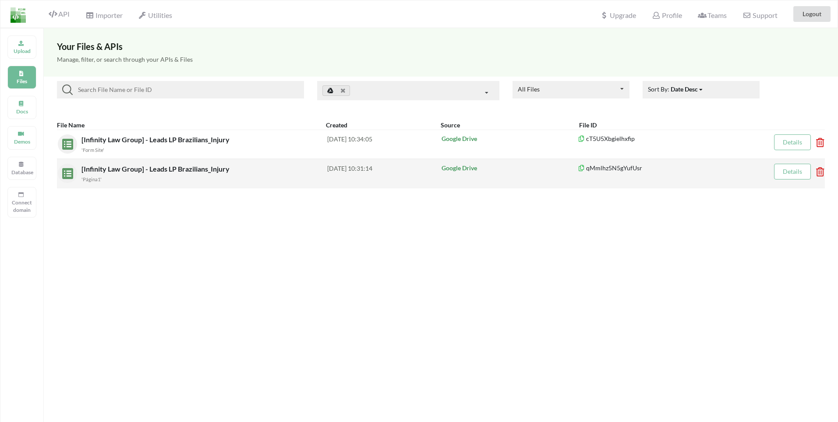
click at [645, 177] on div "qMmlhz5N5gYufUsr" at bounding box center [661, 173] width 167 height 19
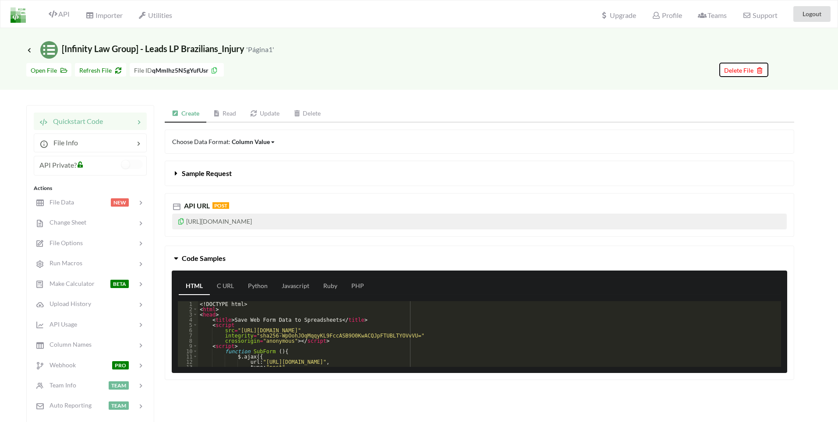
click at [749, 74] on span "Delete File" at bounding box center [743, 70] width 39 height 7
click at [704, 116] on button "Delete File" at bounding box center [712, 116] width 47 height 16
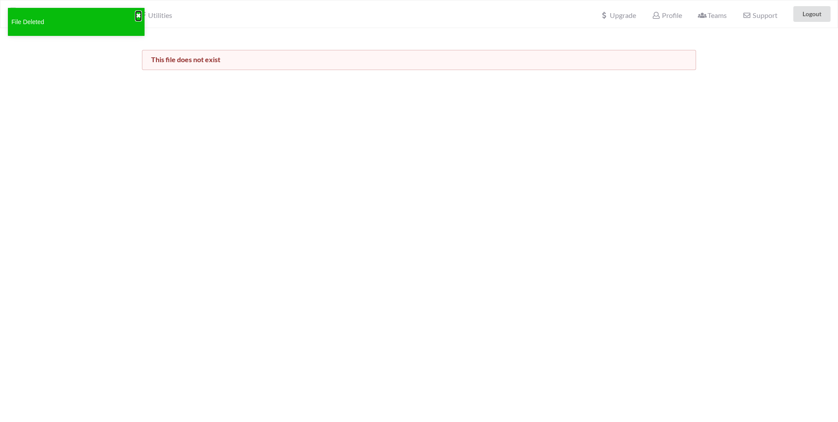
click at [138, 16] on button "✖" at bounding box center [138, 15] width 5 height 9
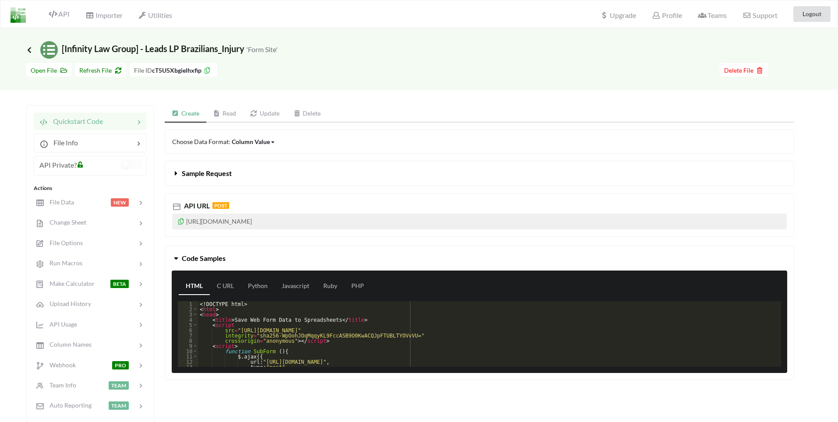
click at [28, 52] on icon at bounding box center [29, 49] width 8 height 7
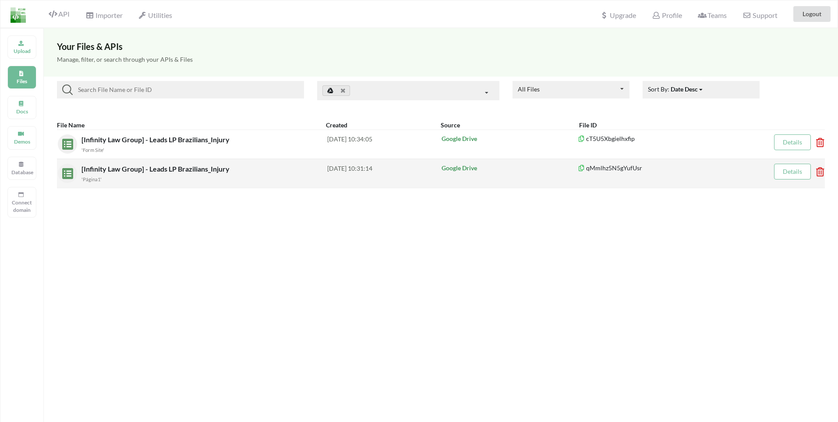
click at [545, 175] on div "Google Drive" at bounding box center [509, 174] width 137 height 20
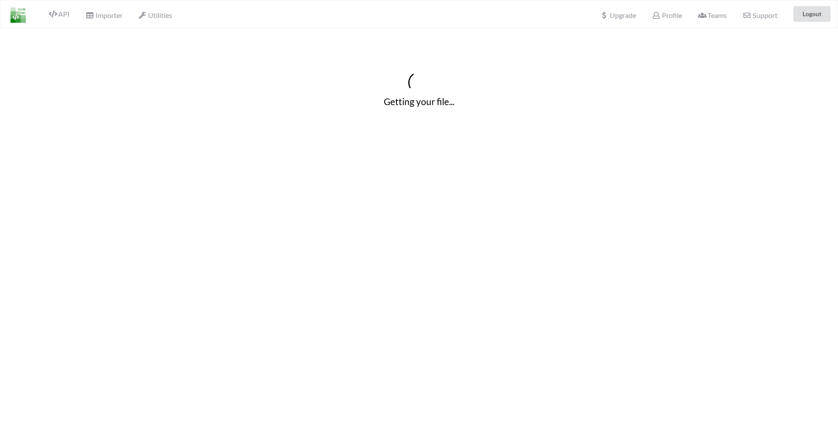
click at [545, 175] on div "Getting your file..." at bounding box center [419, 239] width 838 height 422
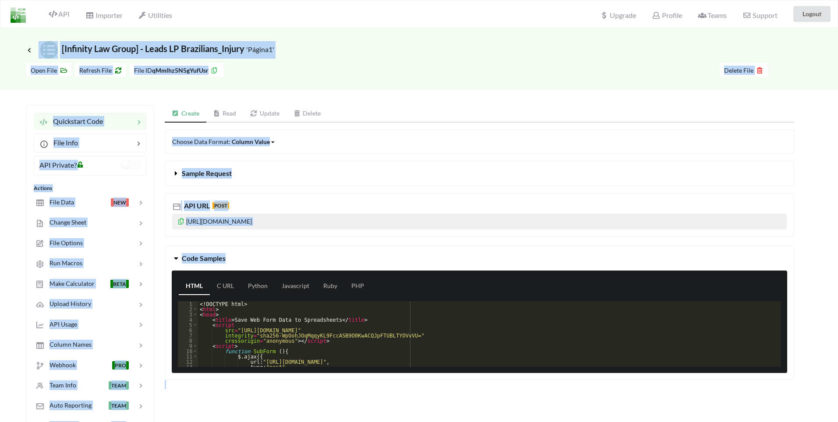
click at [224, 174] on span "Sample Request" at bounding box center [207, 173] width 50 height 8
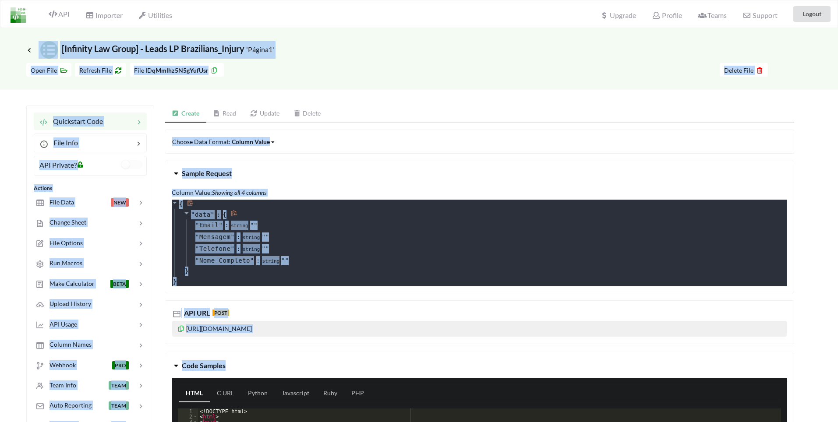
click at [365, 219] on div "" data " : { " Email " : string " " " Mensagem " : string " " " Telefone " : st…" at bounding box center [480, 243] width 613 height 68
